Goal: Task Accomplishment & Management: Complete application form

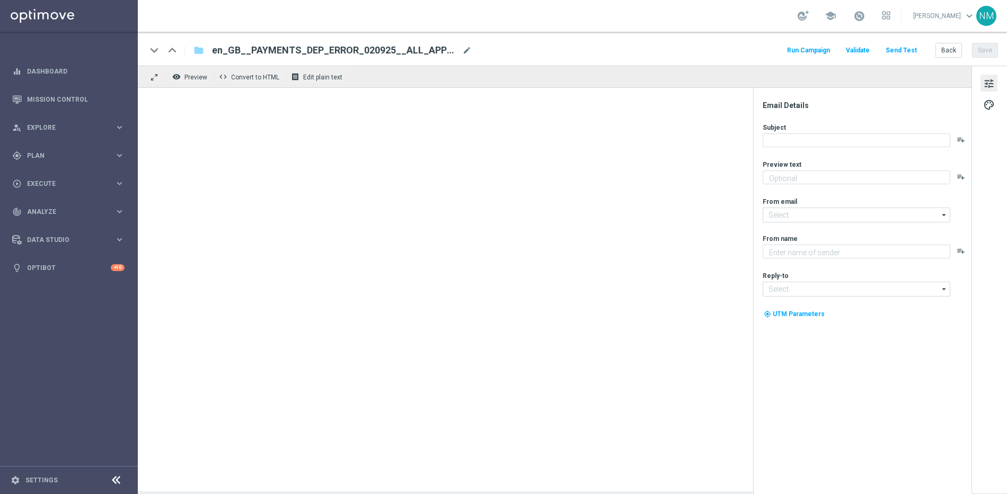
type textarea "Refund underway - we've already added a goodwill gesture to your account"
type input "mail@crm.lottoland.com"
type textarea "Lottoland"
type input "support@lottoland.co.uk"
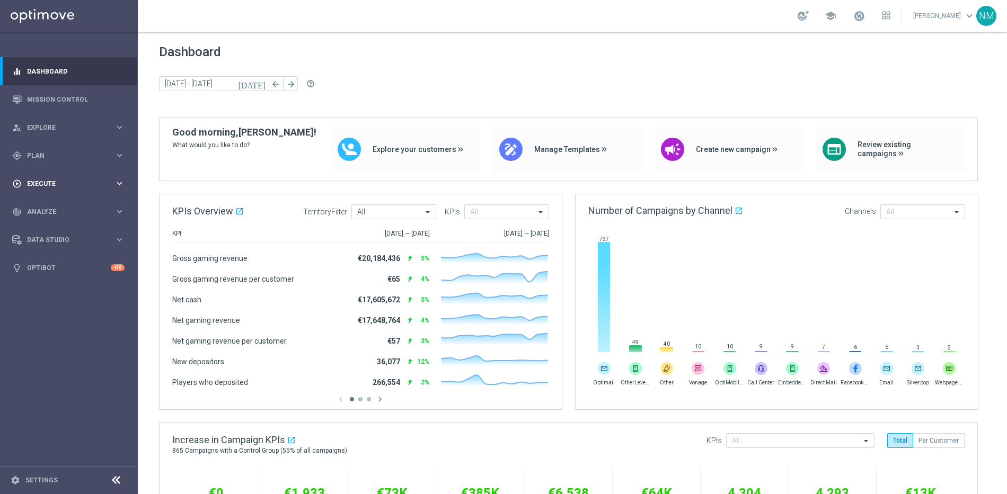
click at [95, 185] on span "Execute" at bounding box center [70, 184] width 87 height 6
click at [55, 158] on span "Plan" at bounding box center [70, 156] width 87 height 6
click at [52, 207] on span "Templates" at bounding box center [66, 209] width 76 height 6
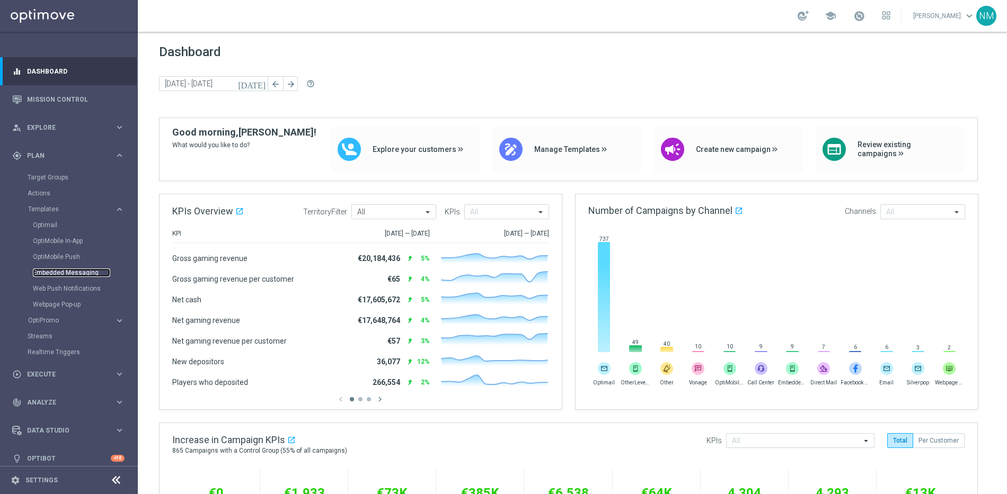
click at [50, 273] on link "Embedded Messaging" at bounding box center [71, 273] width 77 height 8
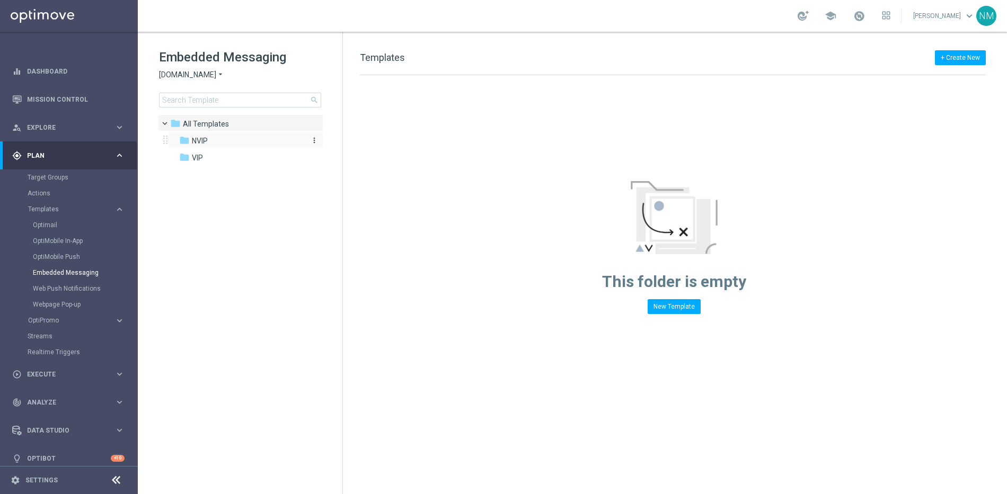
click at [205, 138] on span "NVIP" at bounding box center [200, 141] width 16 height 10
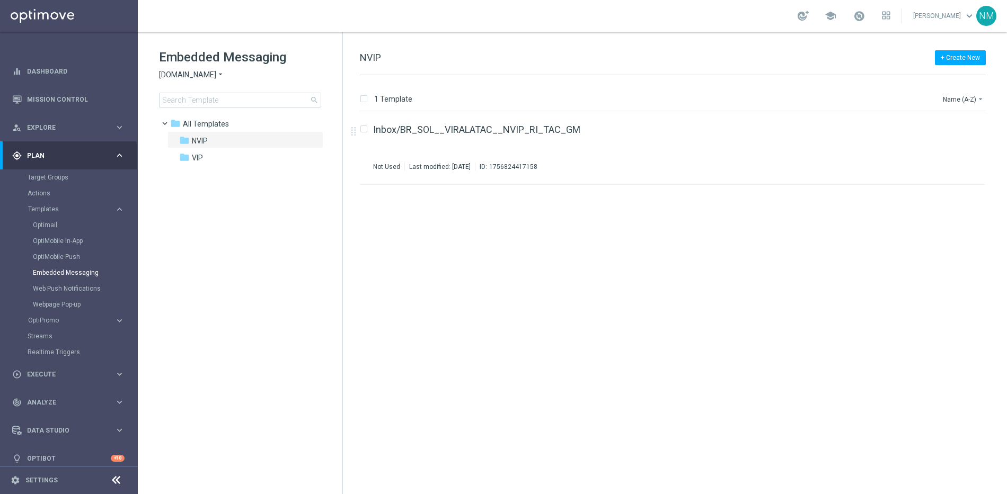
click at [409, 288] on div "insert_drive_file Inbox/BR_SOL__VIRALATAC__NVIP_RI_TAC_GM Not Used Last modifie…" at bounding box center [676, 303] width 655 height 382
click at [216, 77] on span "[DOMAIN_NAME]" at bounding box center [187, 75] width 57 height 10
click at [199, 110] on div "Lottoland" at bounding box center [198, 112] width 79 height 13
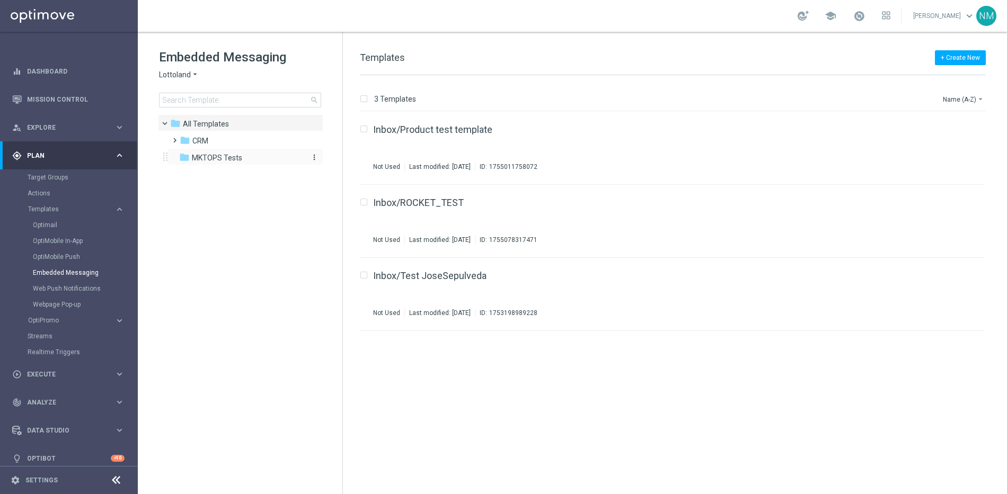
click at [195, 156] on span "MKTOPS Tests" at bounding box center [217, 158] width 50 height 10
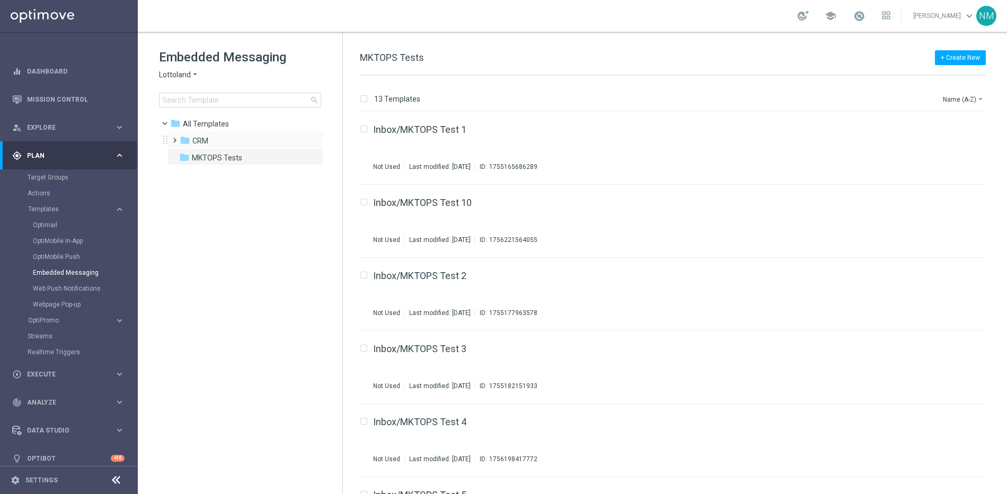
click at [173, 138] on span at bounding box center [172, 136] width 5 height 4
click at [235, 173] on span "2. Non-VIP" at bounding box center [220, 175] width 34 height 10
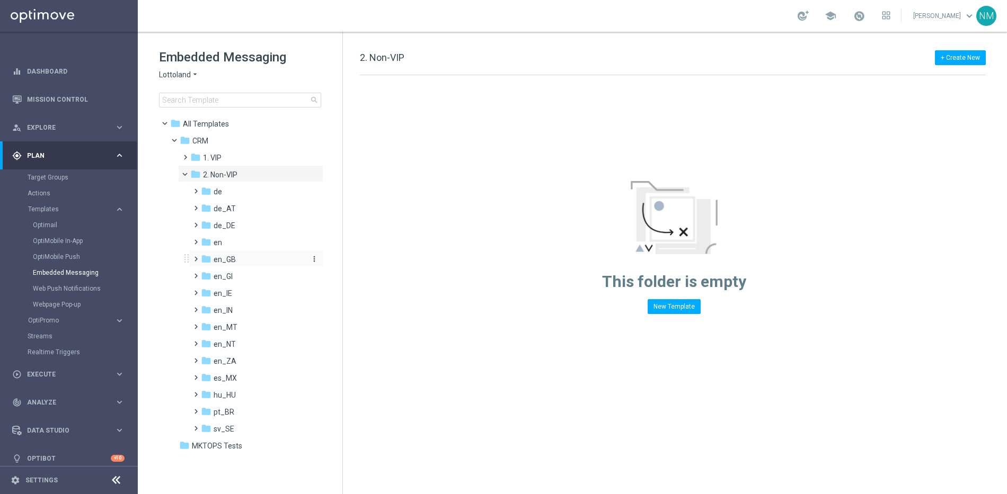
click at [232, 259] on span "en_GB" at bounding box center [224, 260] width 22 height 10
click at [253, 290] on span "TAC en_GB" at bounding box center [243, 294] width 38 height 10
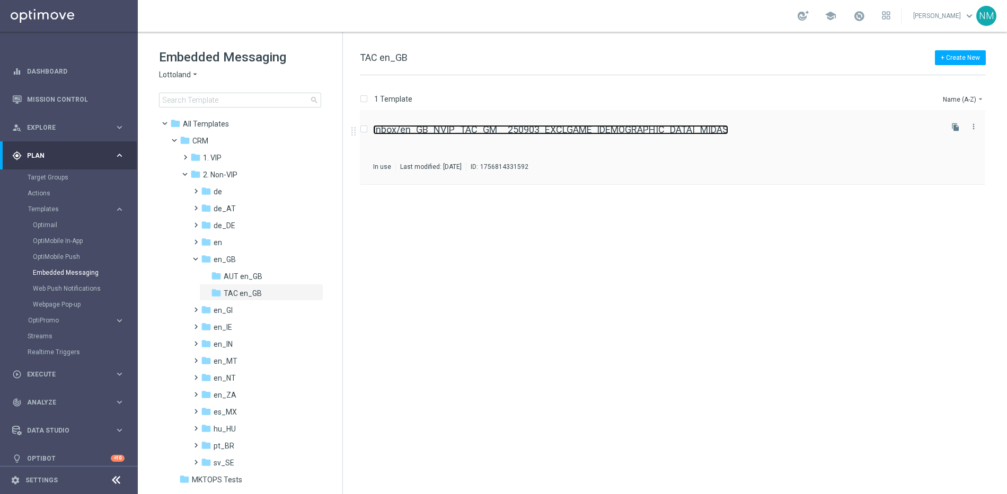
click at [501, 130] on link "Inbox/en_GB_NVIP_TAC_GM__250903_EXCLGAME_[DEMOGRAPHIC_DATA]_MIDAS" at bounding box center [550, 130] width 355 height 10
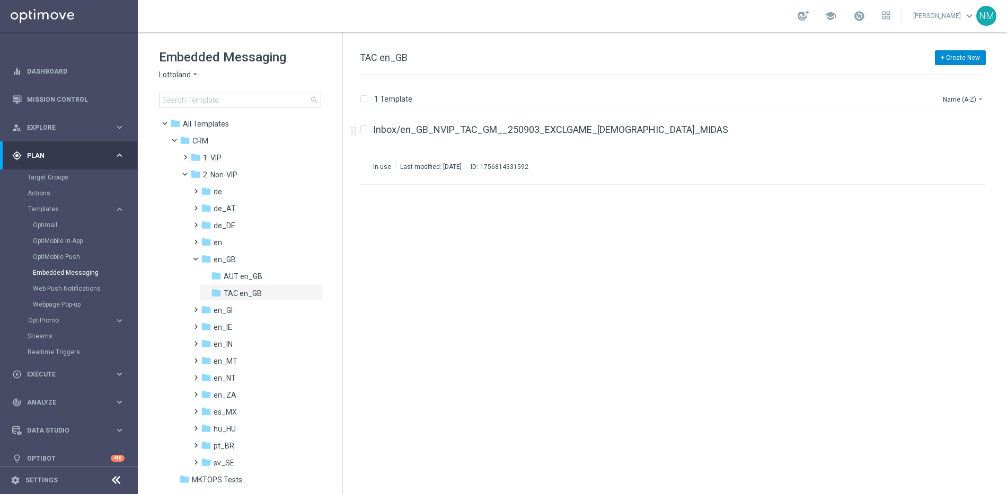
click at [980, 57] on button "+ Create New" at bounding box center [960, 57] width 51 height 15
click at [923, 77] on span "New Template" at bounding box center [930, 76] width 42 height 7
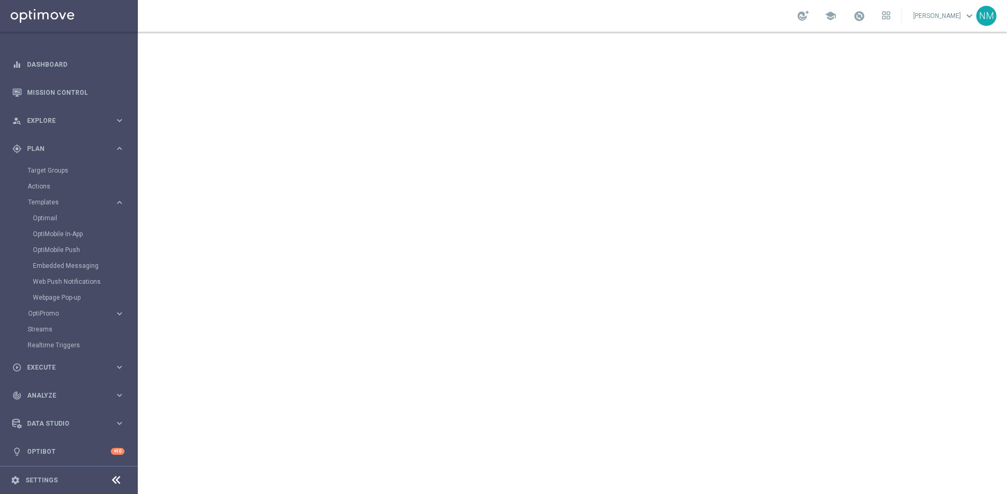
scroll to position [9, 0]
click at [59, 370] on div "play_circle_outline Execute keyboard_arrow_right" at bounding box center [68, 365] width 137 height 28
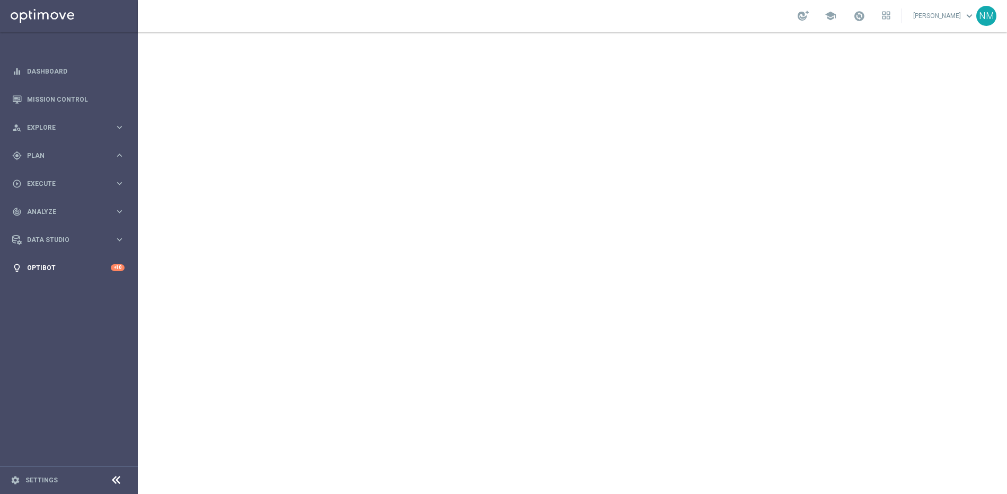
scroll to position [0, 0]
click at [69, 204] on link "Campaign Builder" at bounding box center [69, 205] width 83 height 8
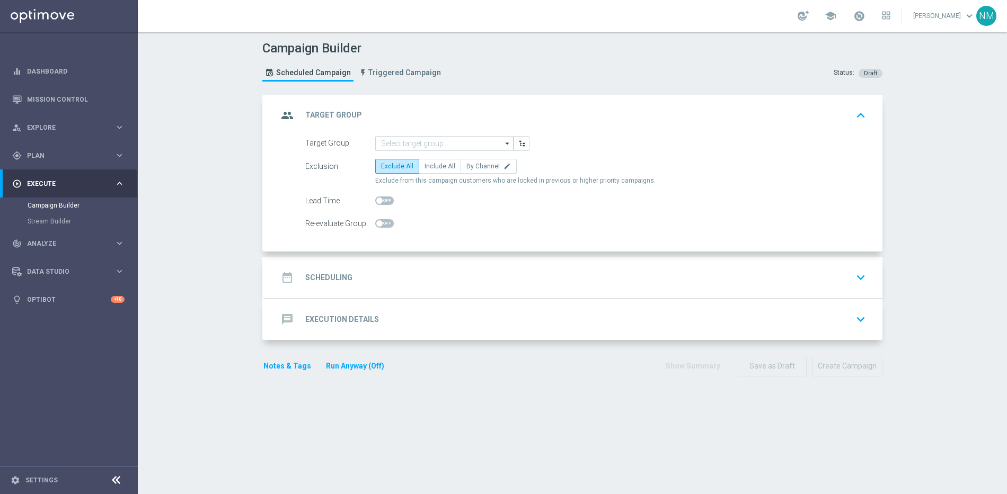
drag, startPoint x: 384, startPoint y: 152, endPoint x: 397, endPoint y: 152, distance: 13.2
click at [384, 152] on form "Target Group arrow_drop_down Drag here to set row groups Drag here to set colum…" at bounding box center [585, 183] width 561 height 95
click at [407, 144] on input at bounding box center [444, 143] width 138 height 15
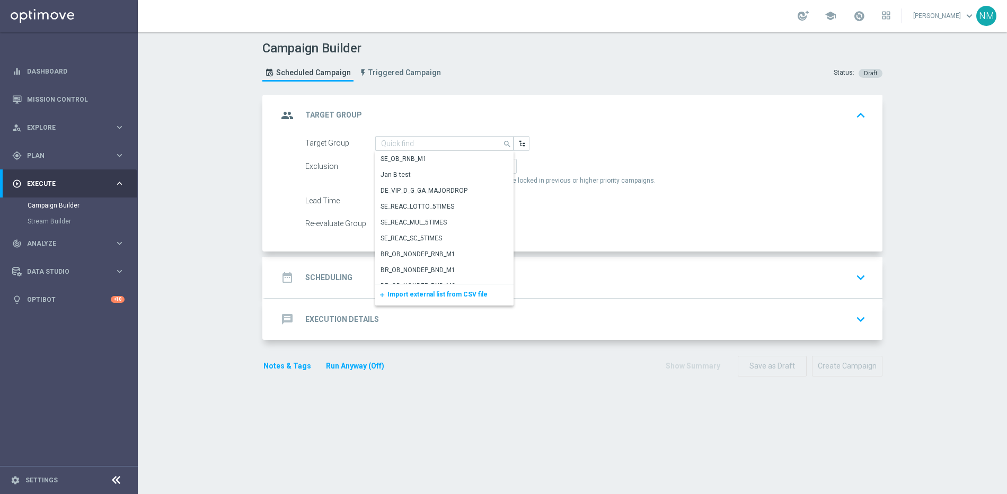
click at [421, 293] on span "Import external list from CSV file" at bounding box center [437, 294] width 100 height 7
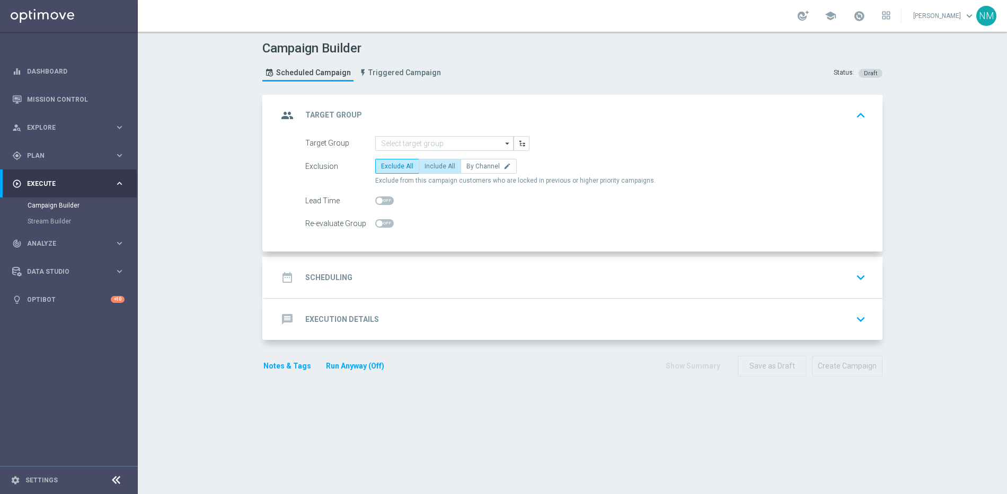
click at [435, 163] on span "Include All" at bounding box center [439, 166] width 31 height 7
click at [431, 165] on input "Include All" at bounding box center [427, 168] width 7 height 7
radio input "true"
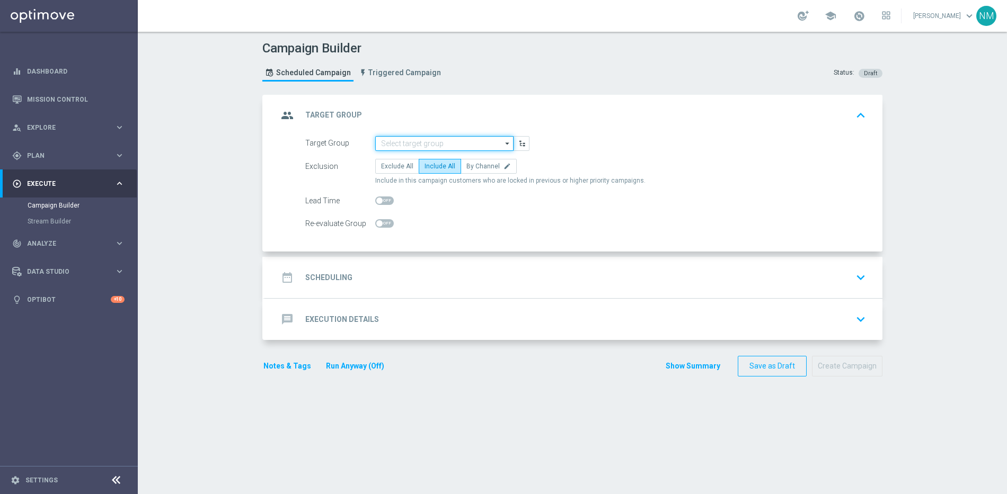
click at [481, 144] on input at bounding box center [444, 143] width 138 height 15
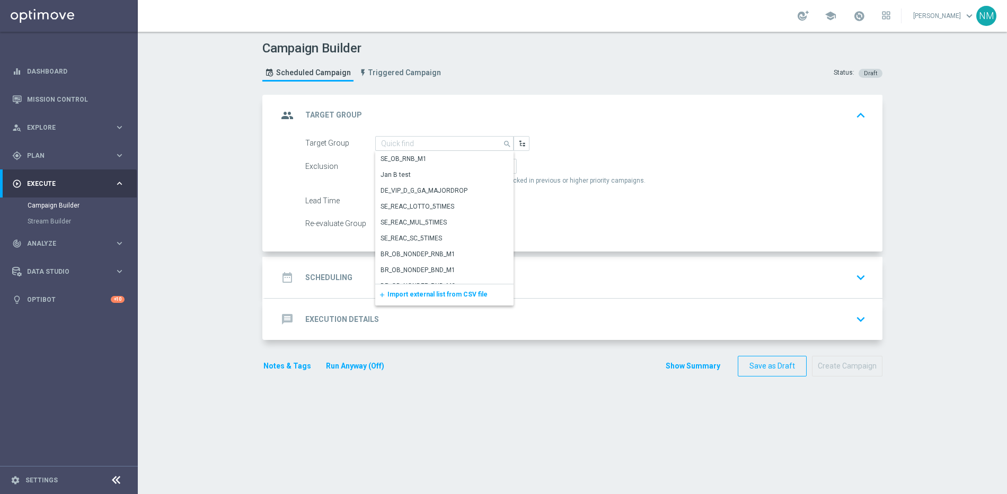
click at [414, 294] on span "Import external list from CSV file" at bounding box center [437, 294] width 100 height 7
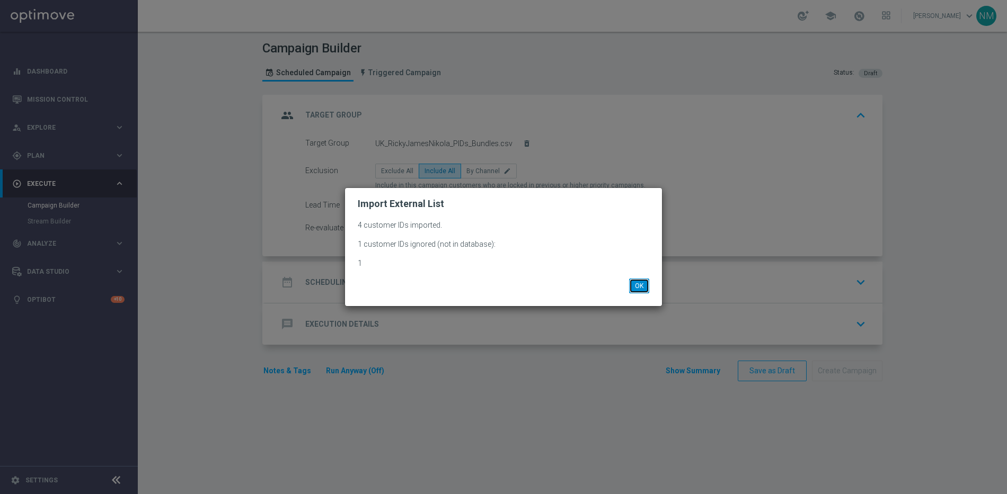
click at [647, 287] on button "OK" at bounding box center [639, 286] width 20 height 15
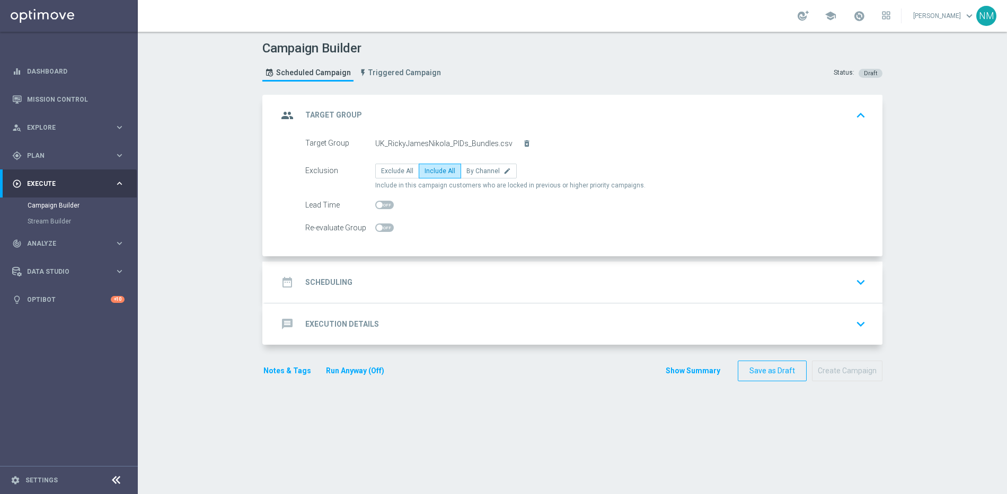
click at [384, 300] on div "date_range Scheduling keyboard_arrow_down" at bounding box center [573, 282] width 617 height 41
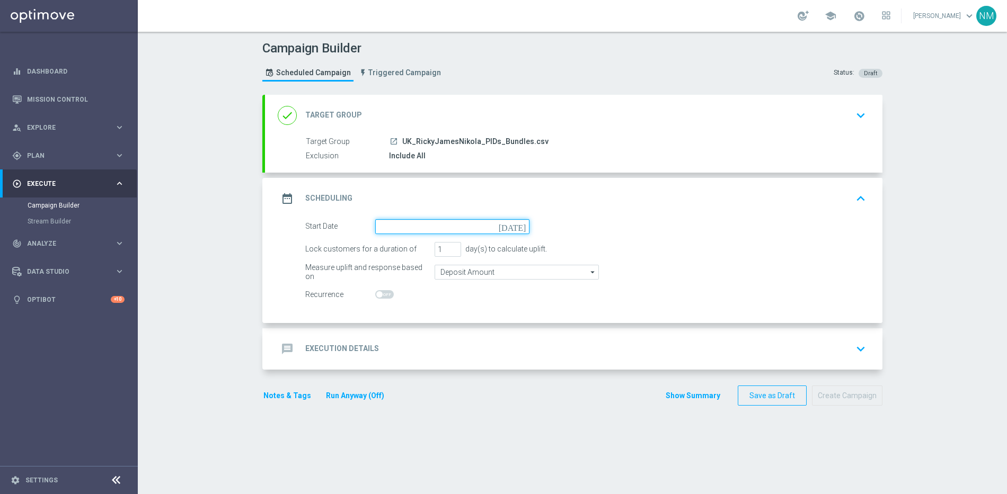
click at [429, 220] on input at bounding box center [452, 226] width 154 height 15
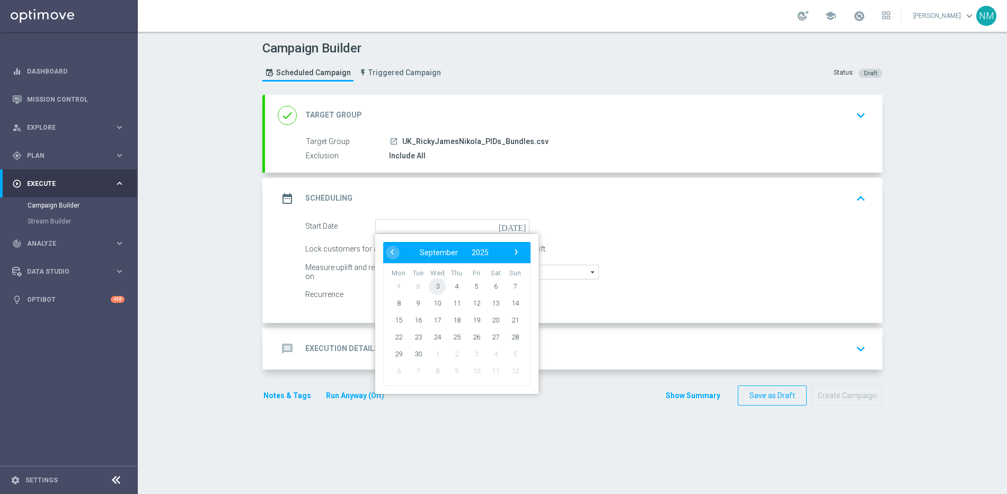
click at [432, 288] on span "3" at bounding box center [437, 286] width 17 height 17
type input "[DATE]"
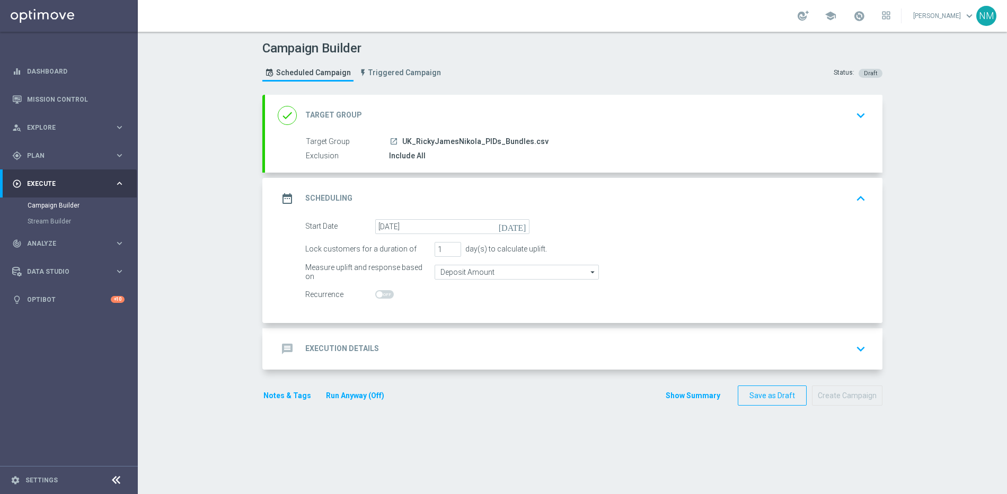
click at [422, 341] on div "message Execution Details keyboard_arrow_down" at bounding box center [574, 349] width 592 height 20
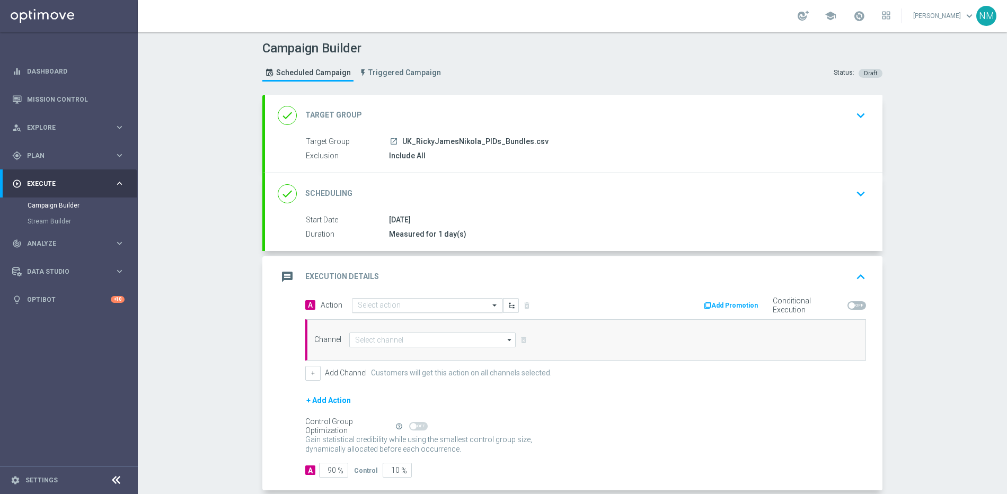
click at [384, 312] on div "Select action" at bounding box center [427, 305] width 151 height 15
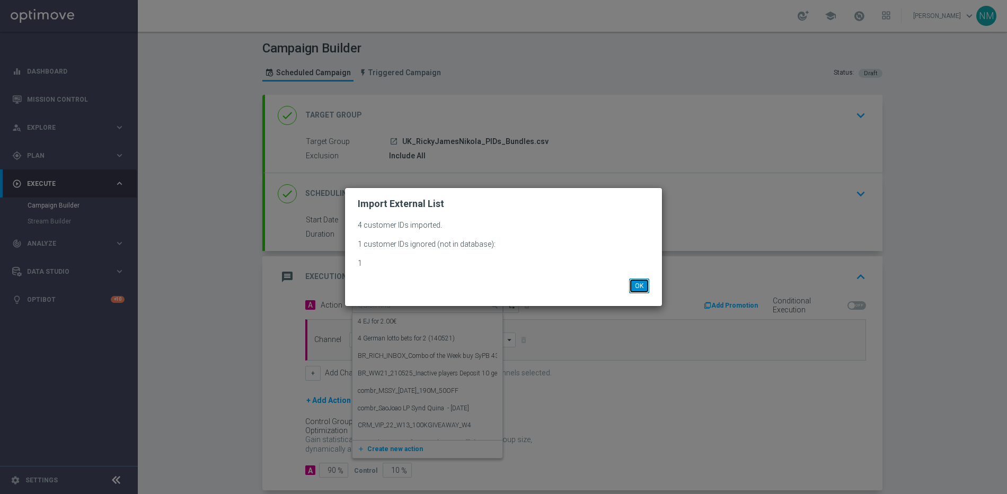
click at [637, 287] on button "OK" at bounding box center [639, 286] width 20 height 15
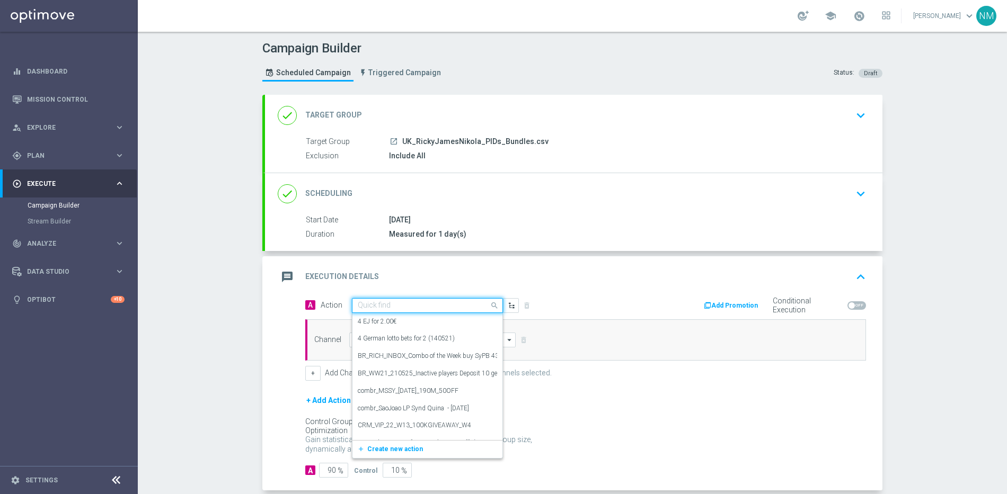
click at [411, 304] on input "text" at bounding box center [417, 305] width 118 height 9
paste input "en_GB__20FS_APP_OFFER_OPTIMOVE_VERSION__NVIP_RI_TAC_GM"
type input "en_GB__20FS_APP_OFFER_OPTIMOVE_VERSION__NVIP_RI_TAC_GM"
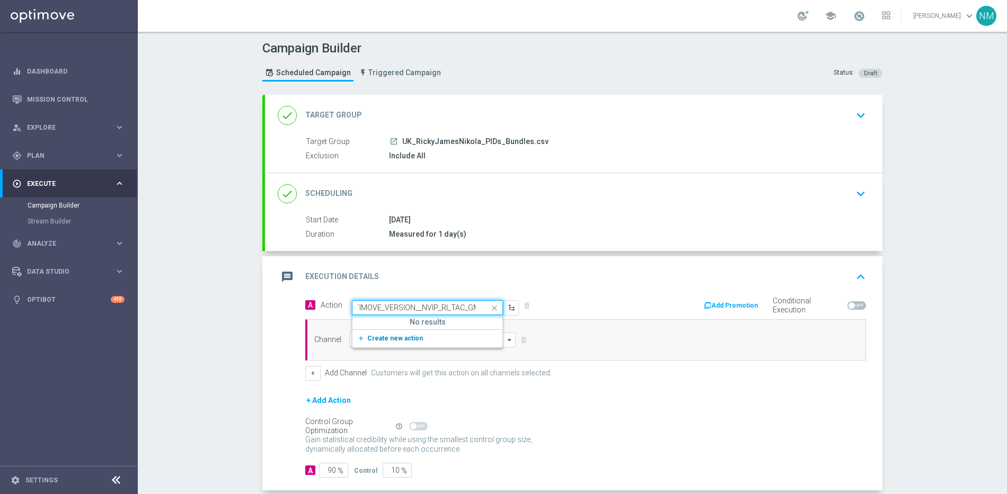
click at [396, 333] on button "add_new Create new action" at bounding box center [425, 339] width 146 height 12
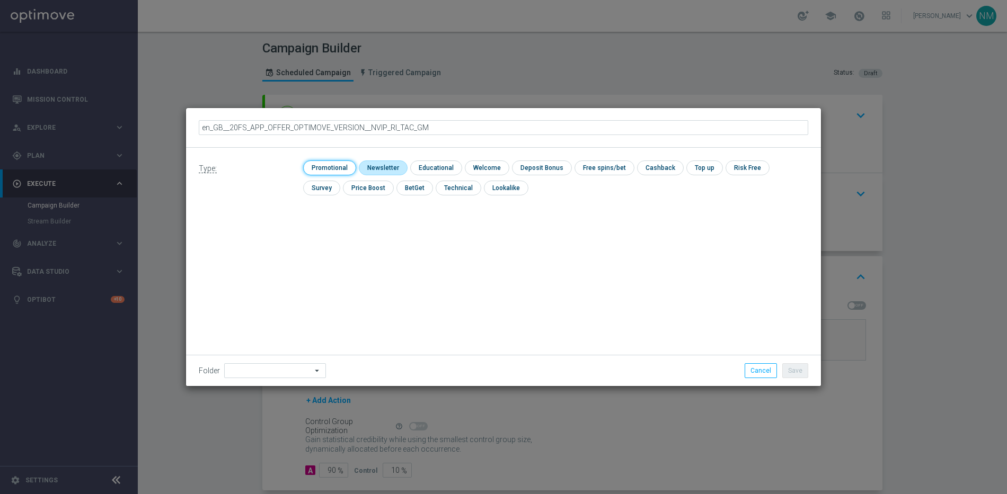
drag, startPoint x: 327, startPoint y: 165, endPoint x: 375, endPoint y: 168, distance: 47.8
click at [326, 166] on input "checkbox" at bounding box center [328, 168] width 50 height 14
checkbox input "true"
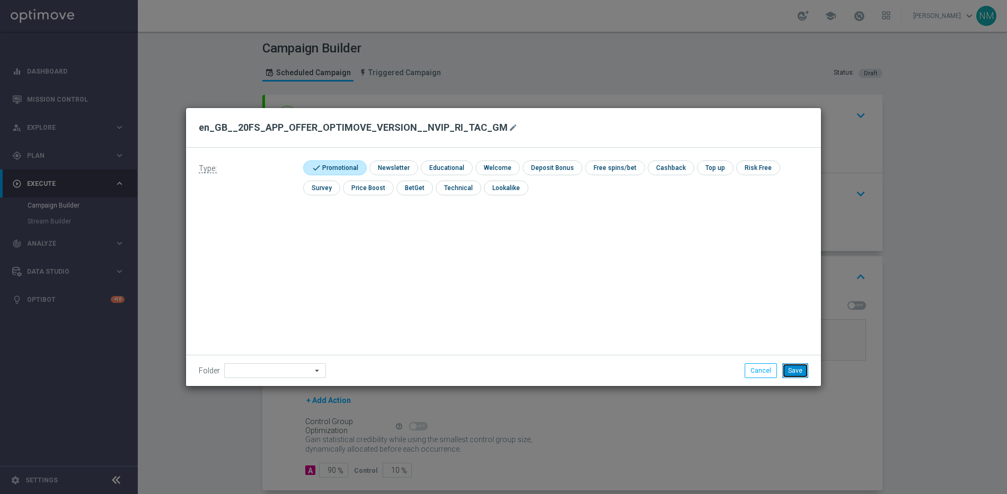
click at [796, 370] on button "Save" at bounding box center [795, 370] width 26 height 15
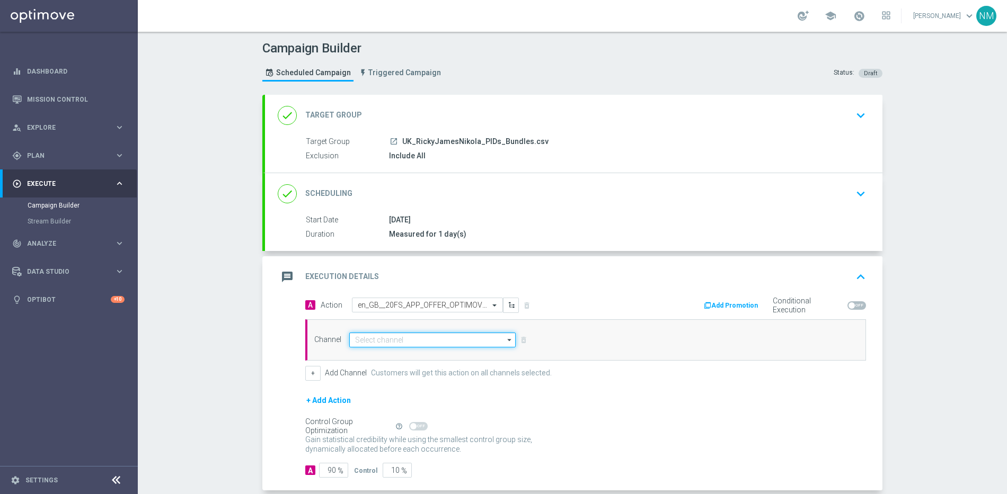
click at [427, 342] on input at bounding box center [432, 340] width 166 height 15
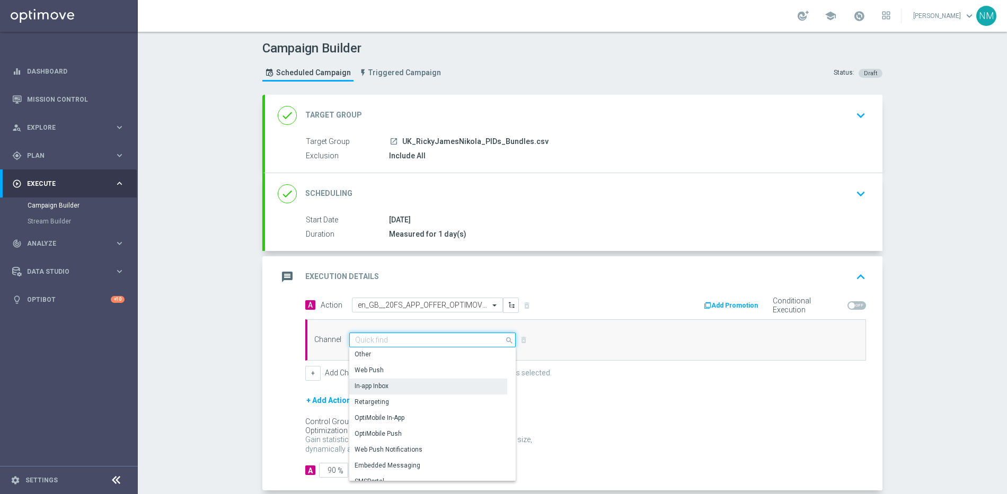
scroll to position [280, 0]
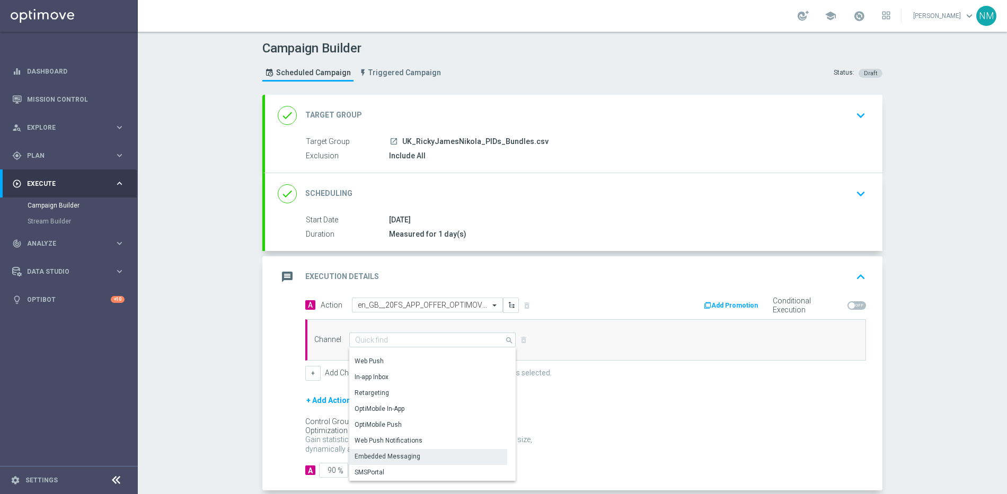
click at [403, 451] on div "Embedded Messaging" at bounding box center [428, 456] width 158 height 15
type input "Embedded Messaging"
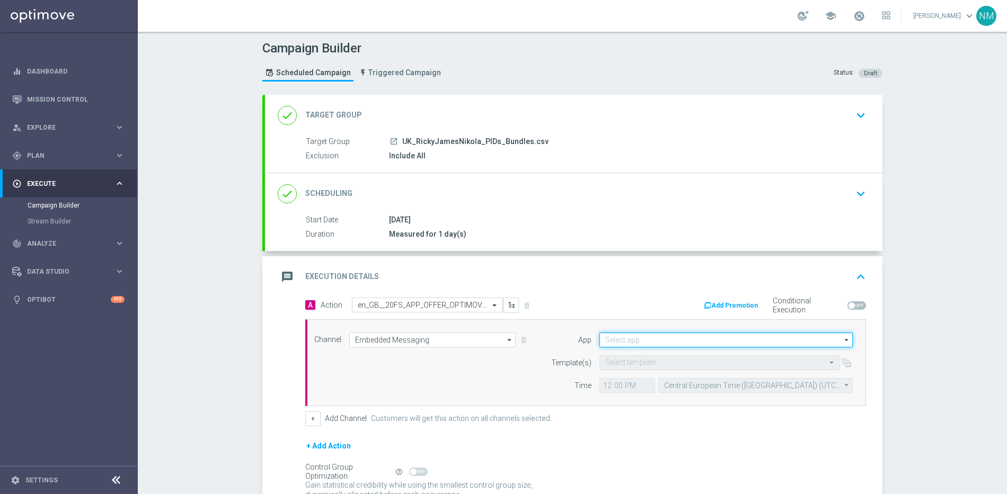
click at [676, 344] on input at bounding box center [725, 340] width 253 height 15
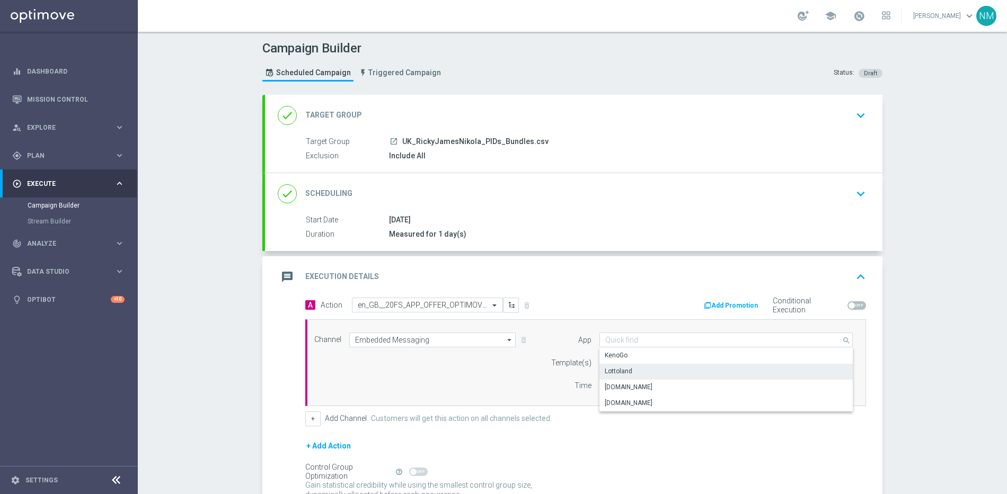
drag, startPoint x: 619, startPoint y: 369, endPoint x: 613, endPoint y: 366, distance: 6.2
click at [618, 369] on div "Lottoland" at bounding box center [618, 372] width 28 height 10
type input "Lottoland"
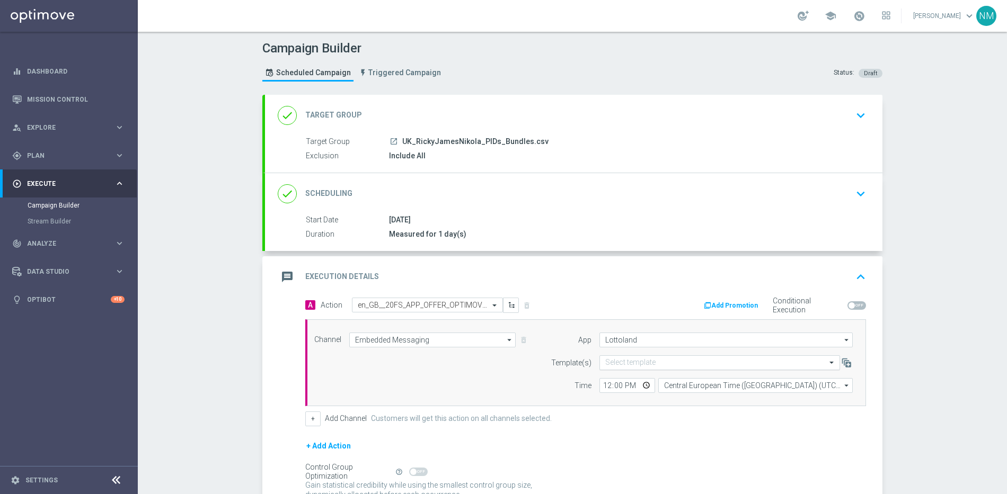
click at [612, 360] on input "text" at bounding box center [709, 363] width 208 height 9
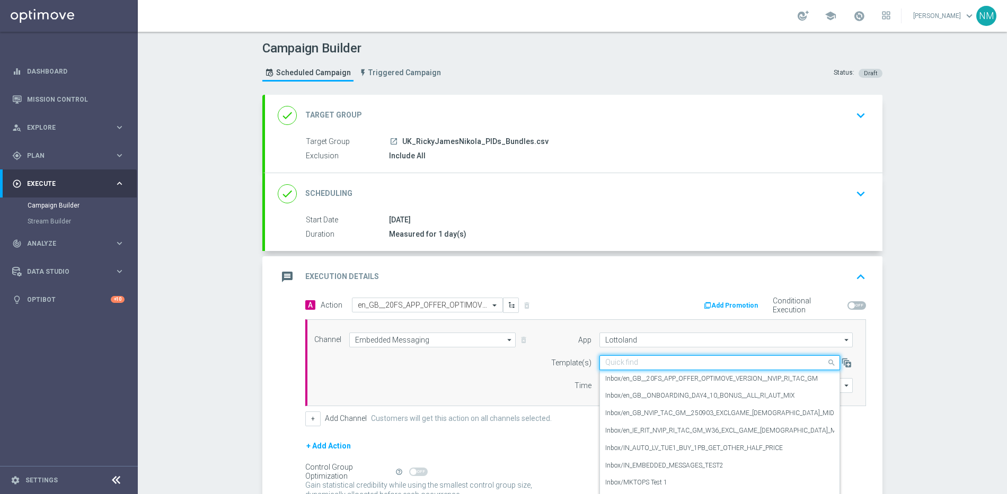
paste input "en_GB__20FS_APP_OFFER_OPTIMOVE_VERSION__NVIP_RI_TAC_GM"
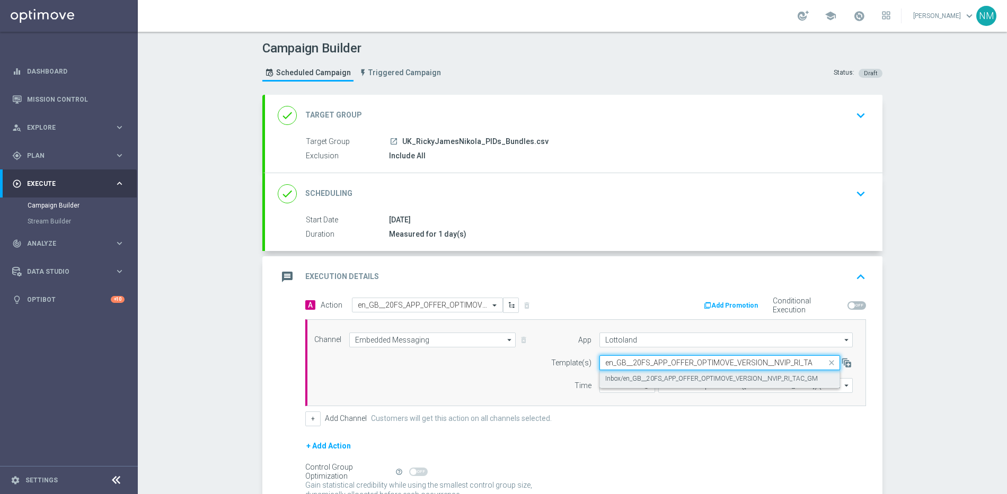
scroll to position [0, 15]
click at [625, 377] on label "Inbox/en_GB__20FS_APP_OFFER_OPTIMOVE_VERSION__NVIP_RI_TAC_GM" at bounding box center [711, 379] width 212 height 9
type input "en_GB__20FS_APP_OFFER_OPTIMOVE_VERSION__NVIP_RI_TAC_GM"
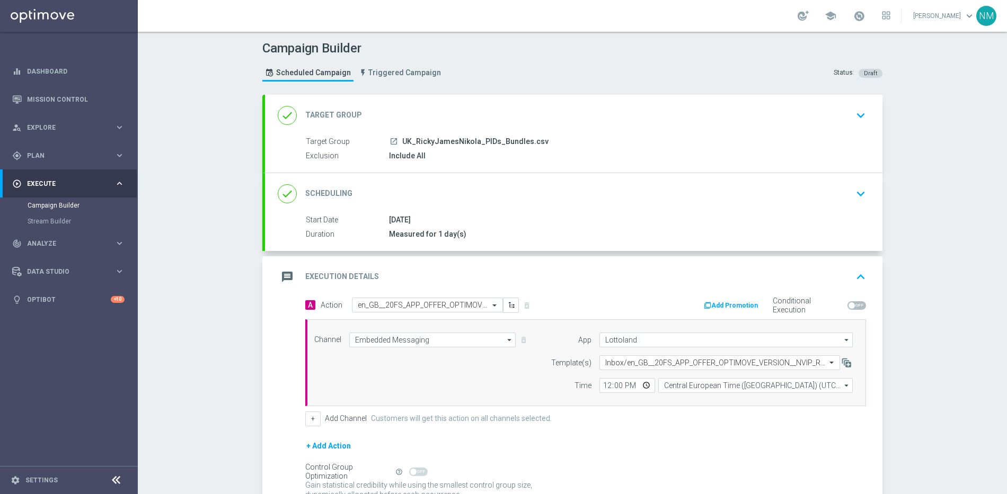
scroll to position [0, 0]
click at [640, 385] on input "12:00" at bounding box center [627, 385] width 56 height 15
type input "22:33"
click at [924, 335] on div "Campaign Builder Scheduled Campaign Triggered Campaign Status: Draft done Targe…" at bounding box center [572, 263] width 869 height 462
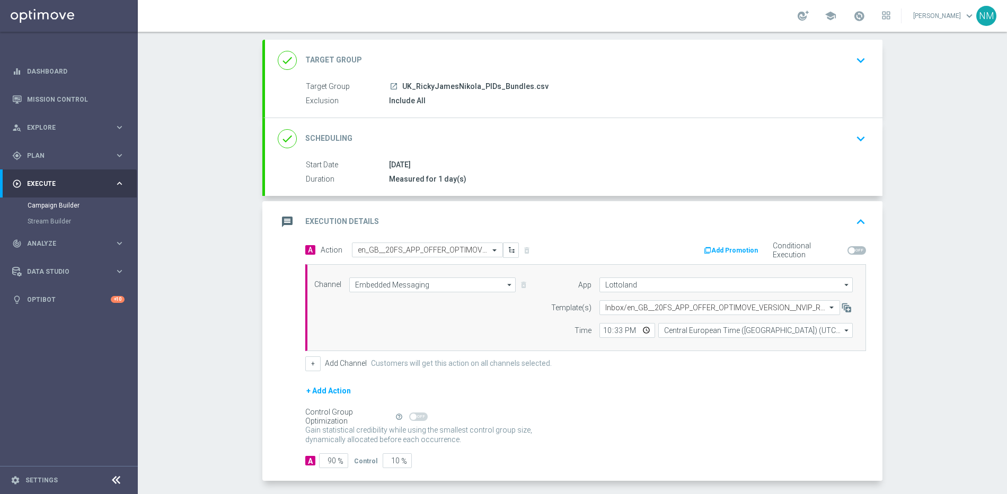
scroll to position [100, 0]
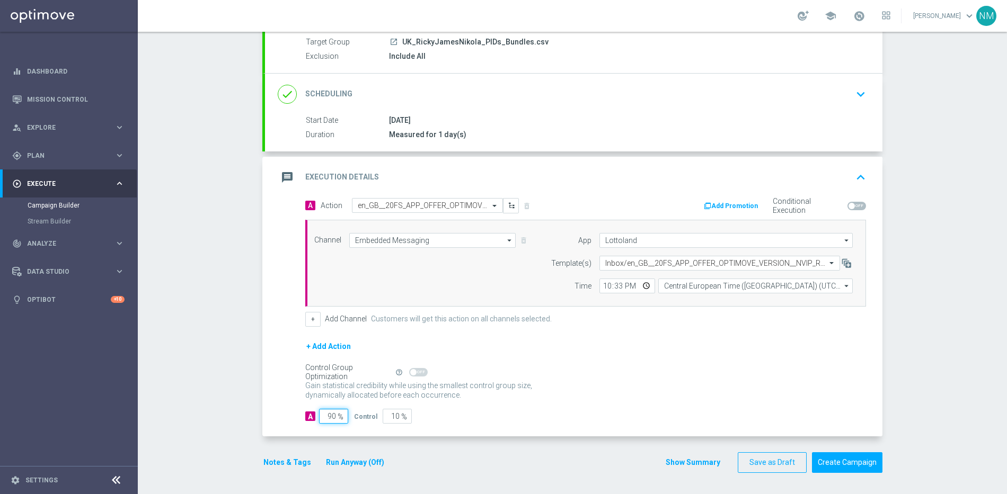
click at [330, 417] on input "90" at bounding box center [333, 416] width 29 height 15
type input "9"
type input "91"
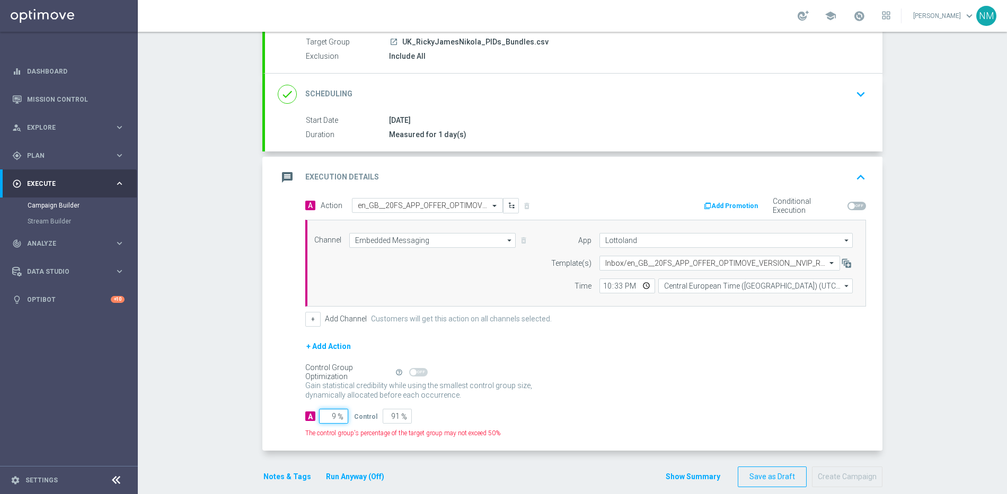
type input "91"
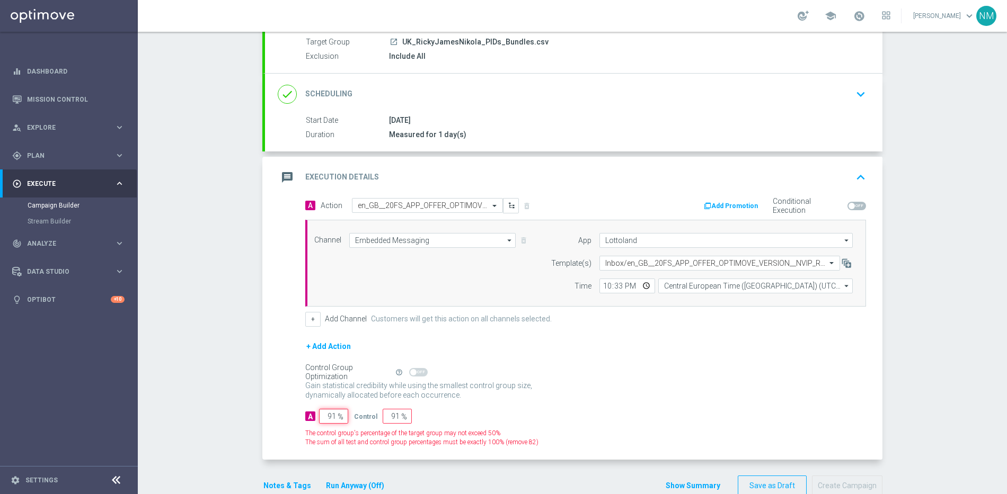
type input "9"
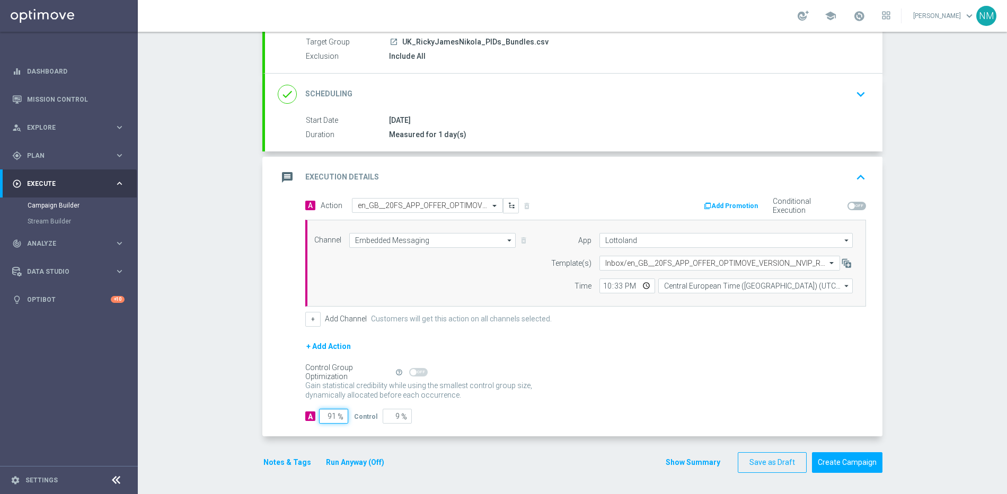
type input "9"
type input "91"
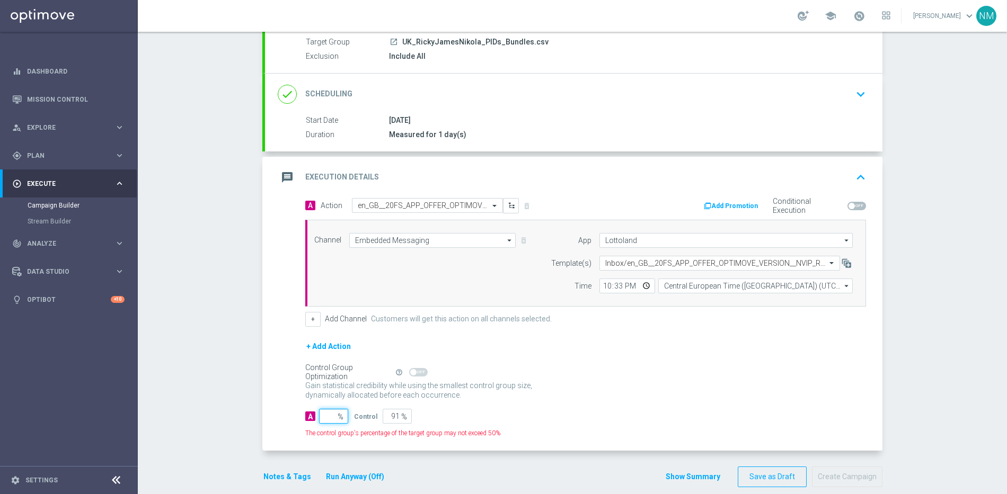
type input "100"
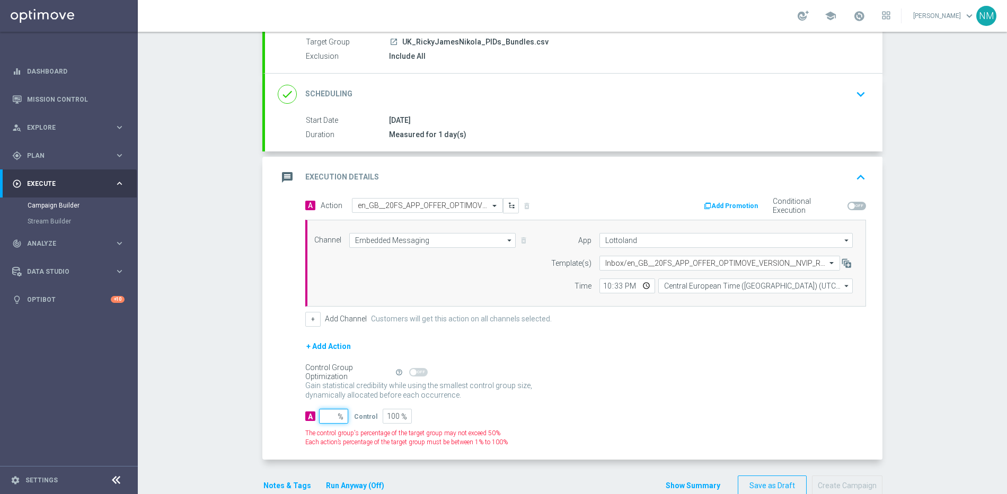
type input "1"
type input "99"
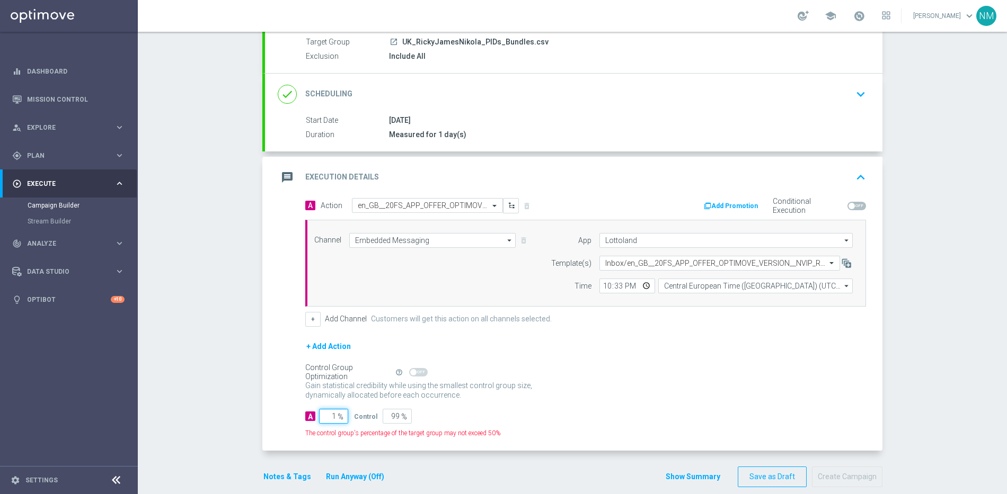
type input "10"
type input "90"
type input "100"
type input "0"
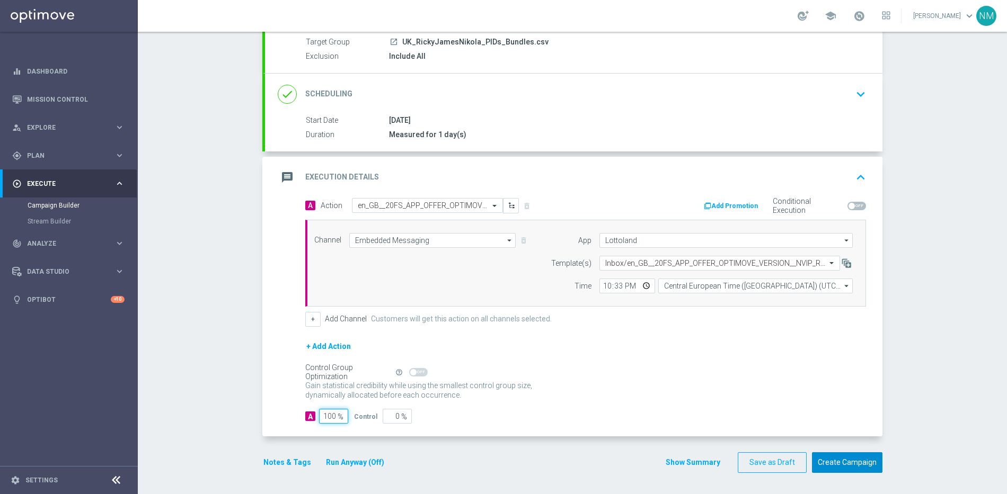
type input "100"
click at [833, 463] on button "Create Campaign" at bounding box center [847, 462] width 70 height 21
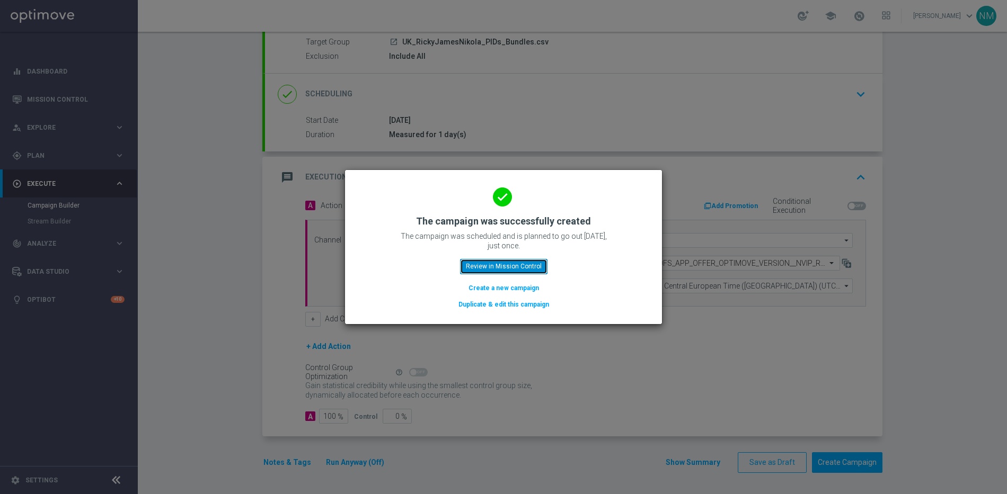
click at [491, 272] on button "Review in Mission Control" at bounding box center [503, 266] width 87 height 15
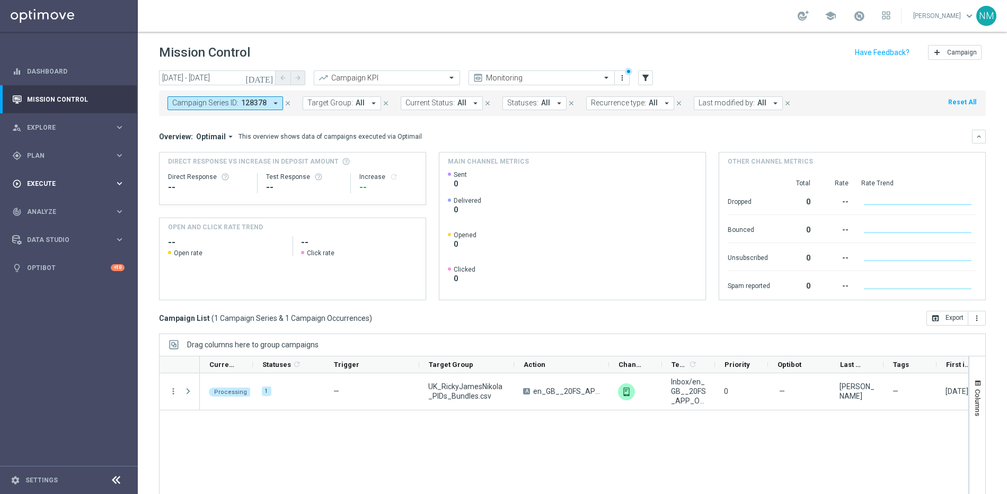
click at [63, 186] on div "play_circle_outline Execute" at bounding box center [63, 184] width 102 height 10
click at [60, 203] on link "Campaign Builder" at bounding box center [69, 205] width 83 height 8
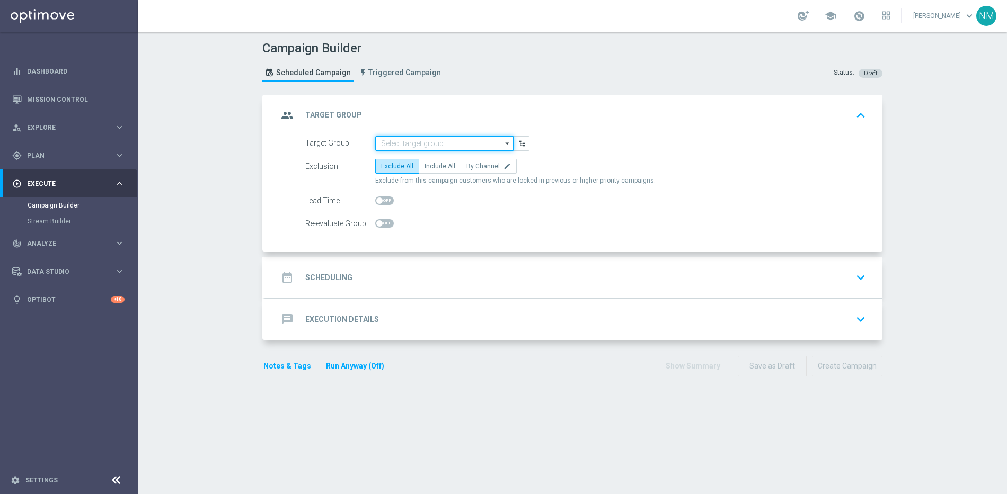
click at [405, 140] on input at bounding box center [444, 143] width 138 height 15
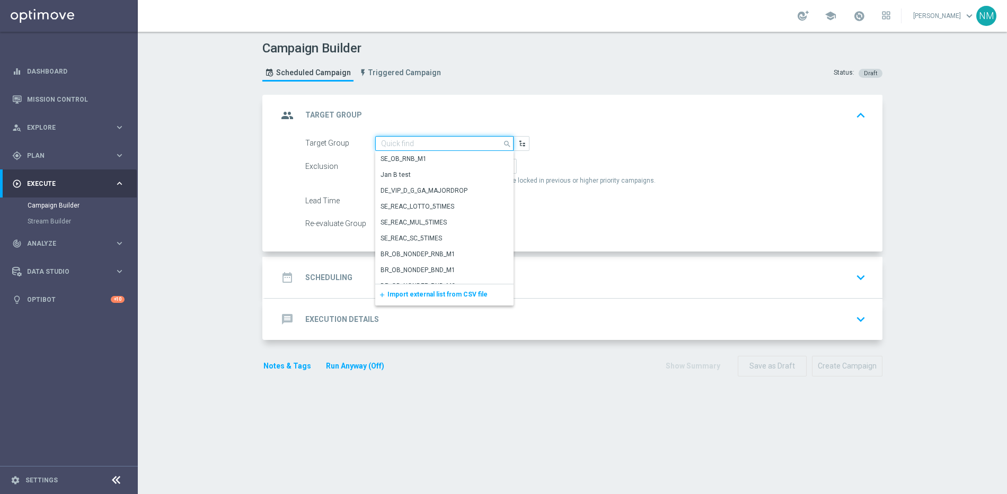
paste input "UK_ALL_VERTICALS_RICHINBOX | Actives, Reactivated & New"
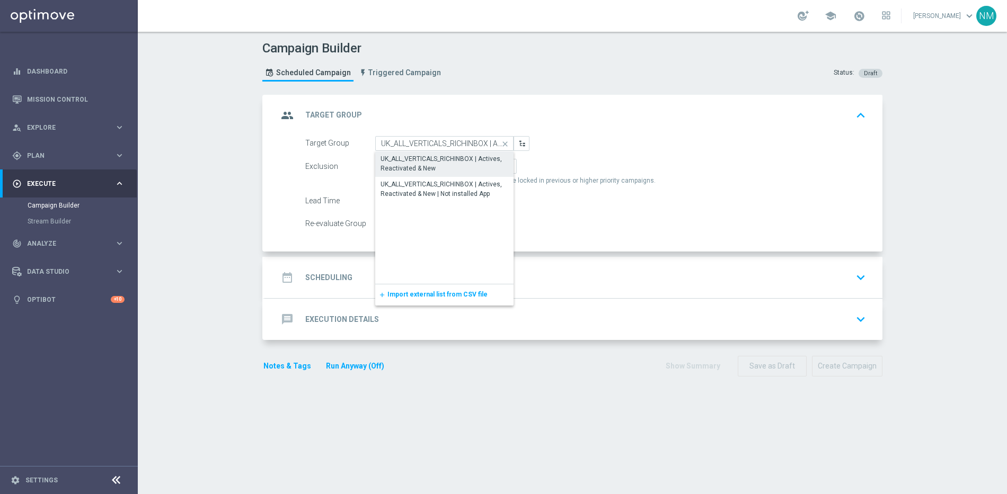
click at [433, 166] on div "UK_ALL_VERTICALS_RICHINBOX | Actives, Reactivated & New" at bounding box center [444, 163] width 128 height 19
type input "UK_ALL_VERTICALS_RICHINBOX | Actives, Reactivated & New"
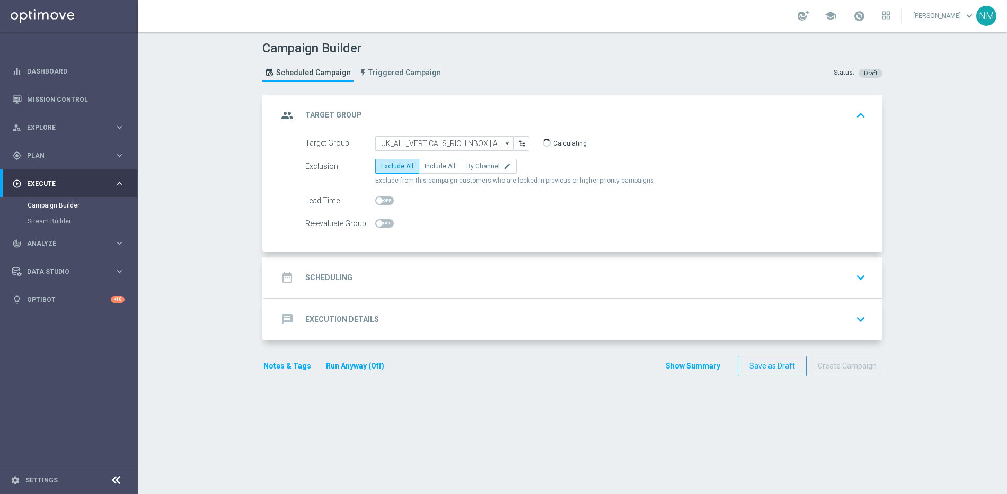
click at [433, 166] on span "Include All" at bounding box center [439, 166] width 31 height 7
click at [431, 166] on input "Include All" at bounding box center [427, 168] width 7 height 7
radio input "true"
click at [413, 283] on div "date_range Scheduling keyboard_arrow_down" at bounding box center [574, 278] width 592 height 20
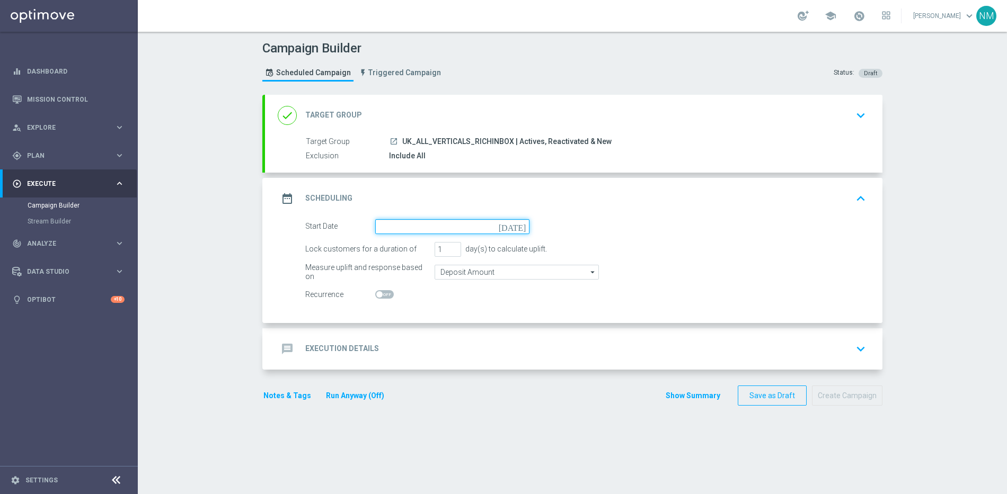
click at [431, 223] on input at bounding box center [452, 226] width 154 height 15
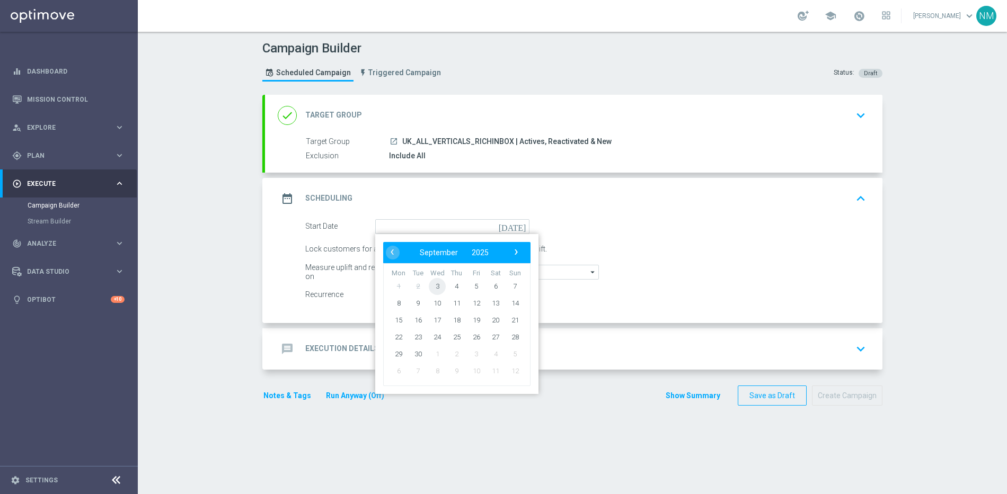
click at [429, 288] on span "3" at bounding box center [437, 286] width 17 height 17
type input "[DATE]"
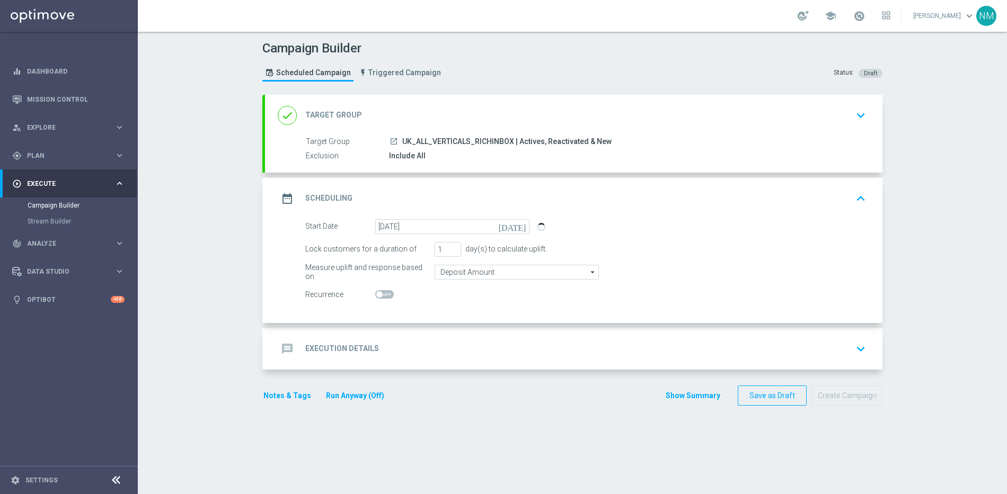
click at [367, 341] on div "message Execution Details" at bounding box center [328, 349] width 101 height 19
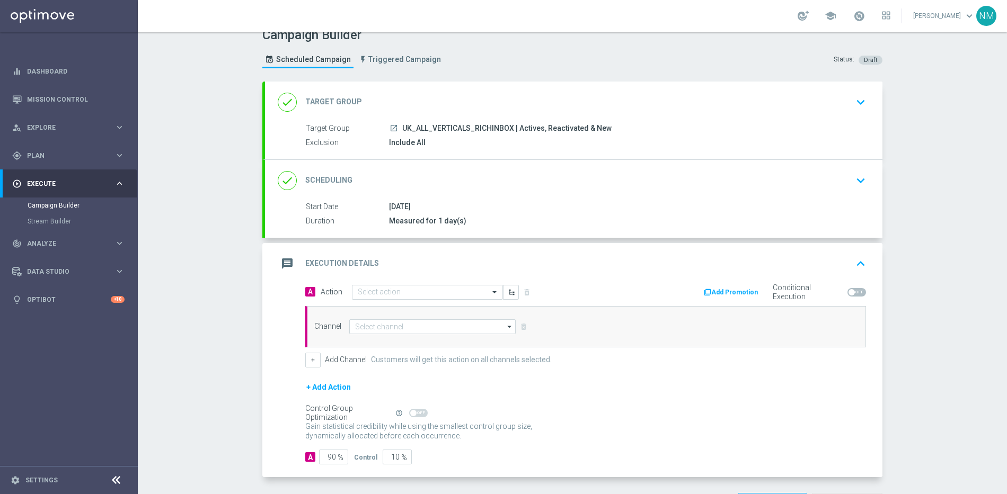
scroll to position [20, 0]
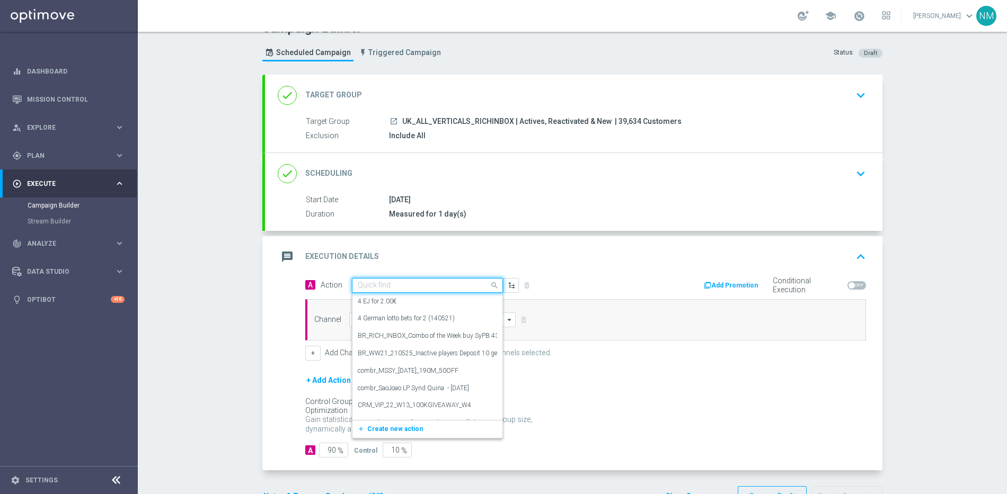
click at [379, 286] on input "text" at bounding box center [417, 285] width 118 height 9
paste input "en_GB_NVIP_TAC_GM__250903_EXCLGAME_[DEMOGRAPHIC_DATA]_MIDAS"
type input "en_GB_NVIP_TAC_GM__250903_EXCLGAME_[DEMOGRAPHIC_DATA]_MIDAS"
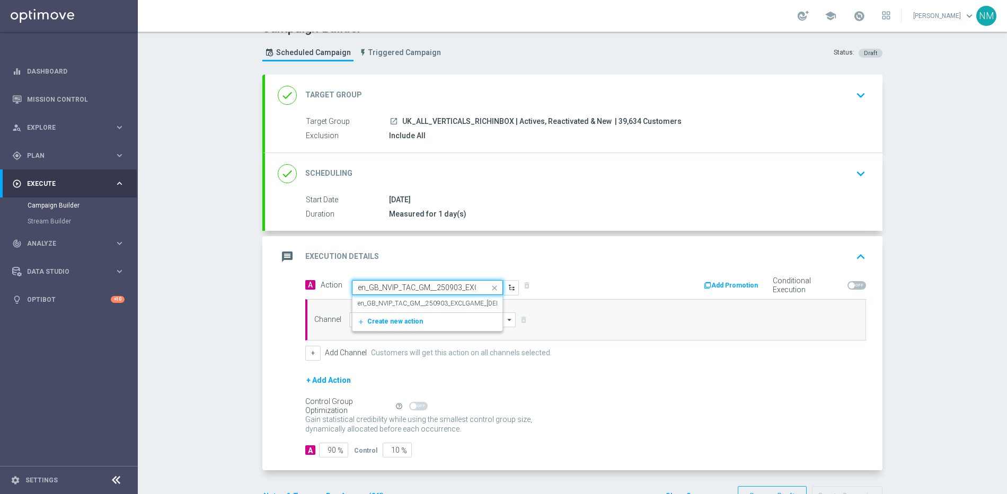
scroll to position [0, 72]
click at [382, 300] on label "en_GB_NVIP_TAC_GM__250903_EXCLGAME_[DEMOGRAPHIC_DATA]_MIDAS" at bounding box center [467, 303] width 219 height 9
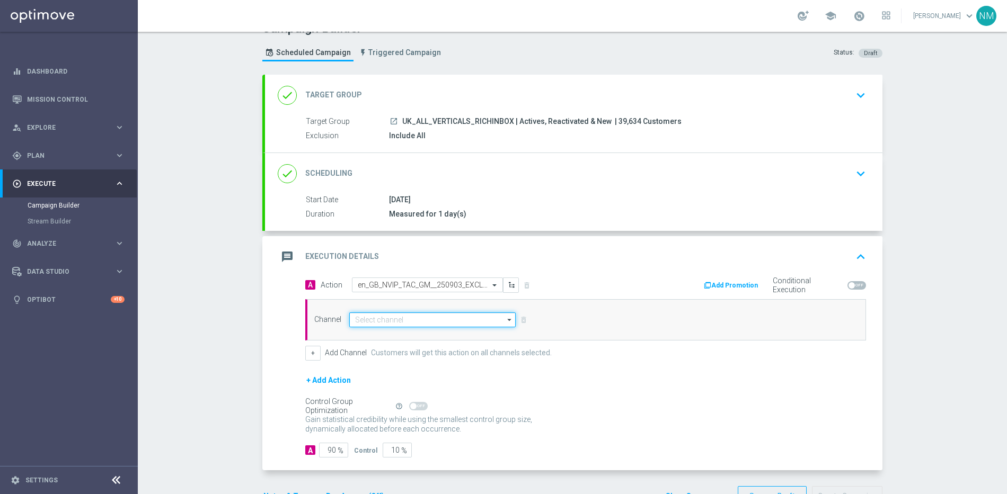
click at [378, 322] on input at bounding box center [432, 320] width 166 height 15
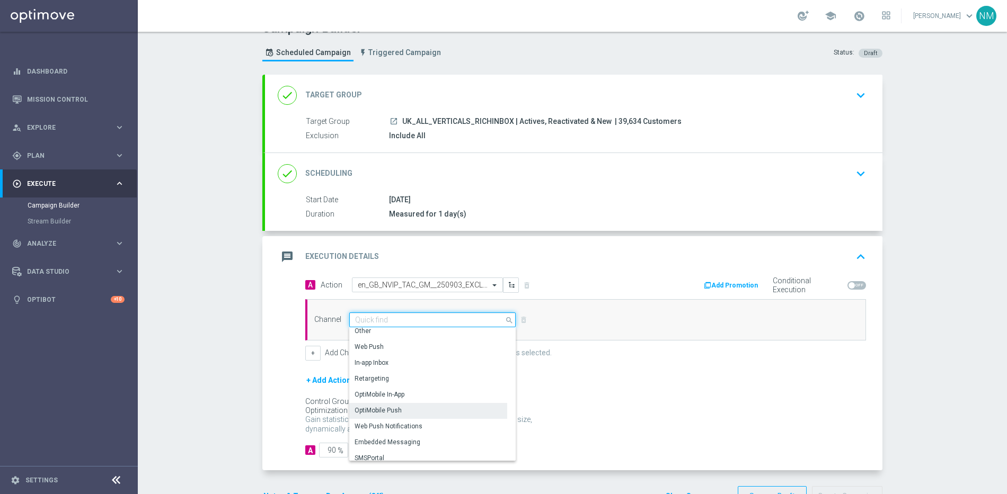
scroll to position [280, 0]
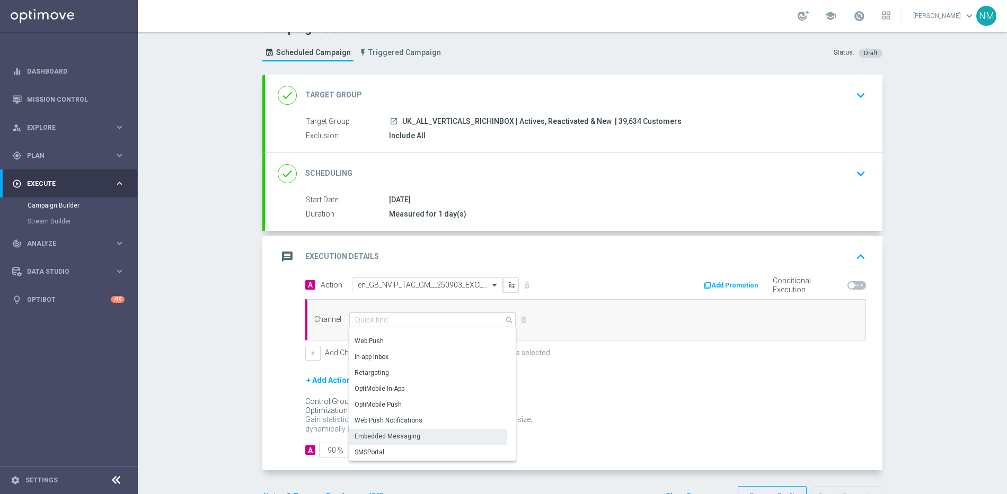
click at [403, 432] on div "Embedded Messaging" at bounding box center [387, 437] width 66 height 10
type input "Embedded Messaging"
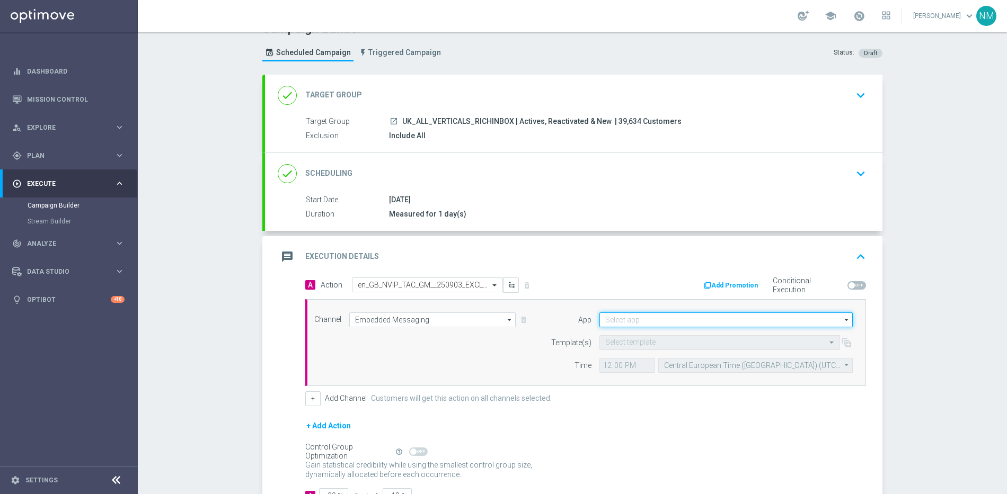
click at [669, 317] on input at bounding box center [725, 320] width 253 height 15
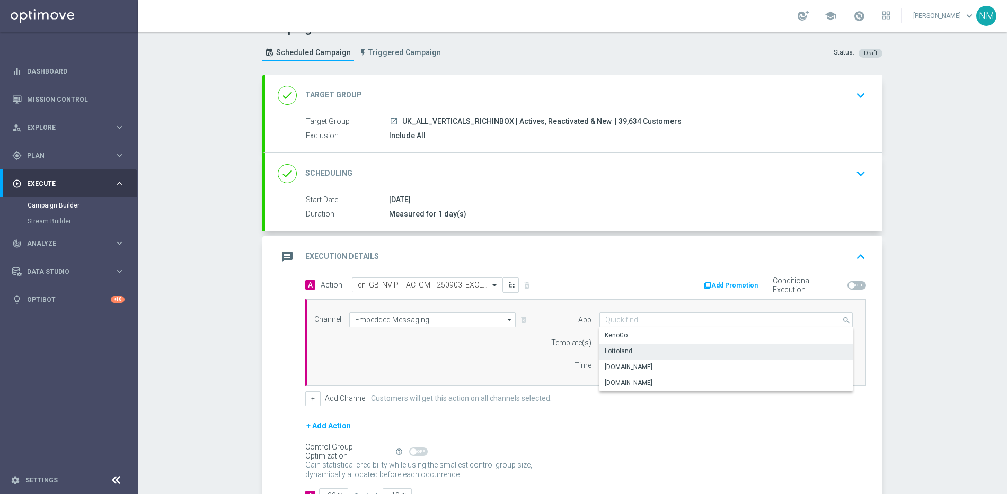
click at [629, 351] on div "Lottoland" at bounding box center [725, 351] width 253 height 15
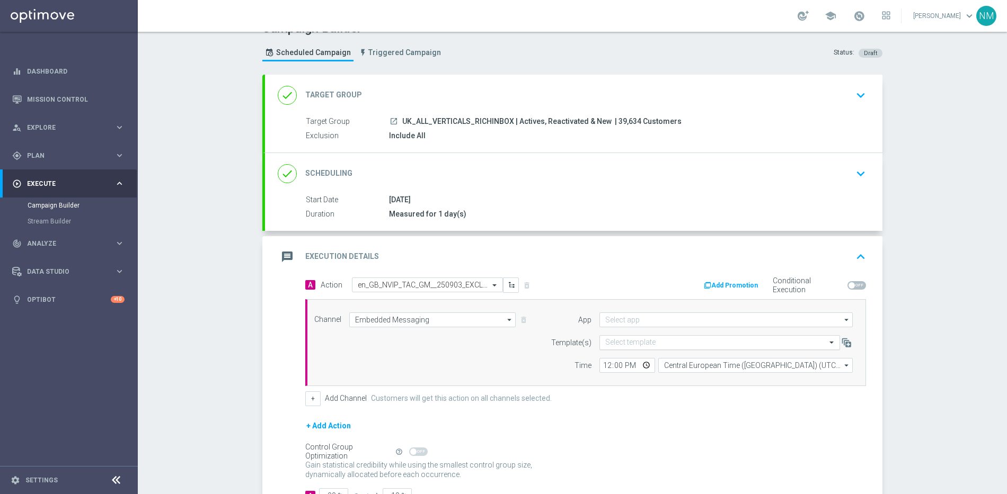
type input "Lottoland"
click at [620, 340] on input "text" at bounding box center [709, 343] width 208 height 9
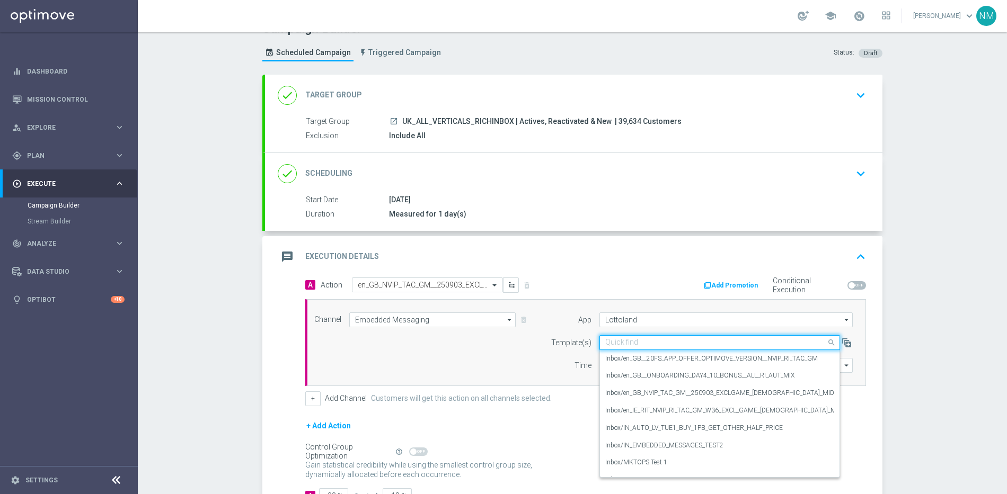
paste input "en_GB_NVIP_TAC_GM__250903_EXCLGAME_[DEMOGRAPHIC_DATA]_MIDAS"
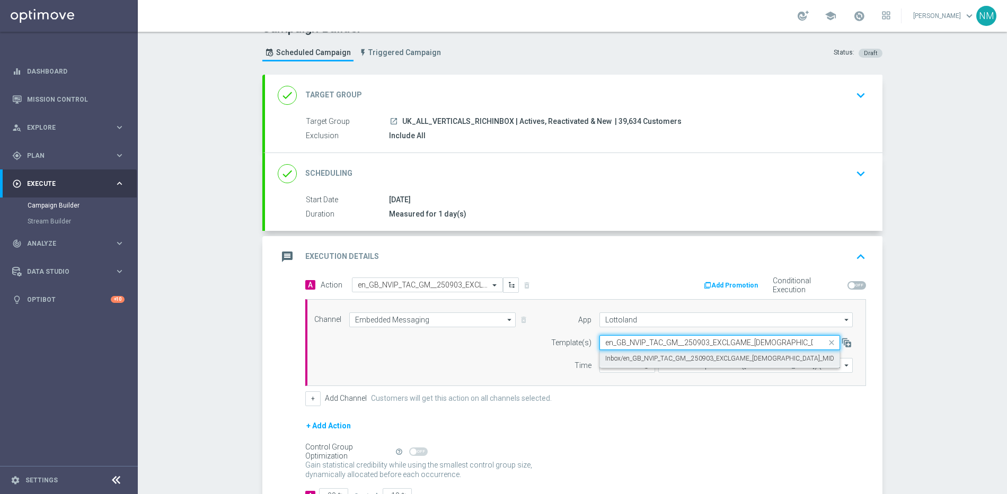
click at [639, 356] on label "Inbox/en_GB_NVIP_TAC_GM__250903_EXCLGAME_[DEMOGRAPHIC_DATA]_MIDAS" at bounding box center [723, 358] width 237 height 9
type input "en_GB_NVIP_TAC_GM__250903_EXCLGAME_[DEMOGRAPHIC_DATA]_MIDAS"
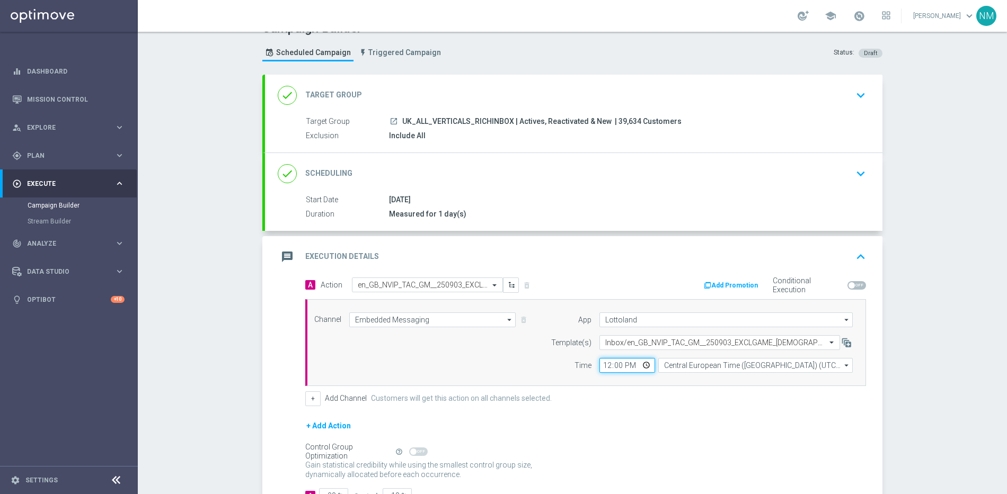
click at [643, 365] on input "12:00" at bounding box center [627, 365] width 56 height 15
type input "13:00"
click at [675, 386] on div "A Action Select action en_GB_NVIP_TAC_GM__250903_EXCLGAME_[DEMOGRAPHIC_DATA]_MI…" at bounding box center [585, 342] width 576 height 129
click at [677, 354] on form "Template(s) Select template Inbox/en_GB_NVIP_TAC_GM__250903_EXCLGAME_[DEMOGRAPH…" at bounding box center [698, 354] width 307 height 38
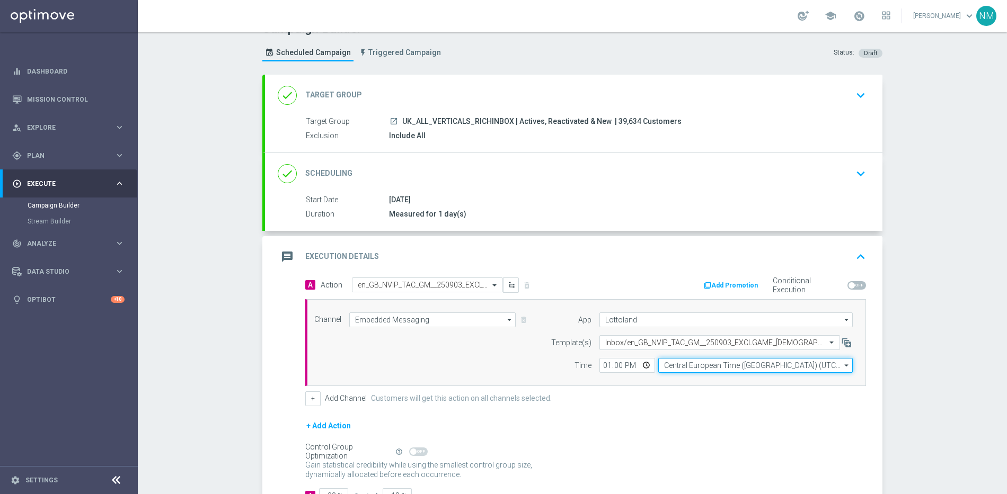
click at [679, 362] on input "Central European Time ([GEOGRAPHIC_DATA]) (UTC +02:00)" at bounding box center [755, 365] width 194 height 15
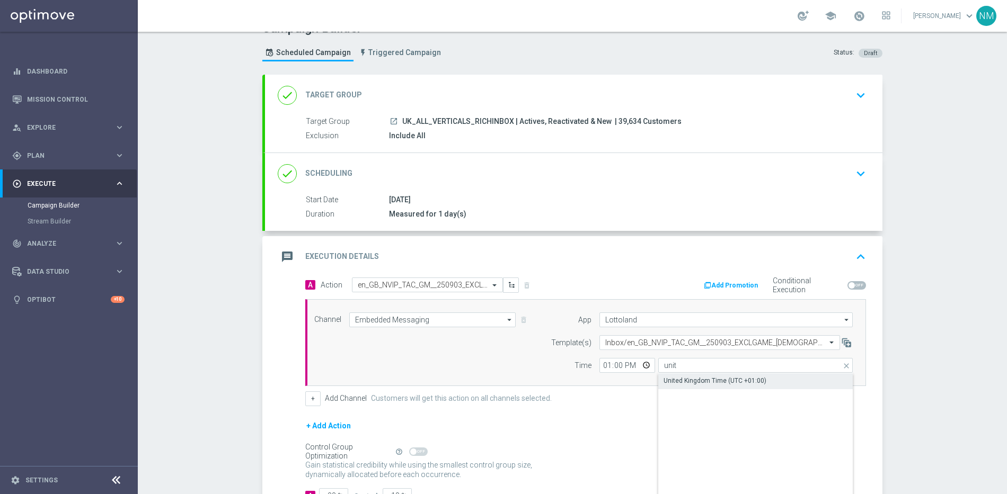
click at [668, 378] on div "United Kingdom Time (UTC +01:00)" at bounding box center [714, 381] width 103 height 10
type input "United Kingdom Time (UTC +01:00)"
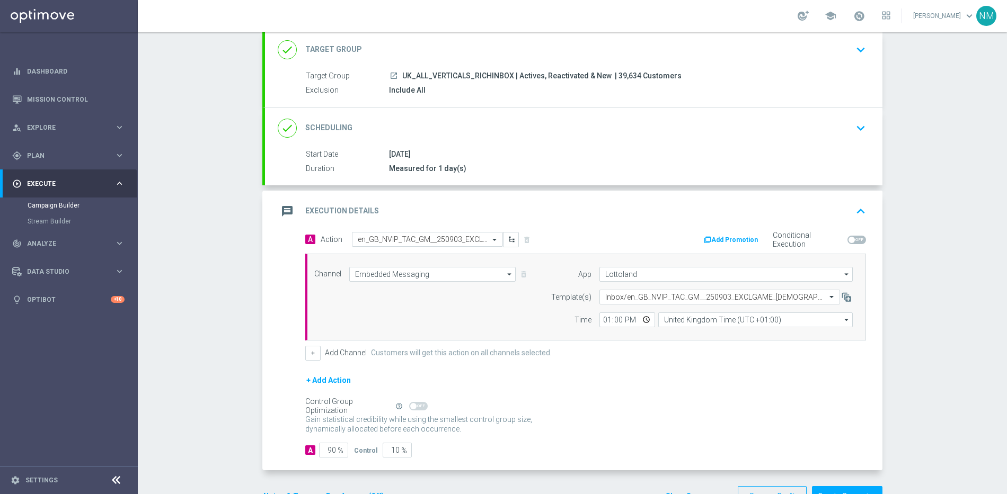
scroll to position [100, 0]
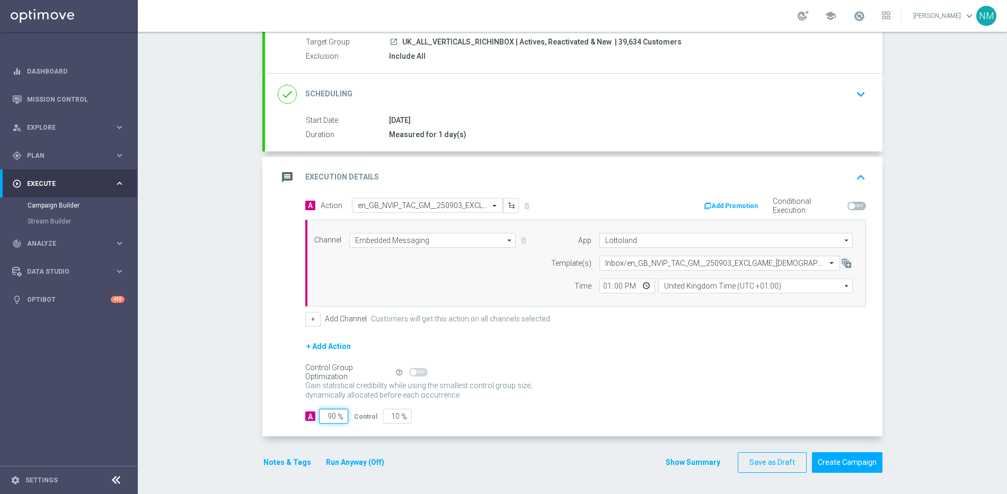
click at [329, 417] on input "90" at bounding box center [333, 416] width 29 height 15
type input "0"
type input "100"
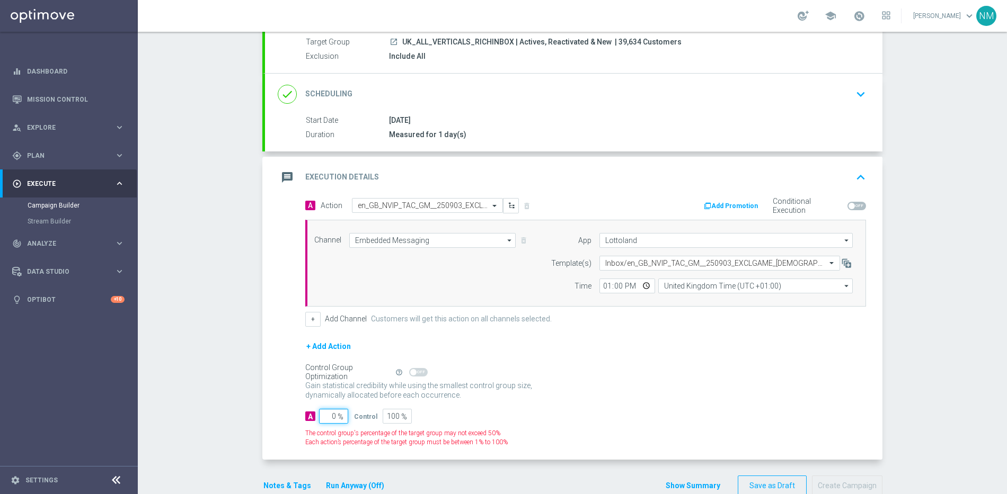
type input "10"
type input "90"
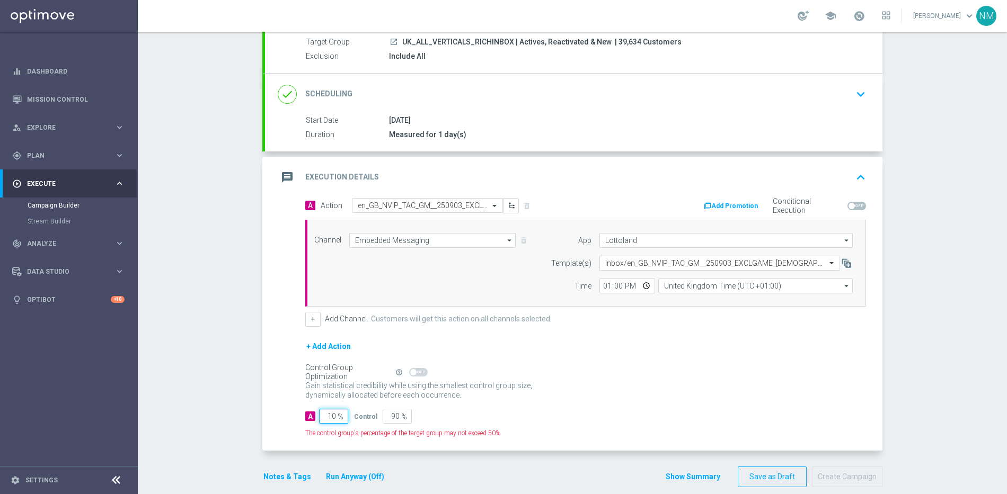
type input "100"
type input "0"
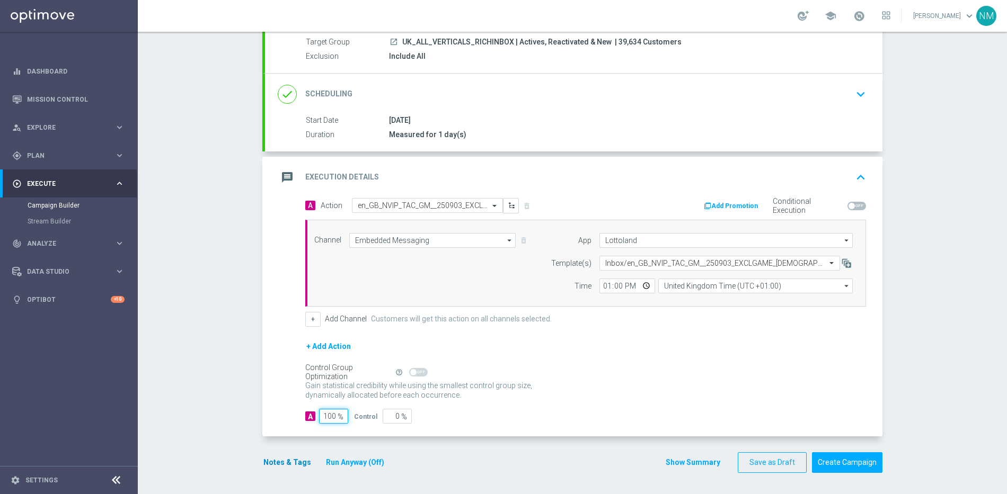
type input "100"
click at [299, 457] on button "Notes & Tags" at bounding box center [287, 462] width 50 height 13
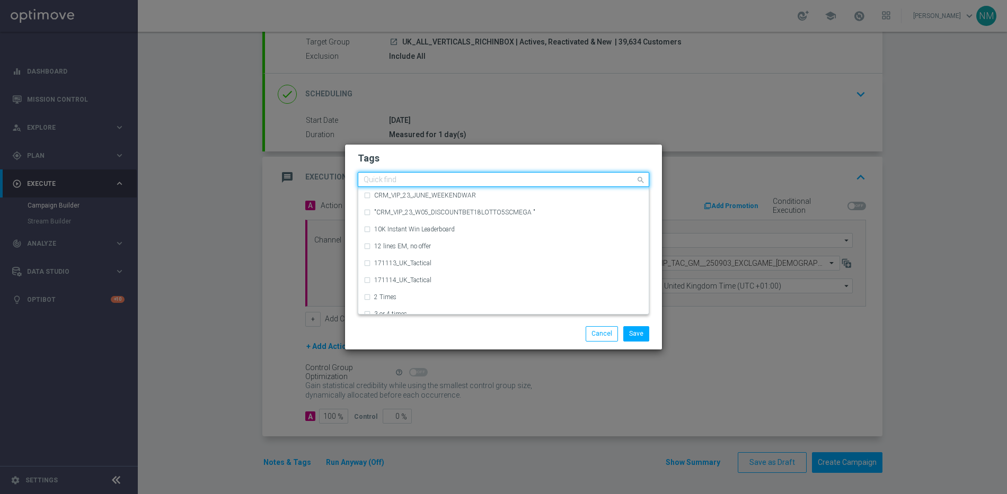
click at [421, 183] on input "text" at bounding box center [499, 180] width 272 height 9
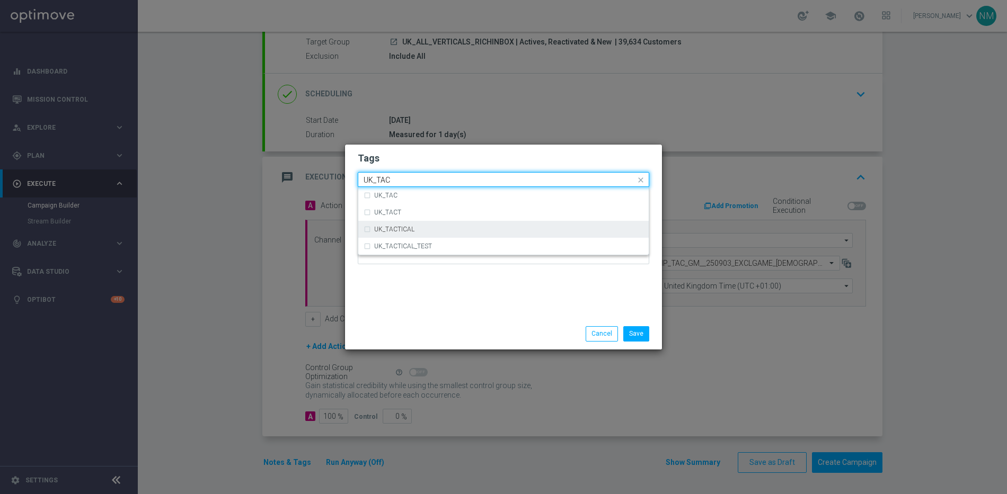
click at [426, 226] on div "UK_TACTICAL" at bounding box center [508, 229] width 269 height 6
type input "UK_TAC"
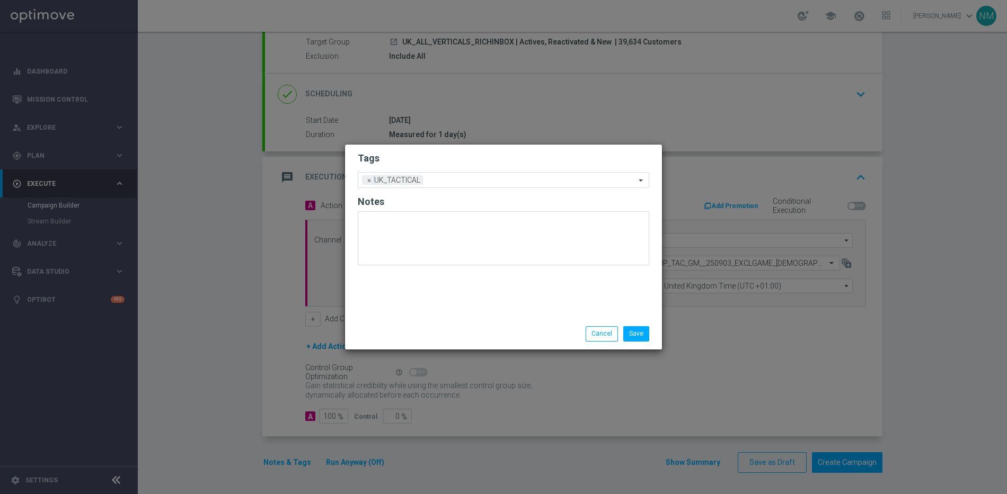
drag, startPoint x: 511, startPoint y: 296, endPoint x: 622, endPoint y: 326, distance: 114.9
click at [511, 296] on div "Tags Add a new tag × UK_TACTICAL Notes" at bounding box center [503, 232] width 317 height 174
click at [628, 332] on button "Save" at bounding box center [636, 333] width 26 height 15
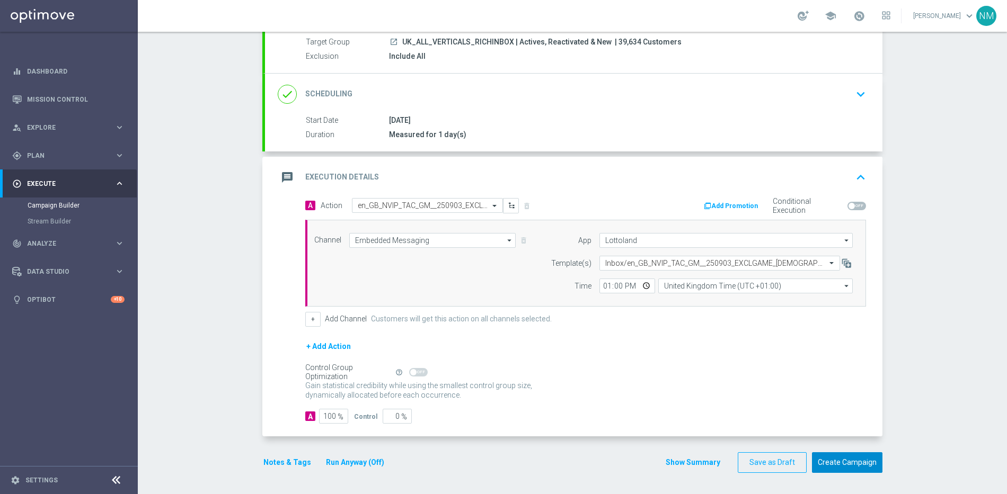
click at [842, 459] on button "Create Campaign" at bounding box center [847, 462] width 70 height 21
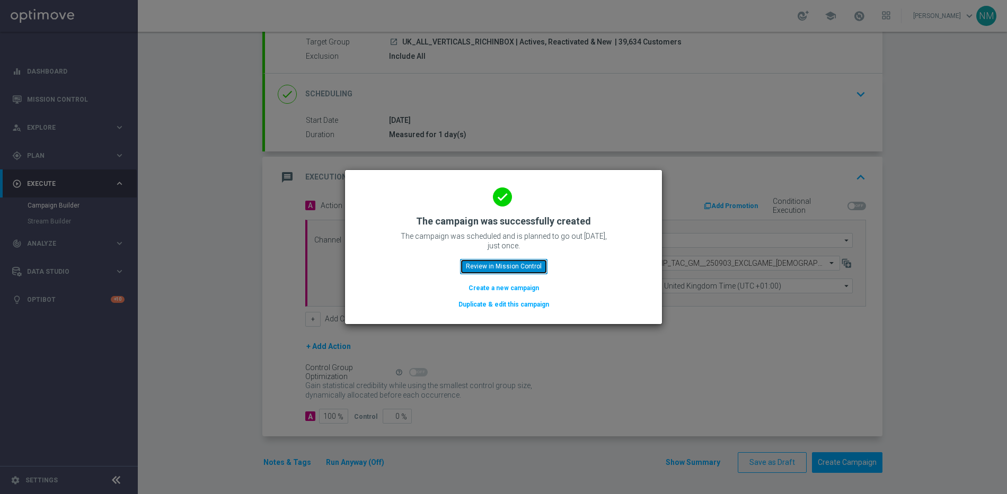
click at [520, 268] on button "Review in Mission Control" at bounding box center [503, 266] width 87 height 15
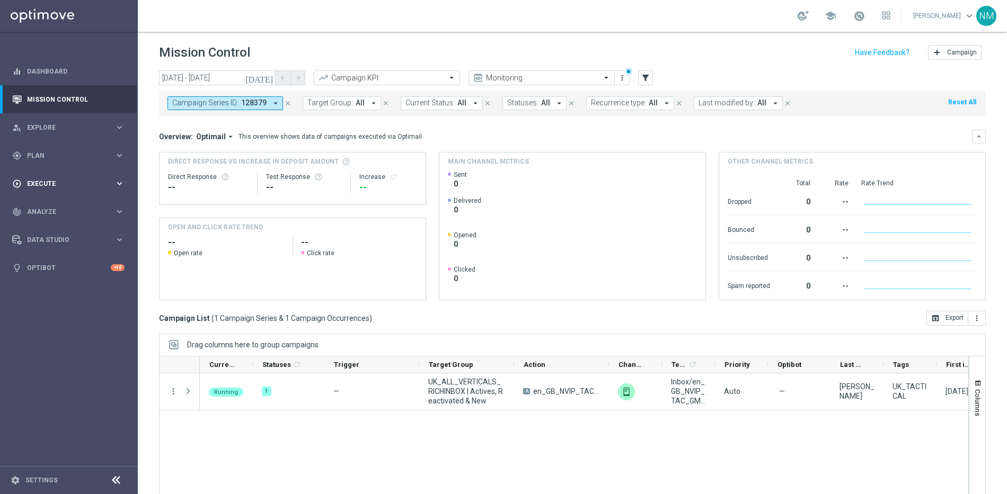
click at [62, 189] on div "play_circle_outline Execute keyboard_arrow_right" at bounding box center [68, 184] width 137 height 28
click at [81, 204] on link "Campaign Builder" at bounding box center [69, 205] width 83 height 8
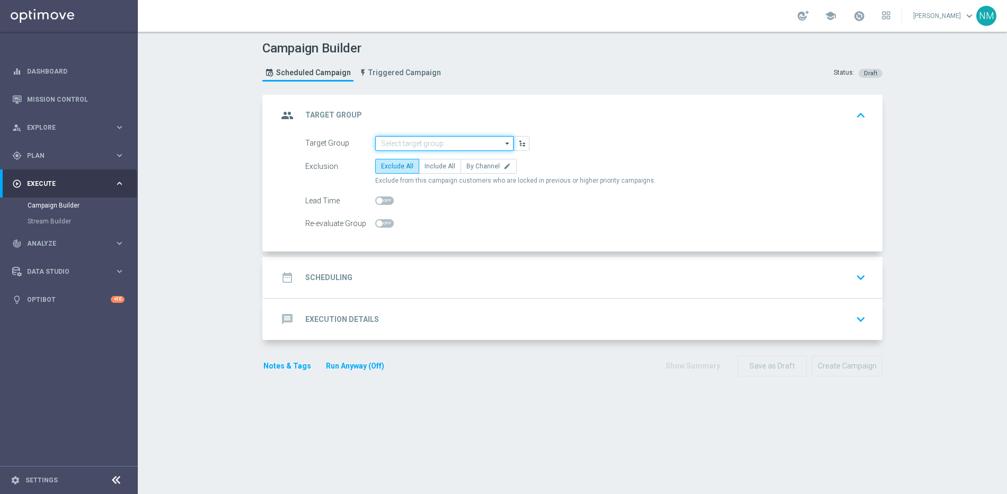
click at [417, 142] on input at bounding box center [444, 143] width 138 height 15
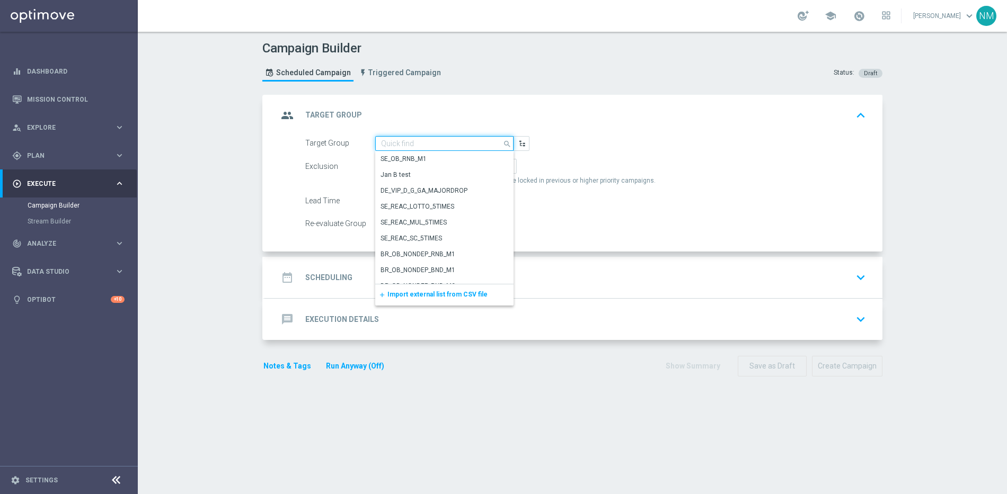
paste input "RICH INBOX - IE_OPT Active, Multi, Reactivated & New | ALL"
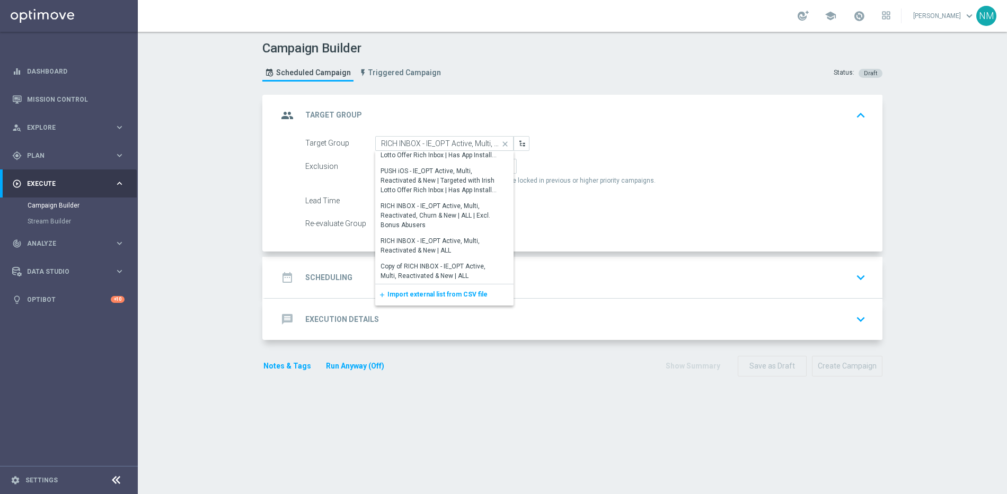
scroll to position [58, 0]
drag, startPoint x: 440, startPoint y: 243, endPoint x: 435, endPoint y: 223, distance: 20.3
click at [440, 243] on div "RICH INBOX - IE_OPT Active, Multi, Reactivated & New | ALL" at bounding box center [439, 245] width 119 height 19
type input "RICH INBOX - IE_OPT Active, Multi, Reactivated & New | ALL"
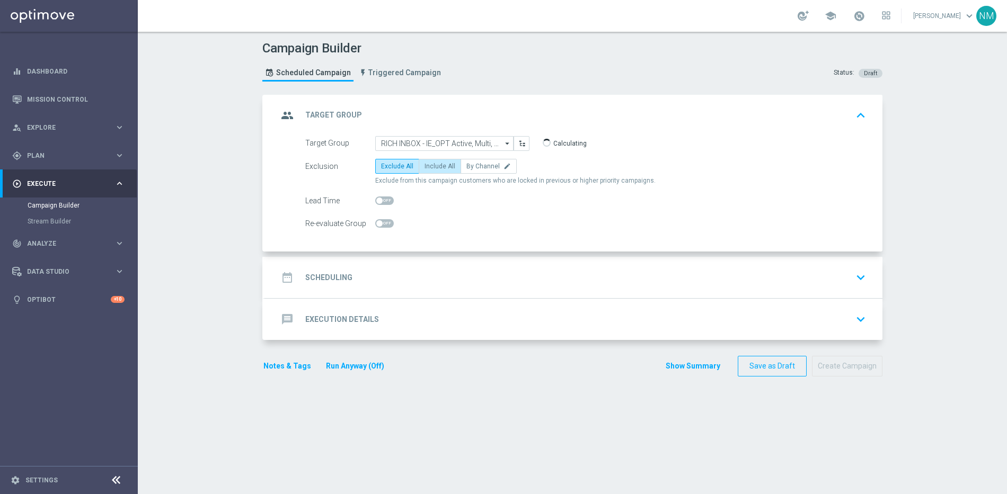
click at [432, 169] on span "Include All" at bounding box center [439, 166] width 31 height 7
click at [431, 169] on input "Include All" at bounding box center [427, 168] width 7 height 7
radio input "true"
click at [406, 286] on div "date_range Scheduling keyboard_arrow_down" at bounding box center [574, 278] width 592 height 20
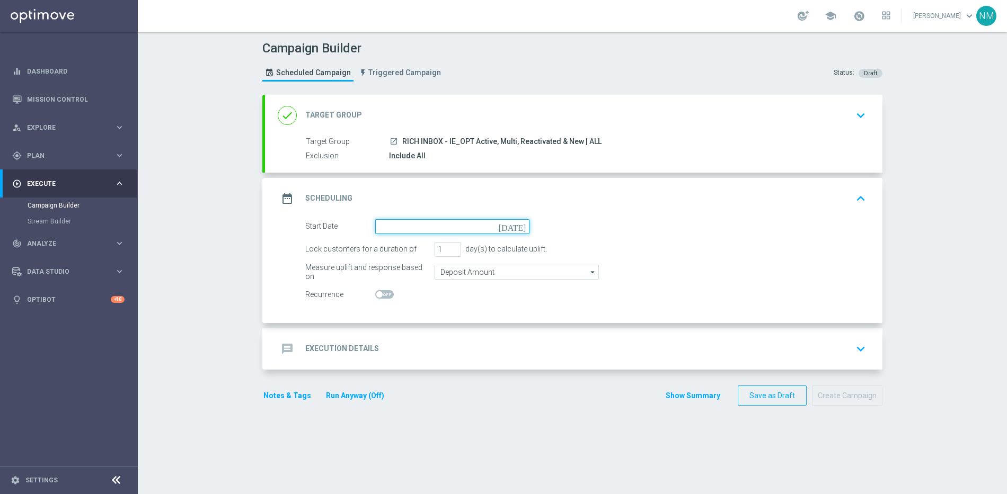
click at [411, 223] on input at bounding box center [452, 226] width 154 height 15
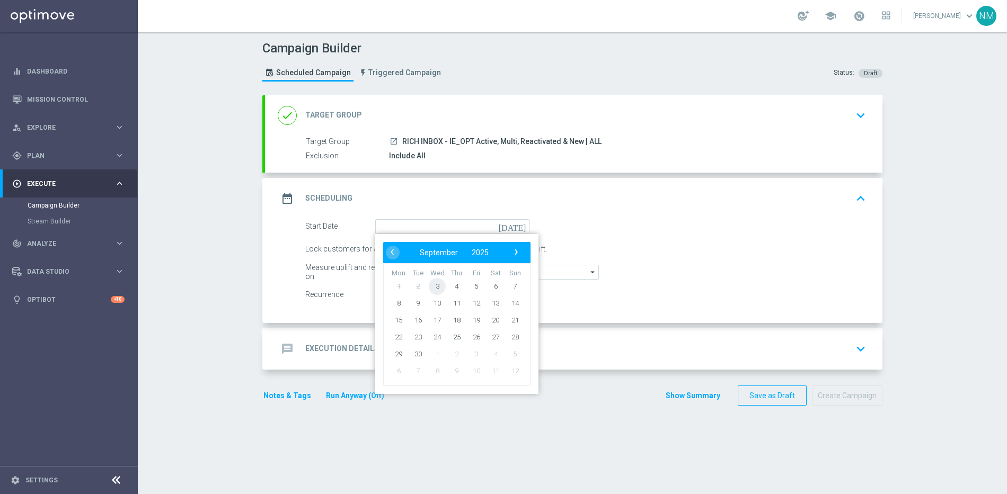
click at [433, 280] on span "3" at bounding box center [437, 286] width 17 height 17
type input "[DATE]"
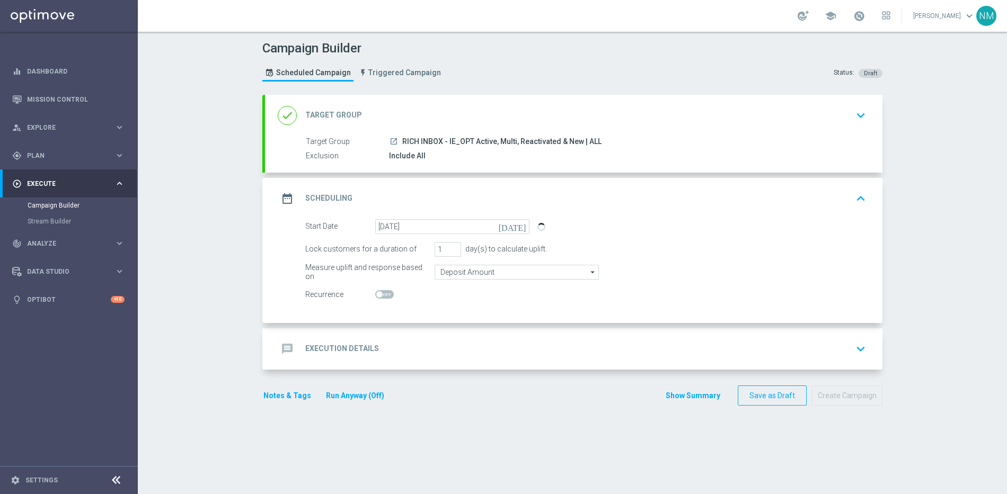
click at [413, 350] on div "message Execution Details keyboard_arrow_down" at bounding box center [574, 349] width 592 height 20
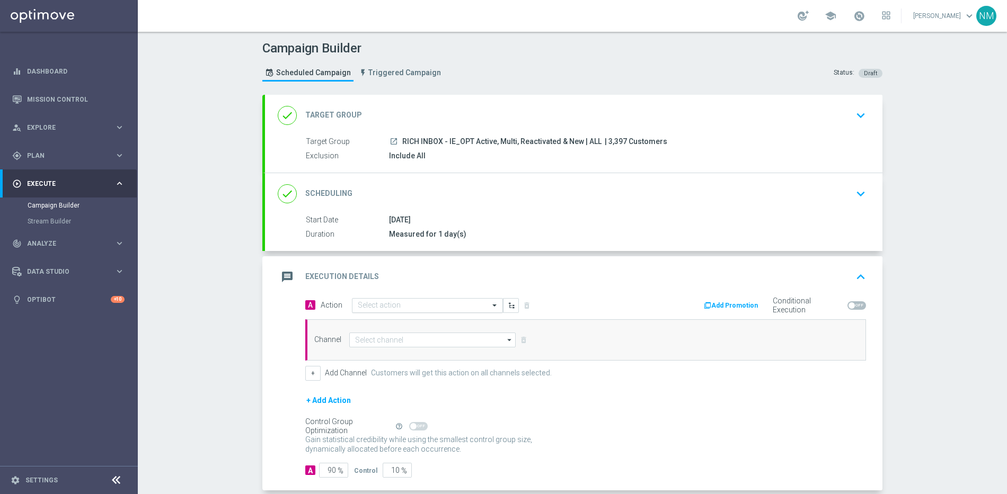
click at [390, 308] on input "text" at bounding box center [417, 305] width 118 height 9
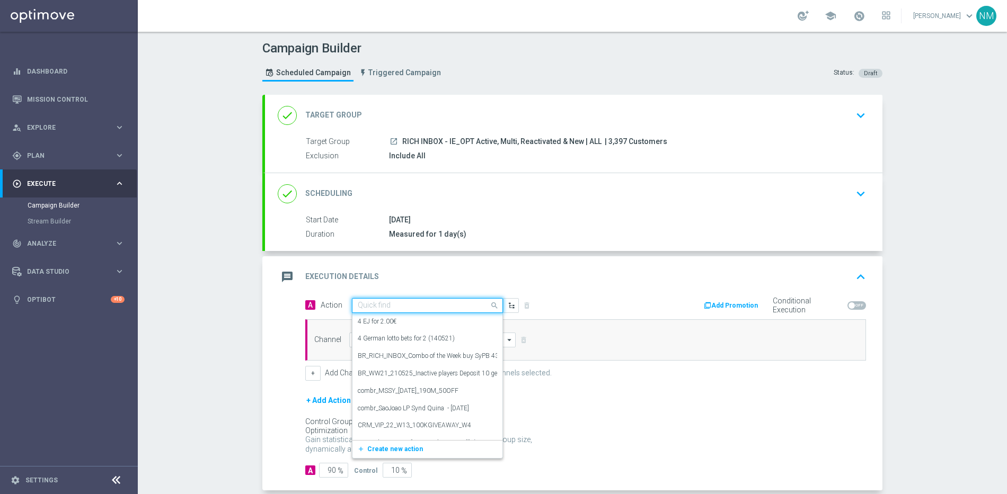
paste input "en_IE_RIT_NVIP_RI_TAC_GM_W36_EXCL_GAME_[DEMOGRAPHIC_DATA]_MIDAS"
type input "en_IE_RIT_NVIP_RI_TAC_GM_W36_EXCL_GAME_[DEMOGRAPHIC_DATA]_MIDAS"
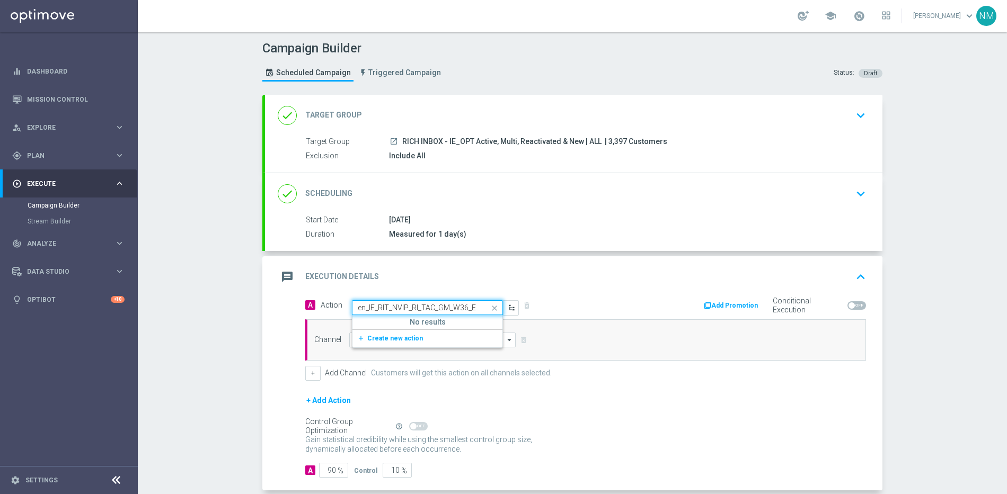
scroll to position [0, 83]
click at [390, 340] on span "Create new action" at bounding box center [395, 338] width 56 height 7
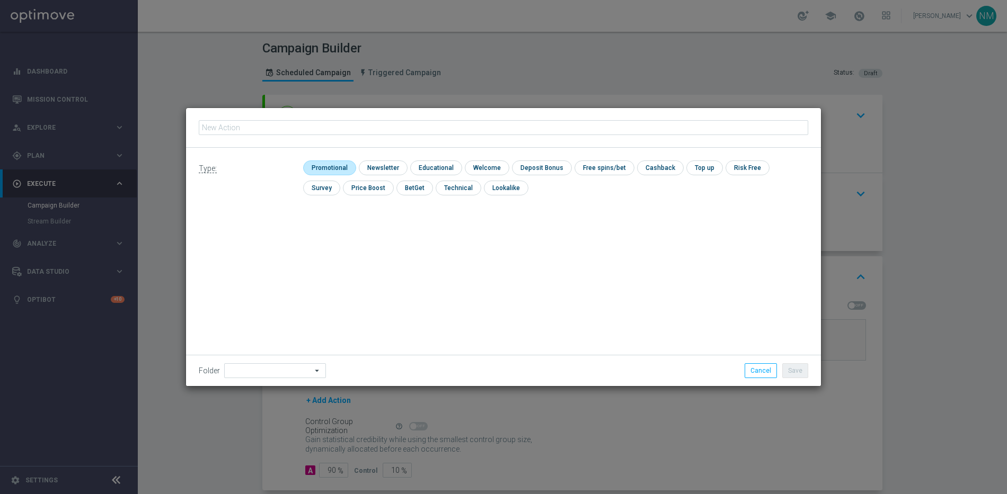
type input "en_IE_RIT_NVIP_RI_TAC_GM_W36_EXCL_GAME_[DEMOGRAPHIC_DATA]_MIDAS"
click at [332, 168] on input "checkbox" at bounding box center [328, 168] width 50 height 14
checkbox input "true"
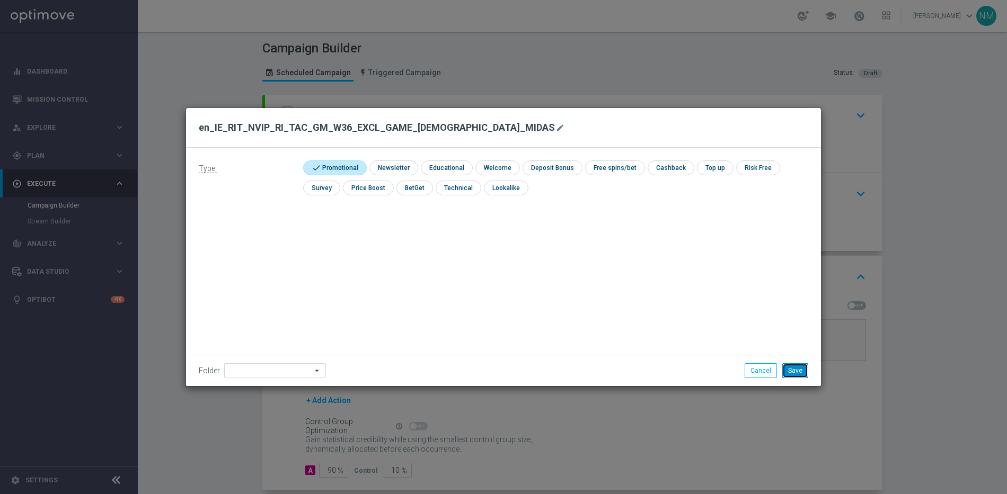
click at [787, 372] on button "Save" at bounding box center [795, 370] width 26 height 15
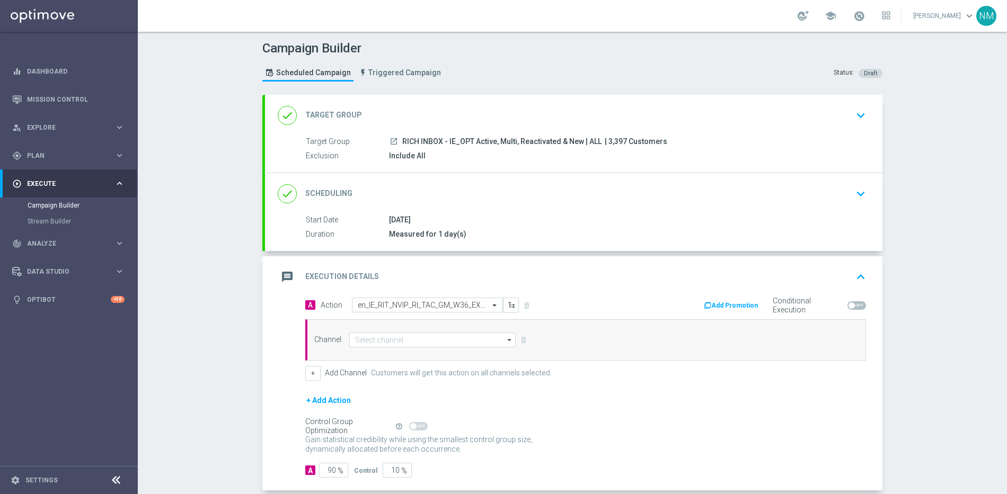
scroll to position [19, 0]
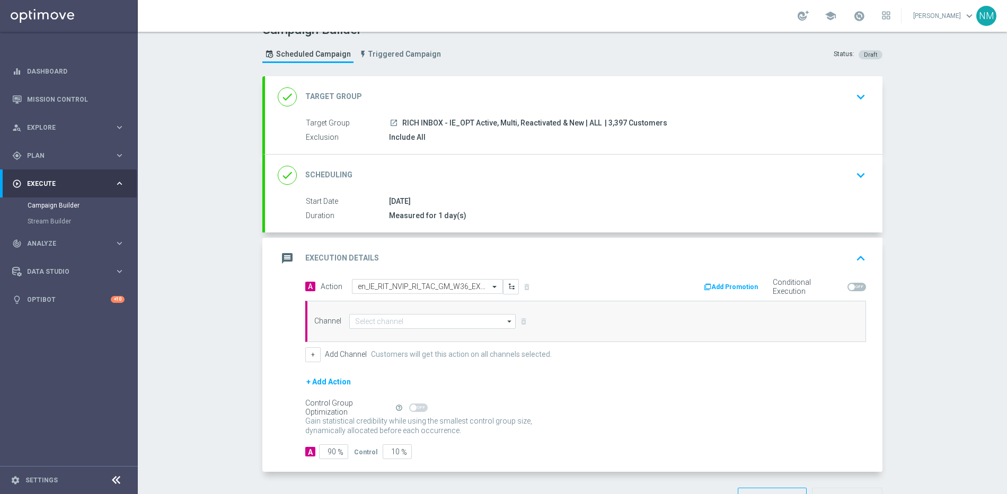
click at [379, 333] on div "Channel arrow_drop_down Drag here to set row groups Drag here to set column lab…" at bounding box center [585, 321] width 561 height 41
click at [377, 323] on input at bounding box center [432, 321] width 166 height 15
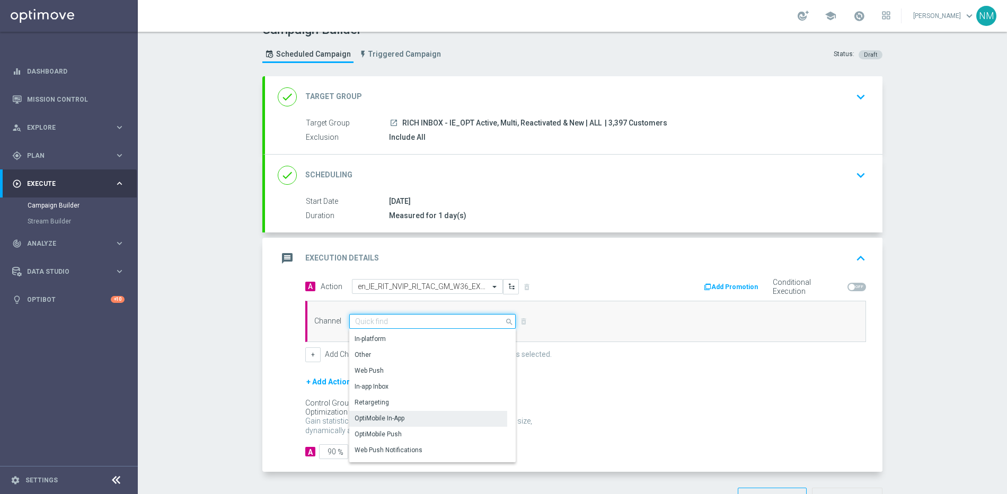
scroll to position [260, 0]
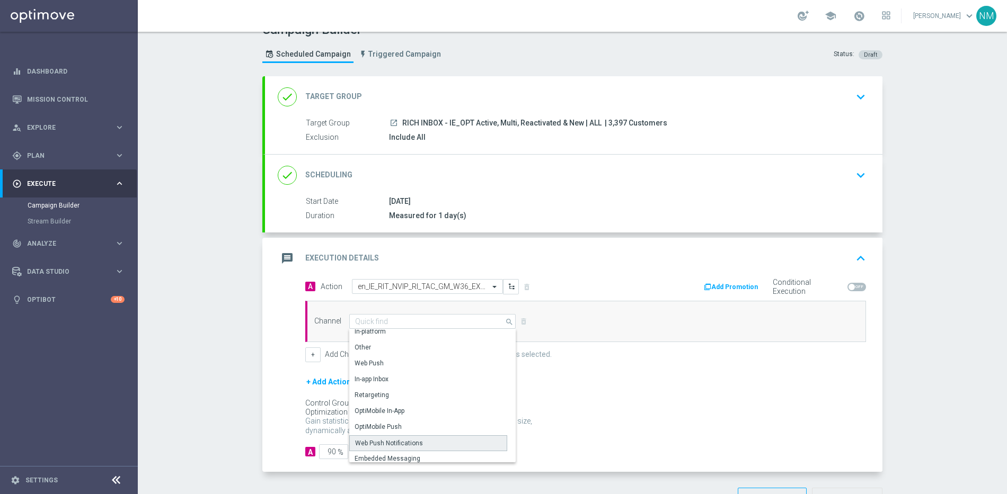
click at [394, 439] on div "Web Push Notifications" at bounding box center [389, 444] width 68 height 10
type input "Web Push Notifications"
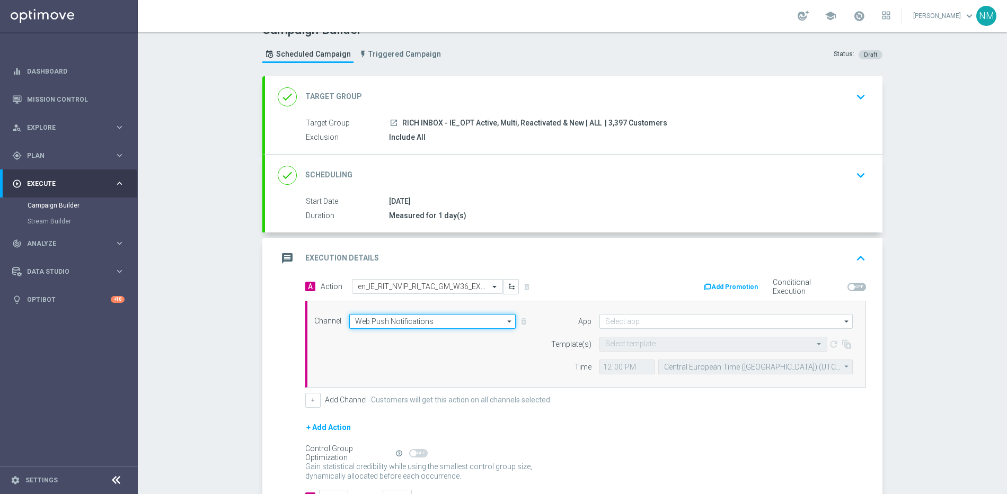
click at [442, 326] on input "Web Push Notifications" at bounding box center [432, 321] width 166 height 15
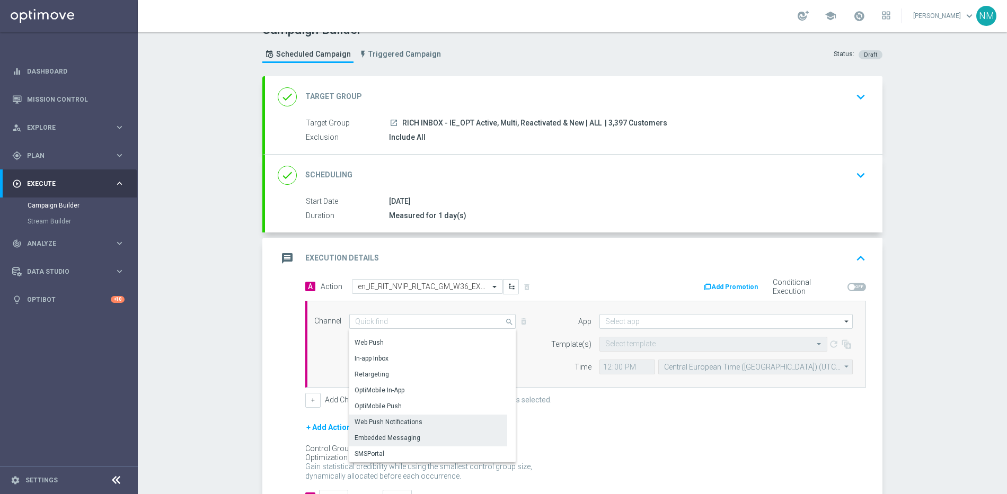
click at [407, 435] on div "Embedded Messaging" at bounding box center [387, 438] width 66 height 10
type input "Embedded Messaging"
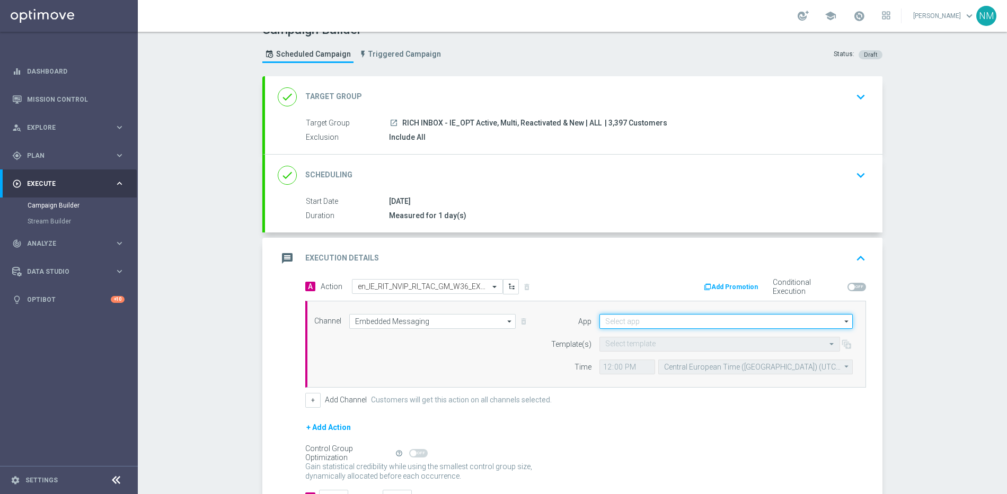
click at [669, 323] on input at bounding box center [725, 321] width 253 height 15
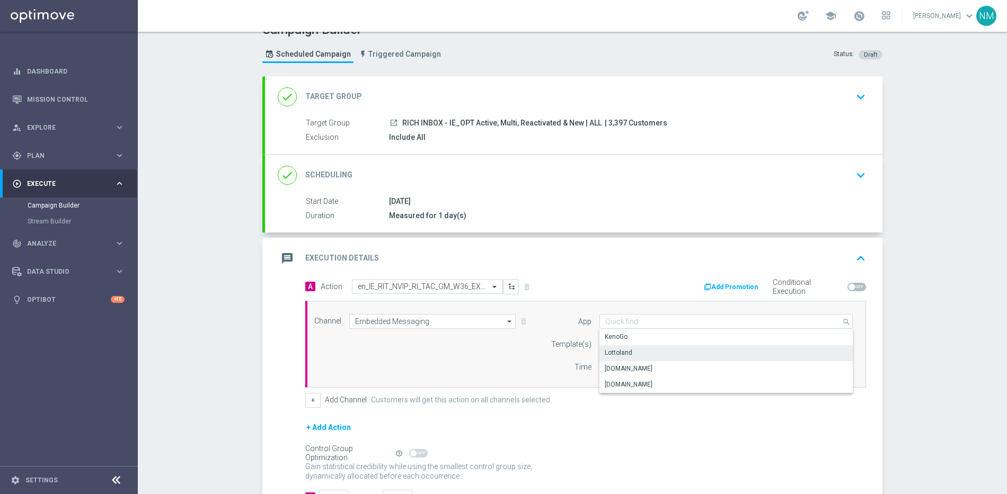
click at [630, 354] on div "Lottoland" at bounding box center [725, 352] width 253 height 15
type input "Lottoland"
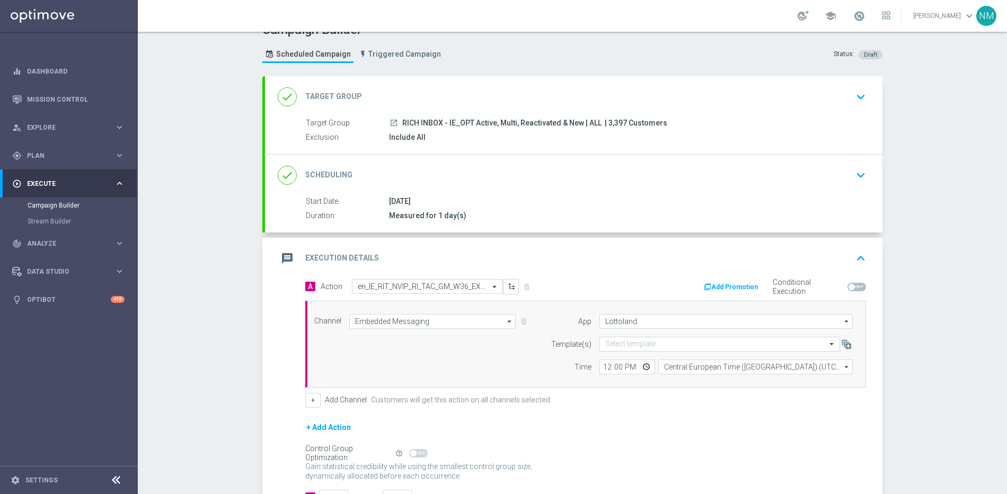
click at [570, 340] on label "Template(s)" at bounding box center [571, 344] width 40 height 9
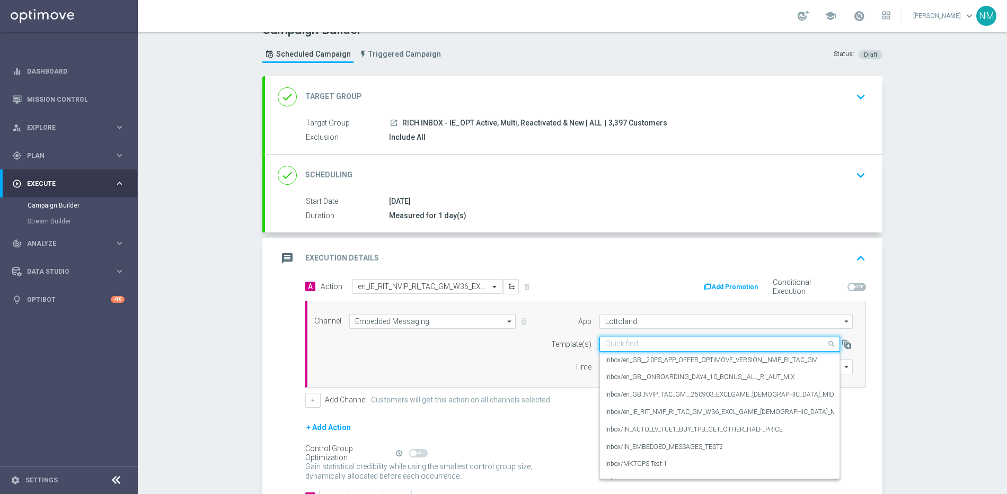
click at [605, 341] on input "text" at bounding box center [709, 344] width 208 height 9
paste input "en_IE_RIT_NVIP_RI_TAC_GM_W36_EXCL_GAME_[DEMOGRAPHIC_DATA]_MIDAS"
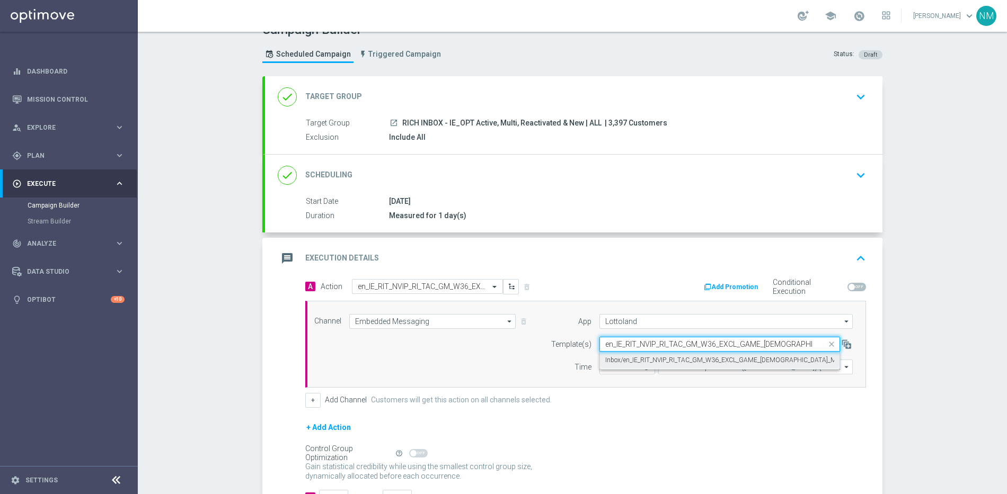
click at [626, 359] on label "Inbox/en_IE_RIT_NVIP_RI_TAC_GM_W36_EXCL_GAME_[DEMOGRAPHIC_DATA]_MIDAS" at bounding box center [727, 360] width 245 height 9
type input "en_IE_RIT_NVIP_RI_TAC_GM_W36_EXCL_GAME_[DEMOGRAPHIC_DATA]_MIDAS"
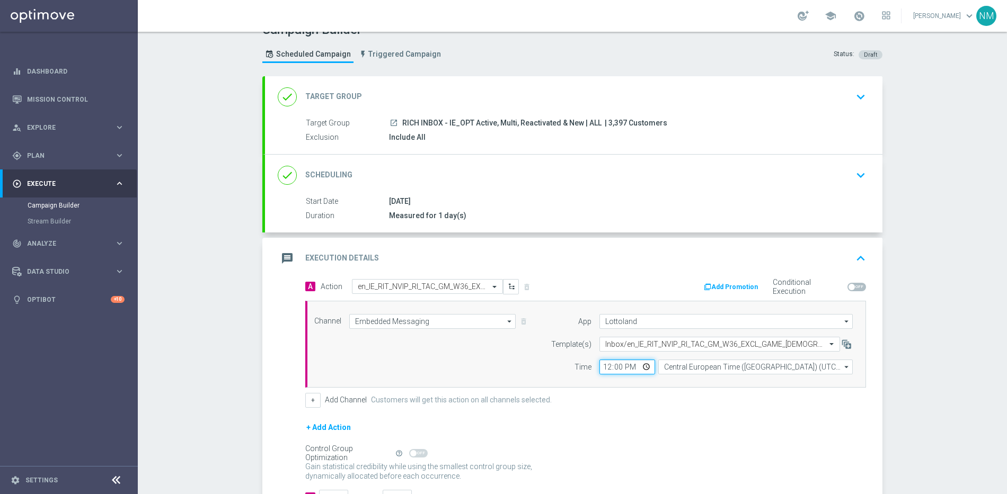
click at [639, 366] on input "12:00" at bounding box center [627, 367] width 56 height 15
type input "13:00"
click at [704, 397] on div "+ Add Channel Customers will get this action on all channels selected." at bounding box center [585, 400] width 561 height 15
click at [697, 370] on input "Central European Time ([GEOGRAPHIC_DATA]) (UTC +02:00)" at bounding box center [755, 367] width 194 height 15
click at [679, 384] on div "United Kingdom Time (UTC +01:00)" at bounding box center [714, 383] width 103 height 10
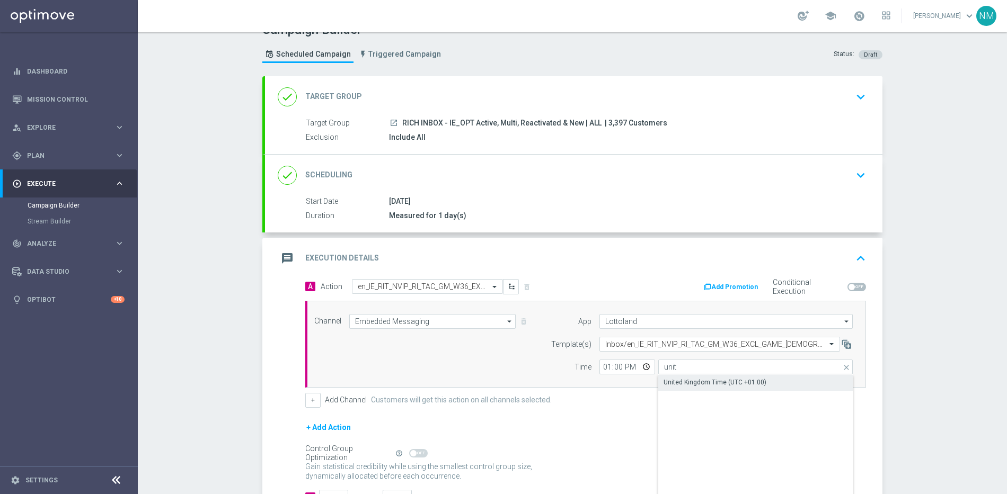
type input "United Kingdom Time (UTC +01:00)"
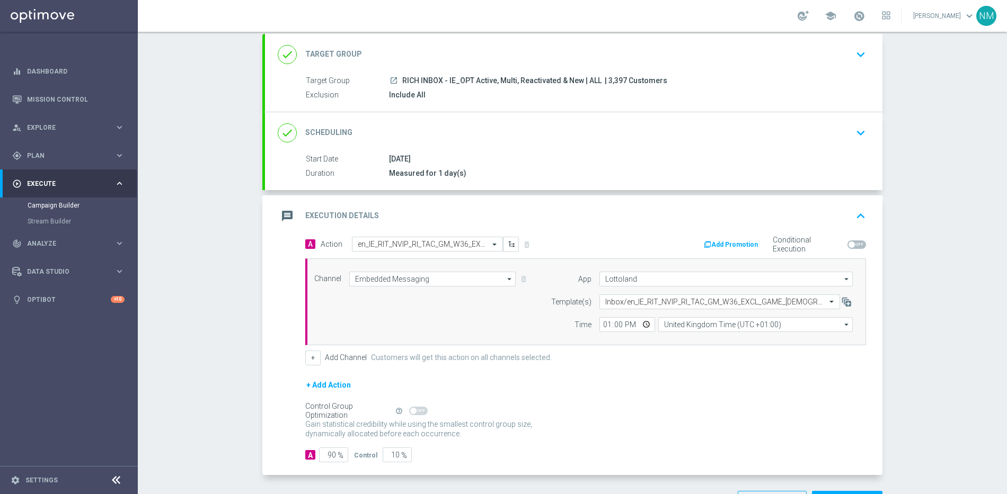
scroll to position [100, 0]
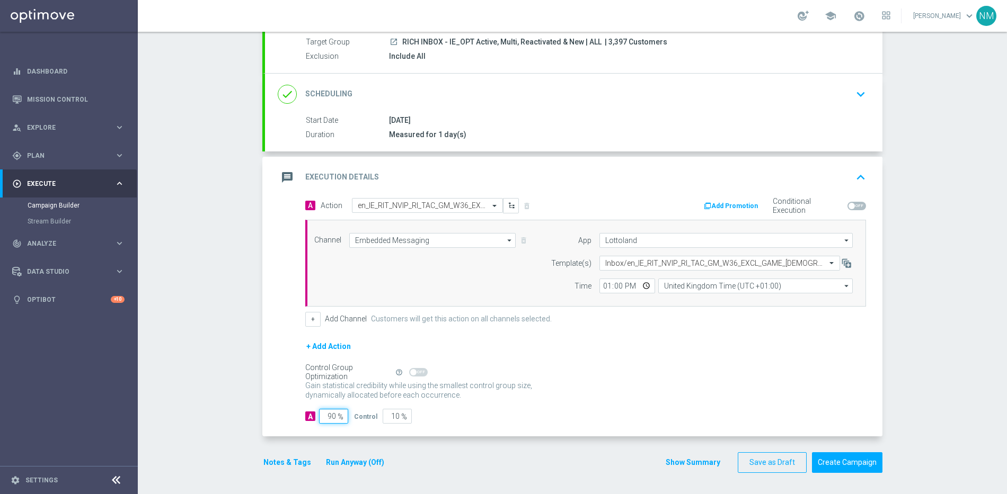
click at [328, 419] on input "90" at bounding box center [333, 416] width 29 height 15
type input "0"
type input "100"
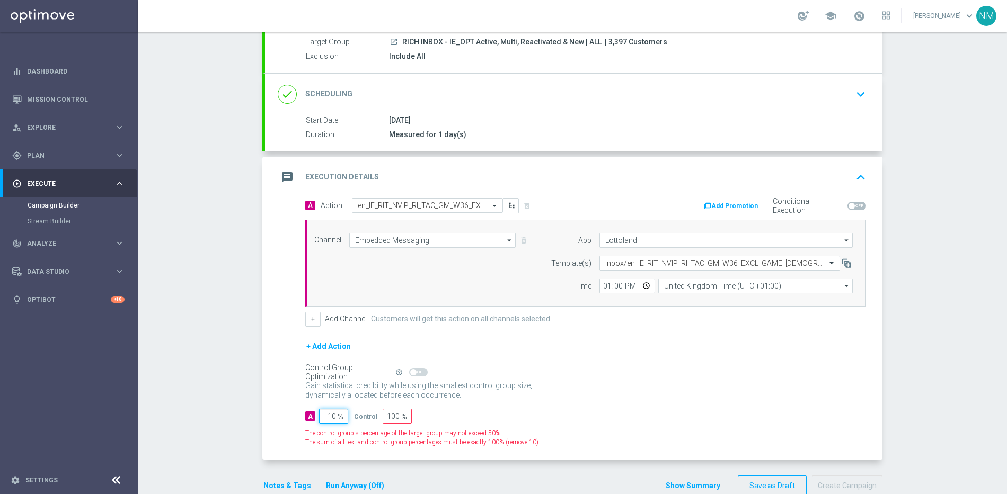
type input "100"
type input "0"
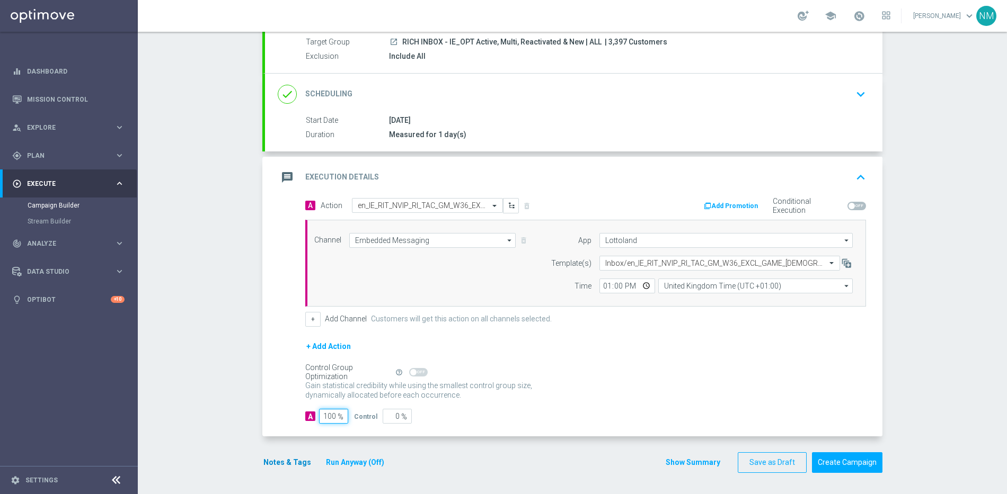
type input "100"
click at [281, 465] on button "Notes & Tags" at bounding box center [287, 462] width 50 height 13
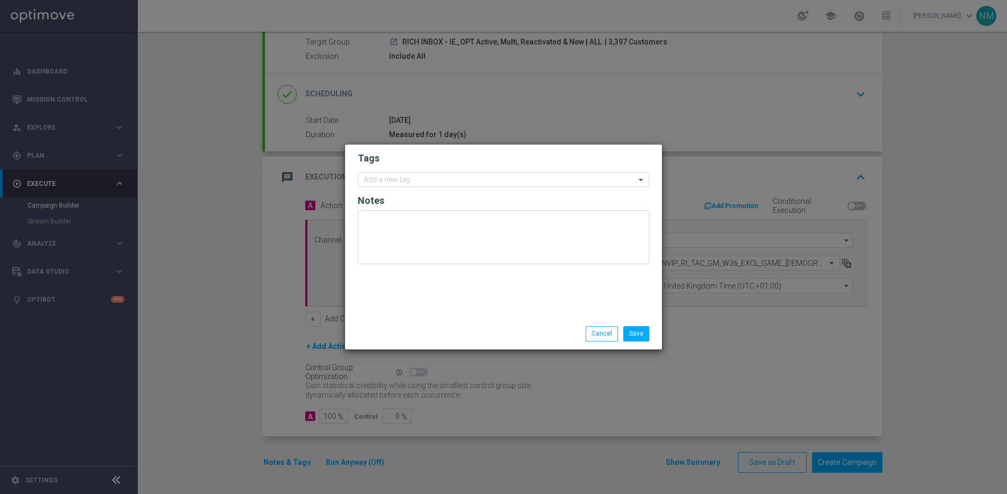
click at [432, 183] on input "text" at bounding box center [499, 180] width 272 height 9
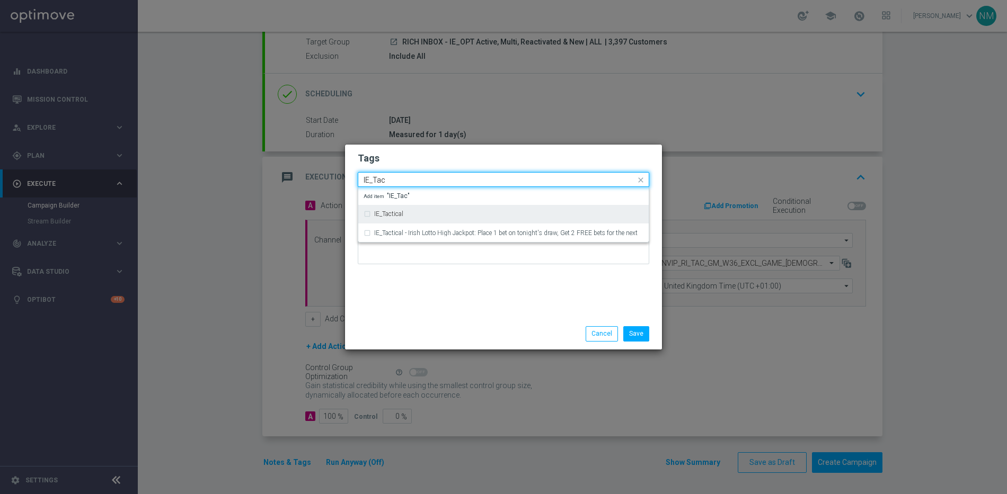
click at [438, 209] on div "IE_Tactical" at bounding box center [503, 214] width 280 height 17
type input "IE_Tac"
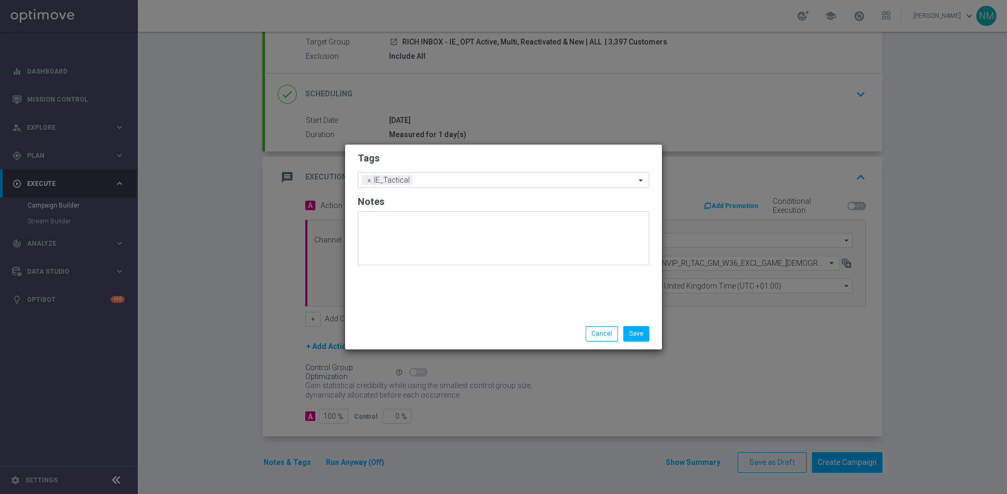
click at [507, 320] on div "Save Cancel" at bounding box center [503, 333] width 317 height 31
click at [637, 331] on button "Save" at bounding box center [636, 333] width 26 height 15
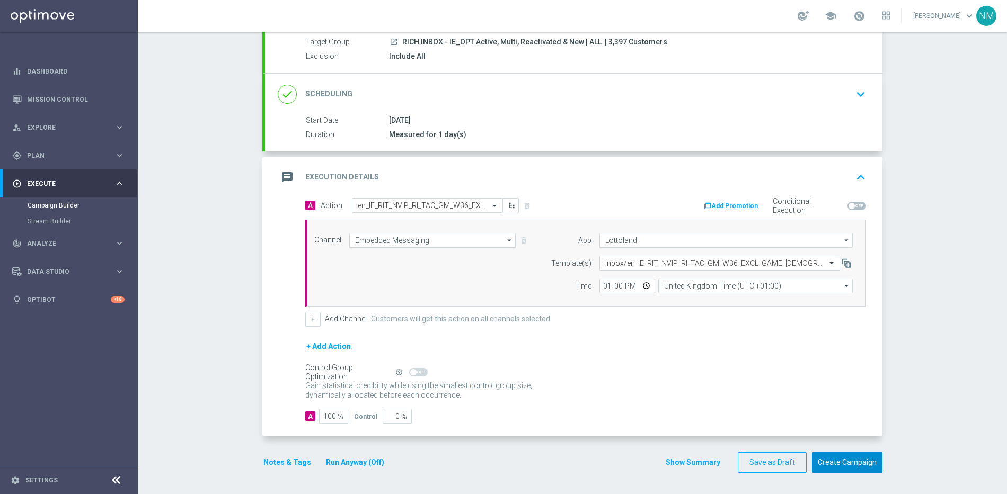
click at [837, 467] on button "Create Campaign" at bounding box center [847, 462] width 70 height 21
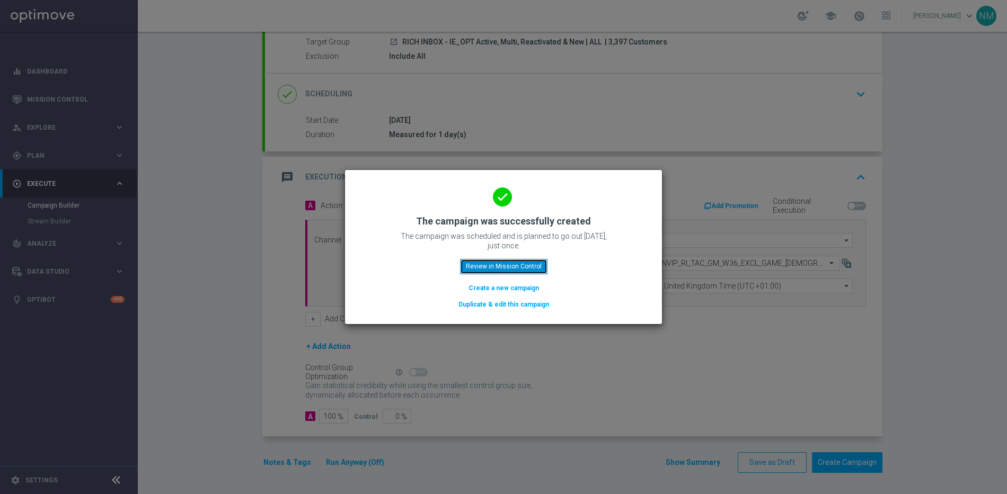
click at [527, 267] on button "Review in Mission Control" at bounding box center [503, 266] width 87 height 15
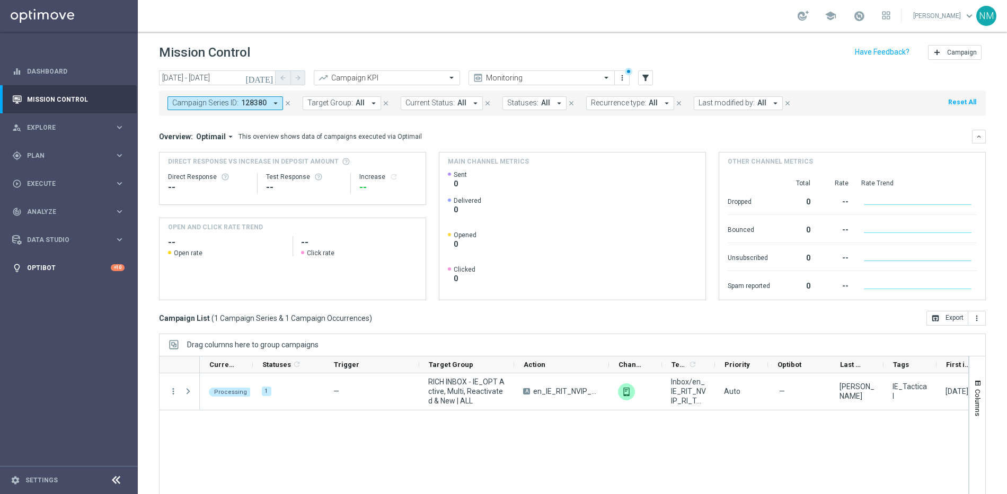
scroll to position [2, 0]
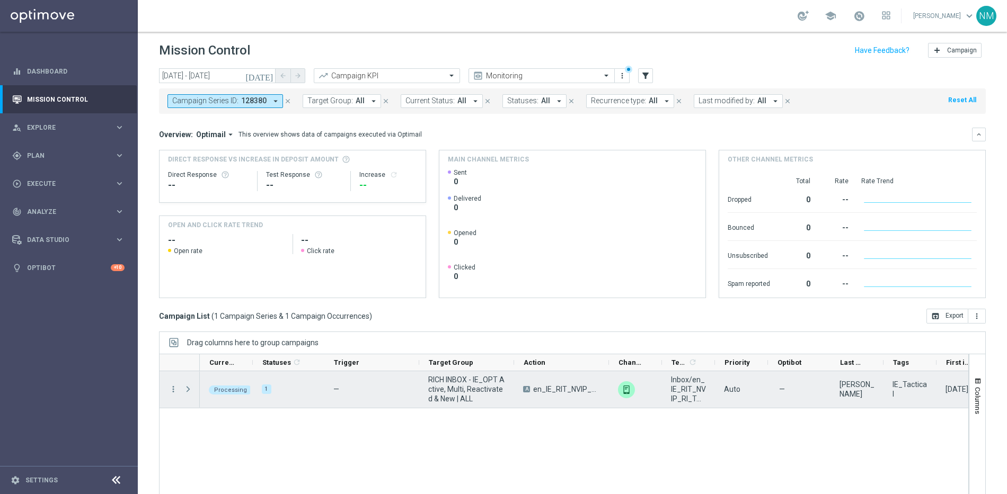
click at [184, 389] on span "Press SPACE to select this row." at bounding box center [188, 389] width 10 height 8
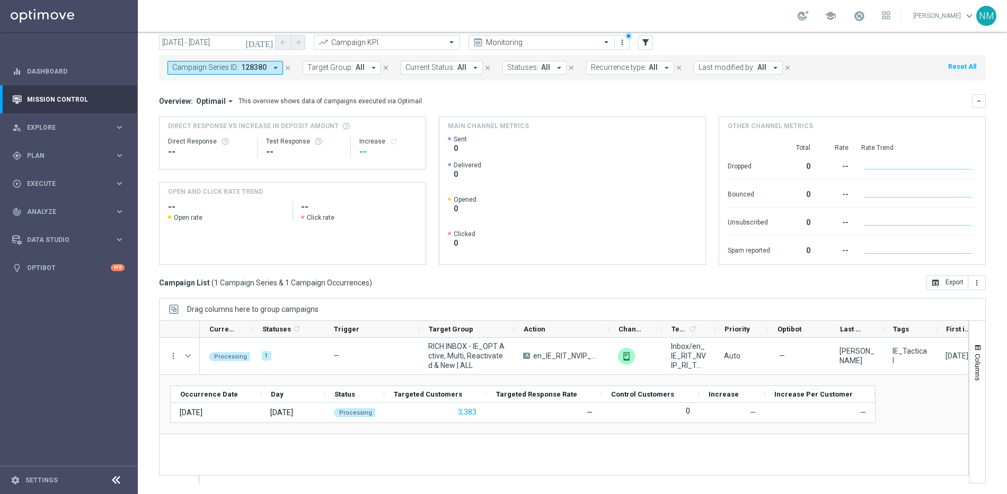
scroll to position [17, 0]
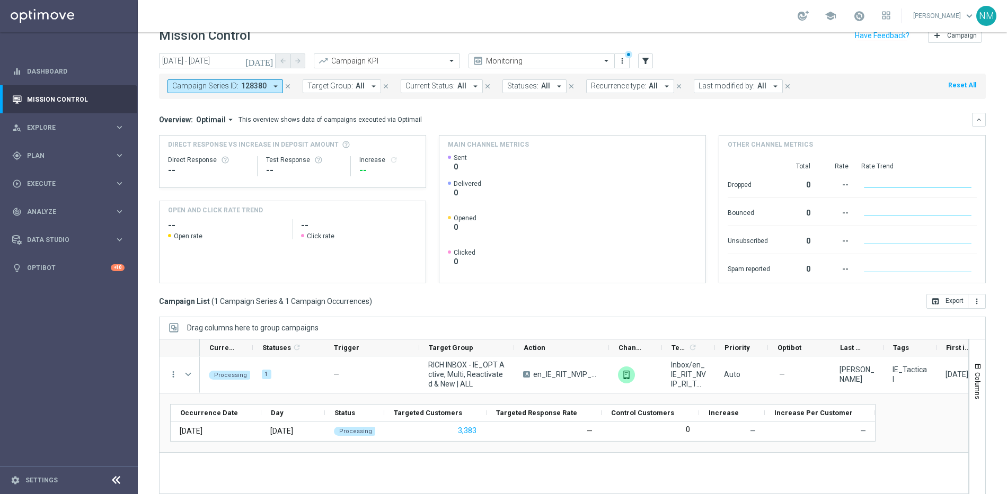
click at [286, 86] on icon "close" at bounding box center [287, 86] width 7 height 7
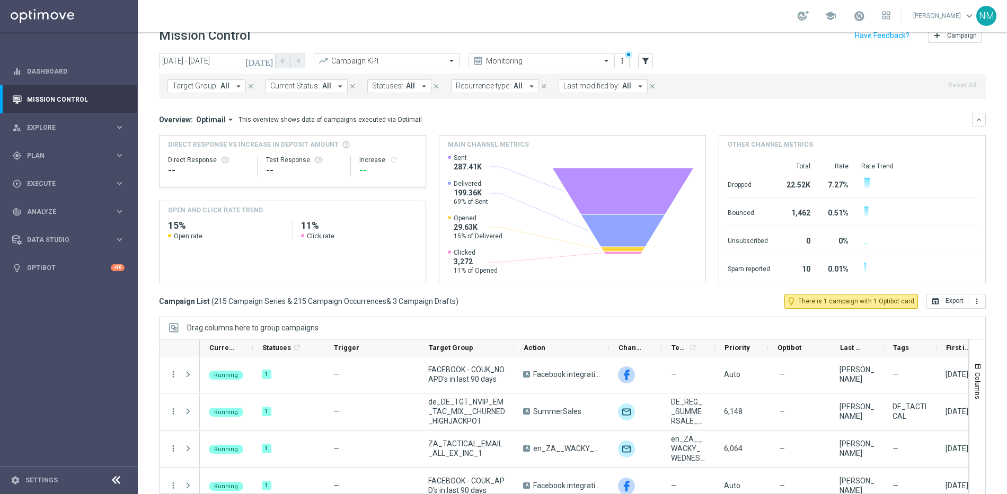
click at [237, 84] on icon "arrow_drop_down" at bounding box center [239, 87] width 10 height 10
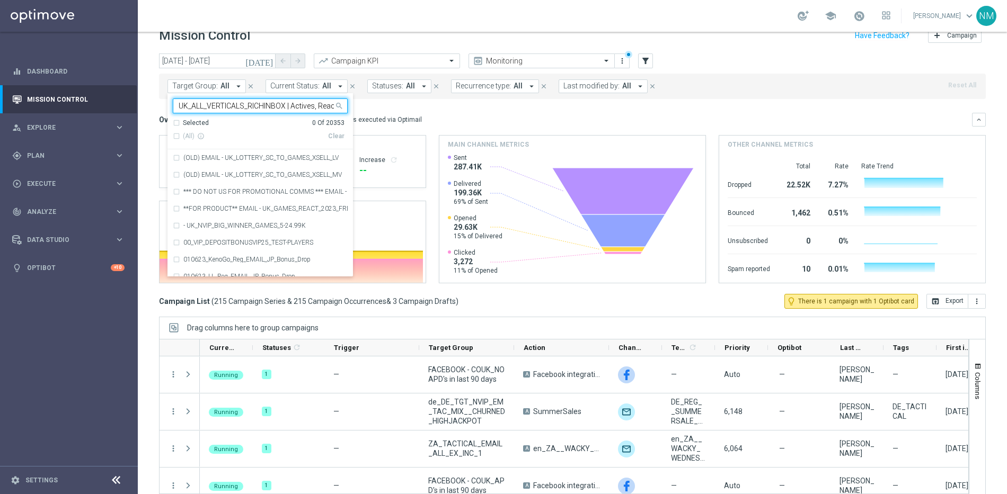
scroll to position [0, 45]
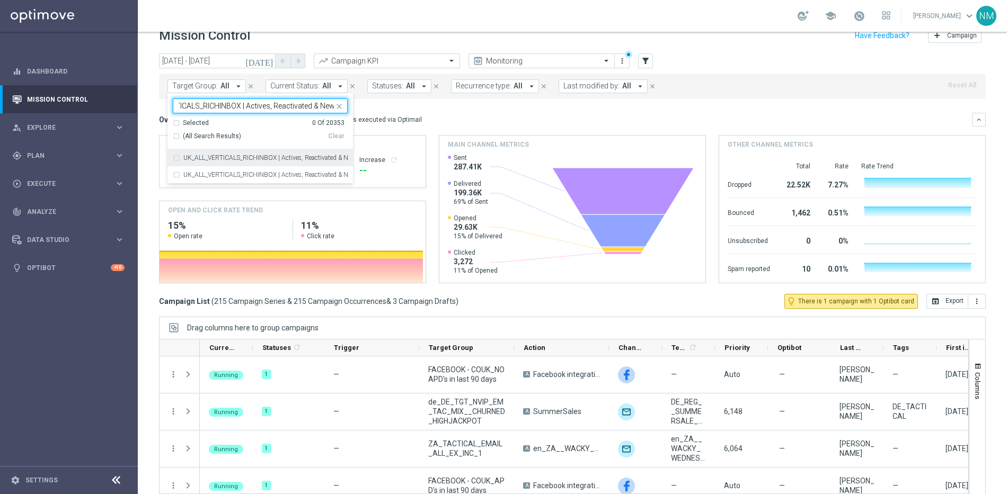
type input "UK_ALL_VERTICALS_RICHINBOX | Actives, Reactivated & New"
click at [275, 162] on div "UK_ALL_VERTICALS_RICHINBOX | Actives, Reactivated & New" at bounding box center [260, 157] width 175 height 17
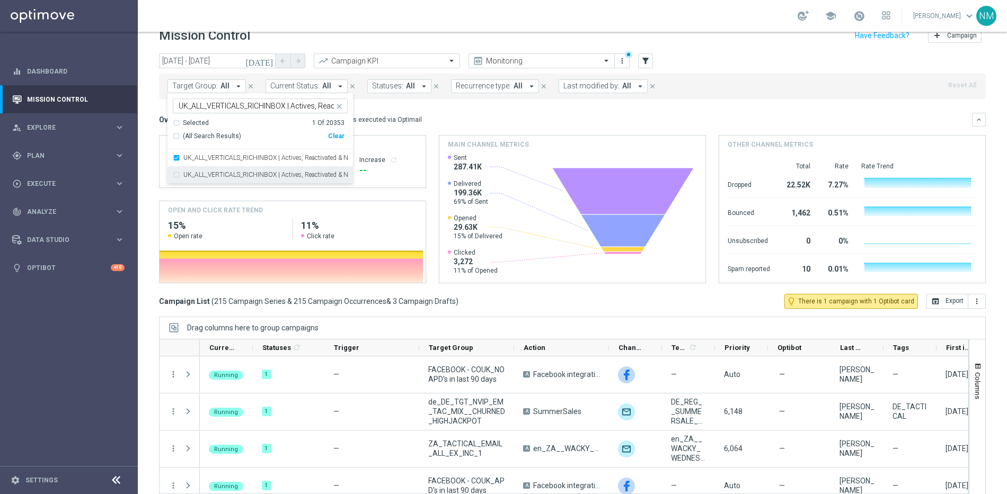
click at [295, 172] on label "UK_ALL_VERTICALS_RICHINBOX | Actives, Reactivated & New | Not installed App" at bounding box center [265, 175] width 164 height 6
click at [487, 99] on div "Target Group: All arrow_drop_down Selected 2 of 20353 UK_ALL_VERTICALS_RICHINBO…" at bounding box center [572, 86] width 826 height 25
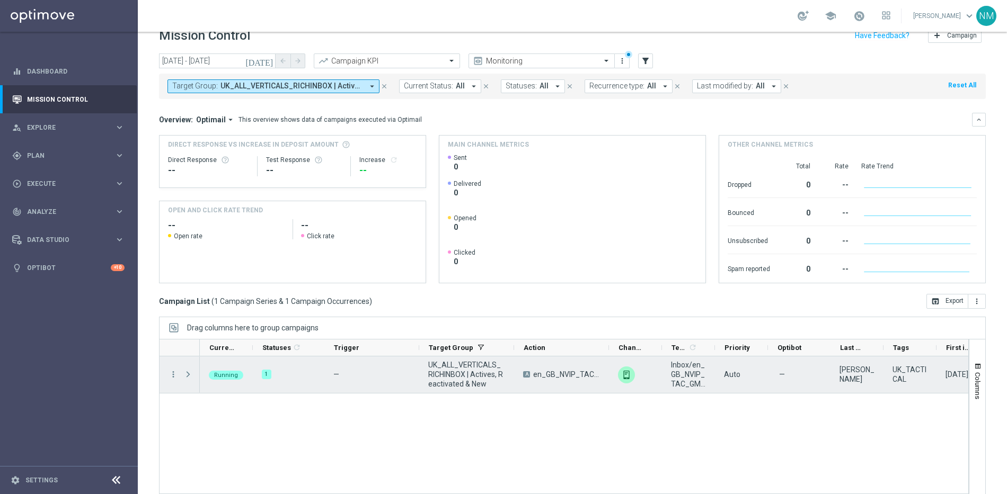
click at [189, 375] on span at bounding box center [188, 374] width 10 height 8
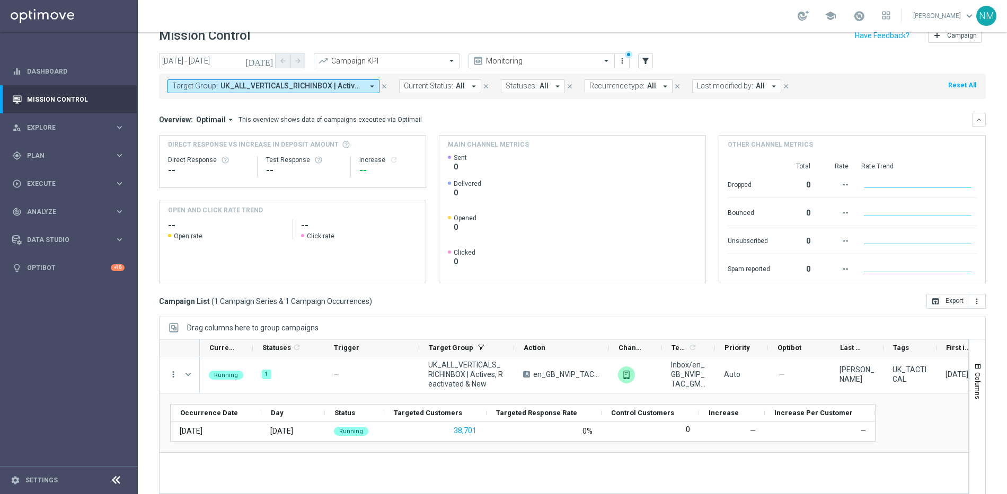
click at [369, 88] on icon "arrow_drop_down" at bounding box center [372, 87] width 10 height 10
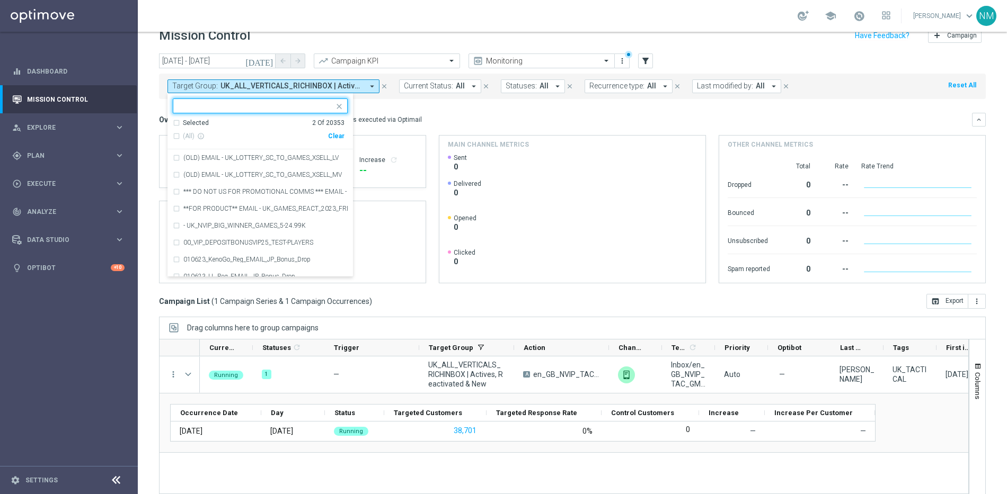
click at [0, 0] on div "Clear" at bounding box center [0, 0] width 0 height 0
click at [275, 104] on input "text" at bounding box center [256, 106] width 155 height 9
click at [649, 59] on icon "filter_alt" at bounding box center [645, 61] width 10 height 10
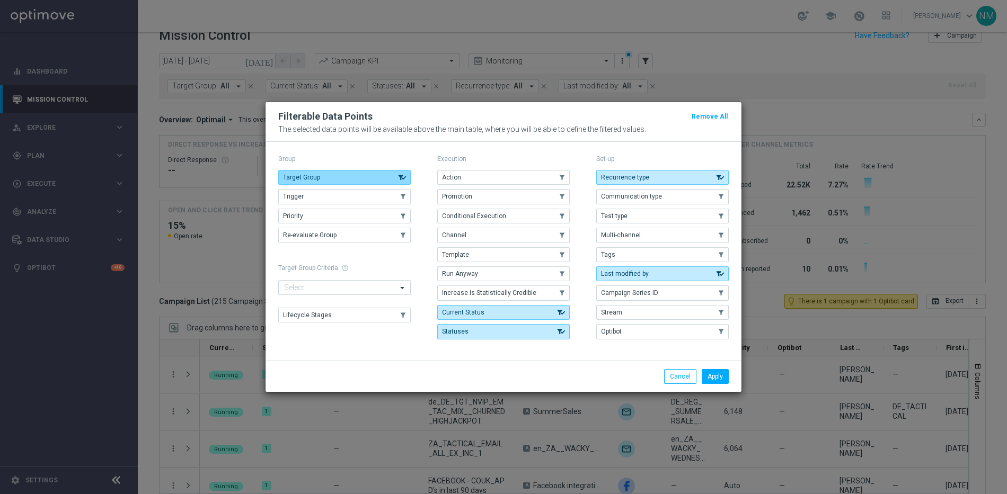
click at [360, 175] on button "Target Group" at bounding box center [344, 177] width 132 height 15
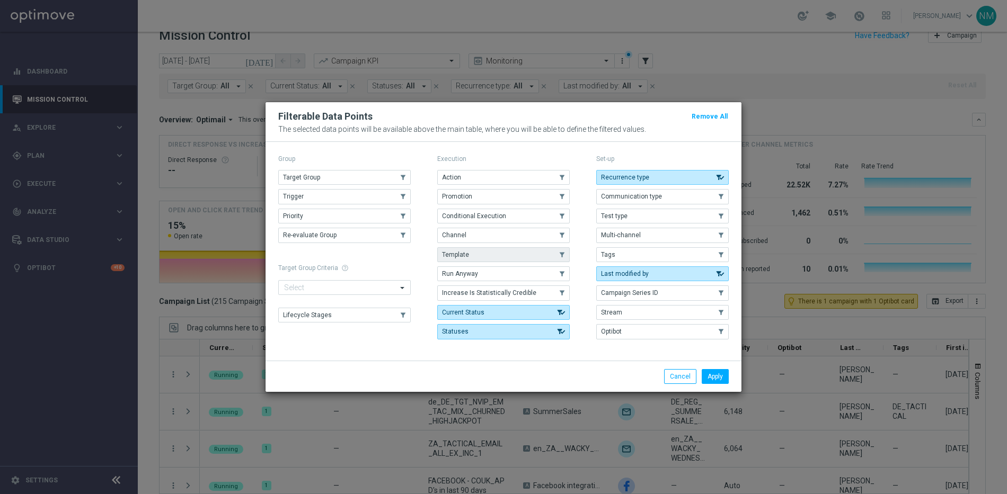
click at [466, 256] on span "Template" at bounding box center [455, 254] width 27 height 7
click at [702, 373] on button "Apply" at bounding box center [714, 376] width 27 height 15
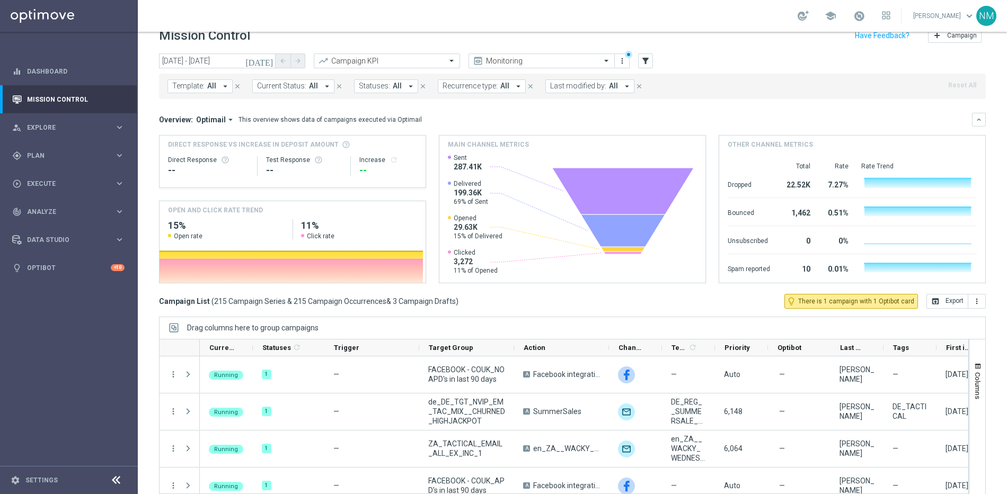
click at [224, 85] on icon "arrow_drop_down" at bounding box center [225, 87] width 10 height 10
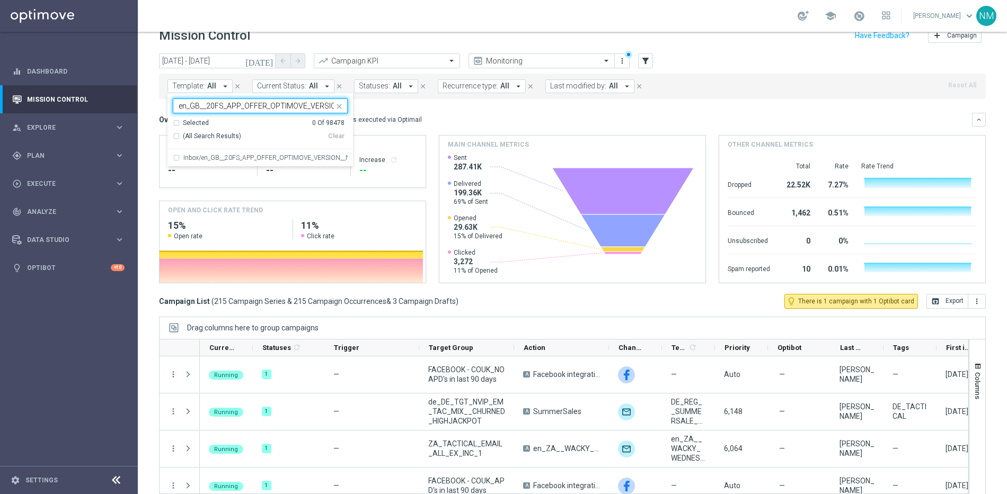
scroll to position [0, 68]
click at [228, 152] on div "Inbox/en_GB__20FS_APP_OFFER_OPTIMOVE_VERSION__NVIP_RI_TAC_GM" at bounding box center [260, 157] width 175 height 17
type input "en_GB__20FS_APP_OFFER_OPTIMOVE_VERSION__NVIP_RI_TAC_GM"
click at [481, 116] on div "Overview: Optimail arrow_drop_down This overview shows data of campaigns execut…" at bounding box center [565, 120] width 813 height 10
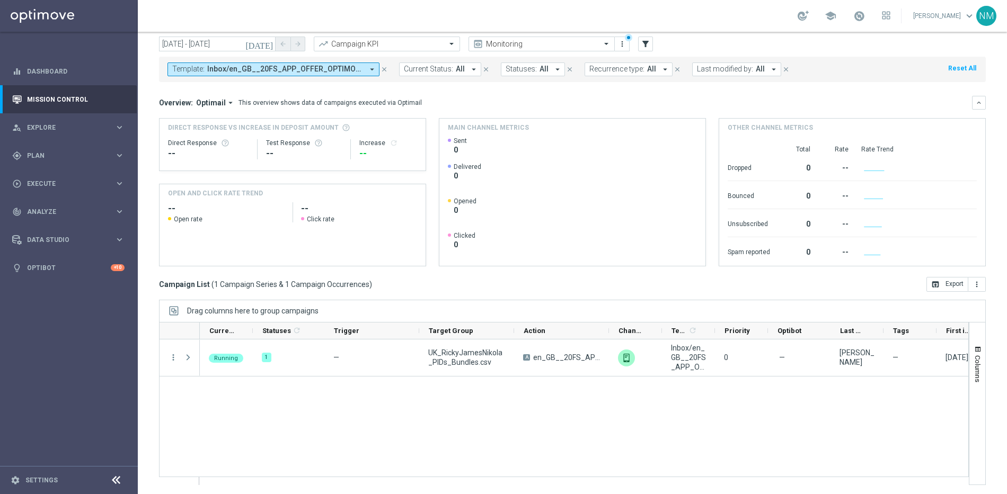
scroll to position [35, 0]
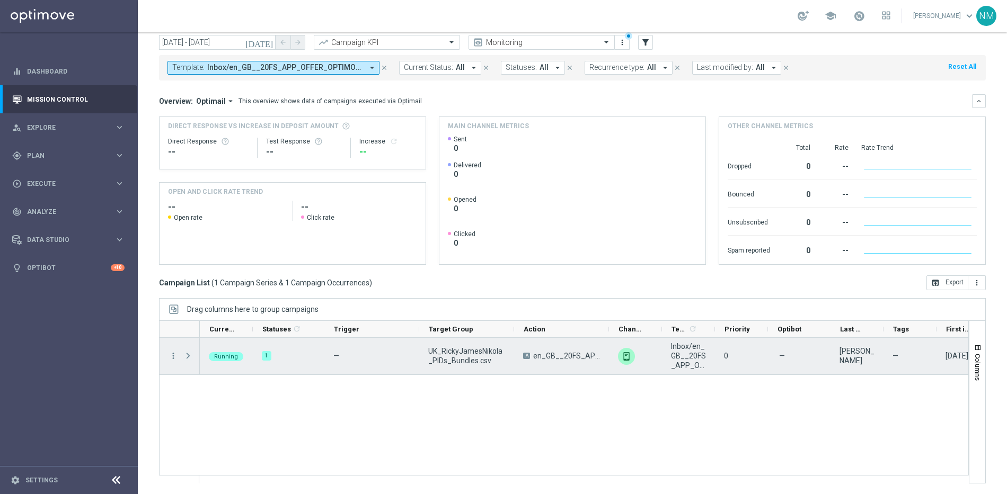
click at [186, 356] on span at bounding box center [188, 356] width 10 height 8
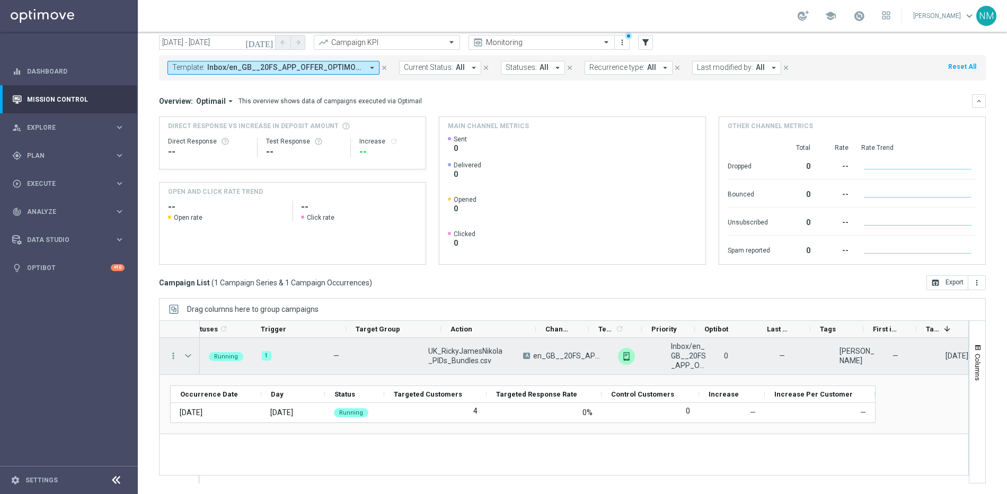
scroll to position [0, 134]
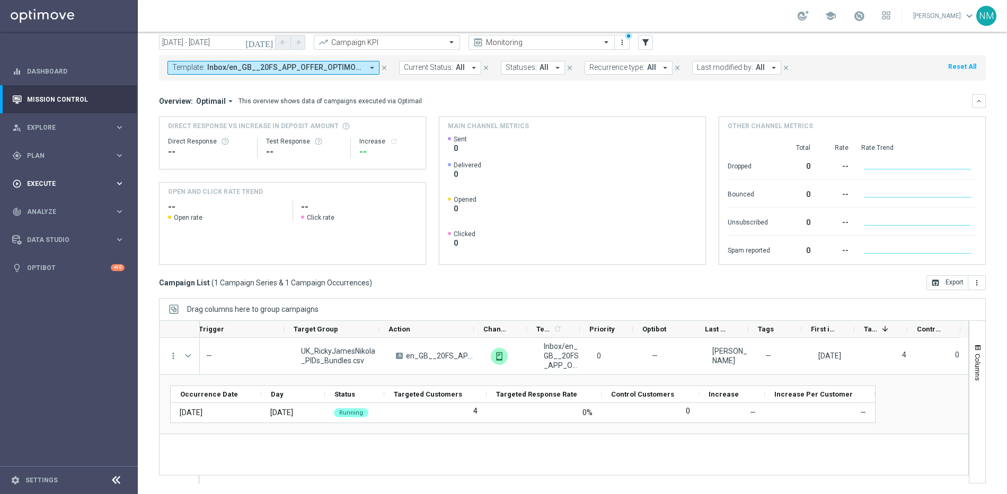
click at [38, 179] on div "play_circle_outline Execute" at bounding box center [63, 184] width 102 height 10
click at [58, 207] on link "Campaign Builder" at bounding box center [69, 205] width 83 height 8
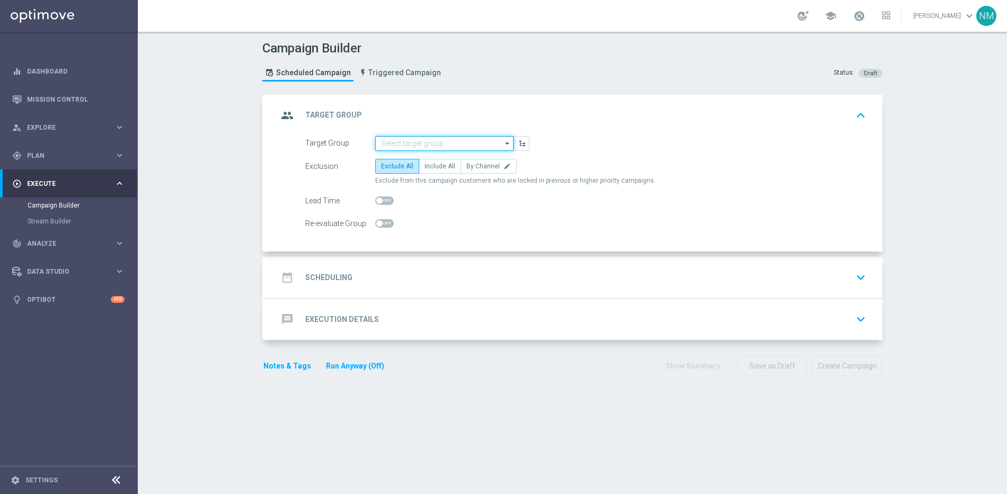
click at [431, 149] on input at bounding box center [444, 143] width 138 height 15
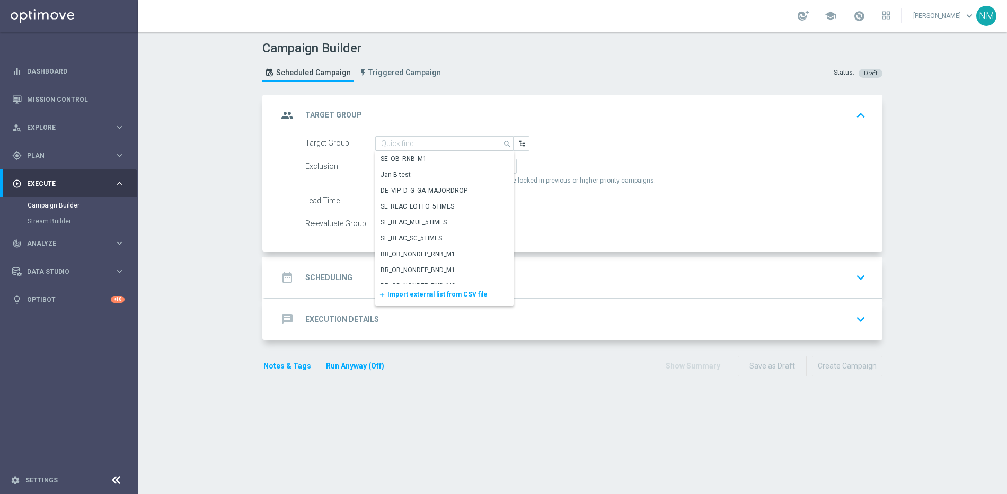
click at [431, 300] on div "add Import external list from CSV file" at bounding box center [444, 294] width 138 height 21
click at [431, 296] on span "Import external list from CSV file" at bounding box center [437, 294] width 100 height 7
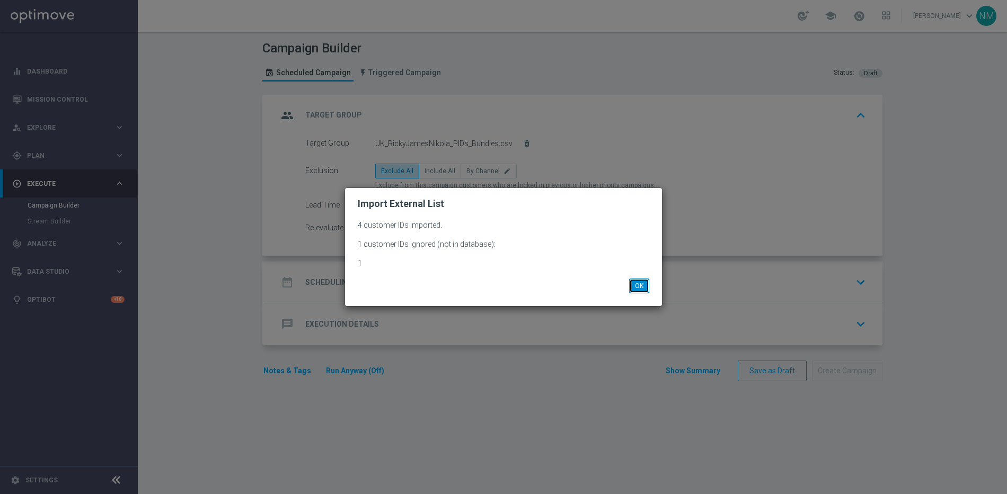
click at [647, 284] on button "OK" at bounding box center [639, 286] width 20 height 15
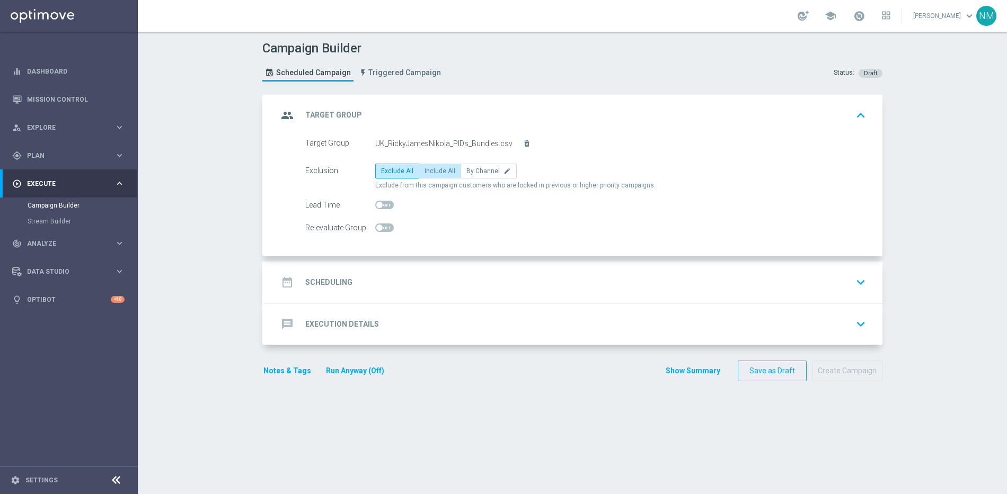
click at [425, 164] on label "Include All" at bounding box center [440, 171] width 42 height 15
click at [425, 170] on input "Include All" at bounding box center [427, 173] width 7 height 7
radio input "true"
click at [410, 281] on div "date_range Scheduling keyboard_arrow_down" at bounding box center [574, 282] width 592 height 20
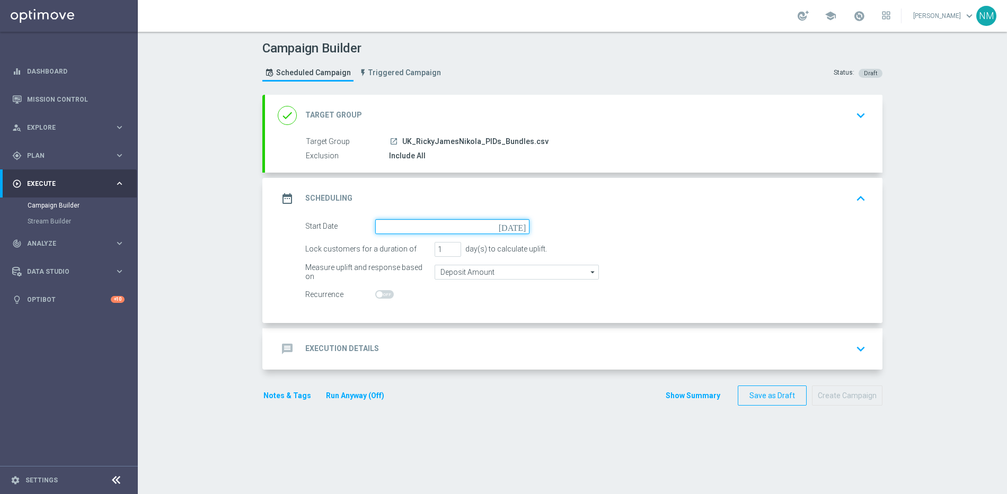
click at [428, 224] on input at bounding box center [452, 226] width 154 height 15
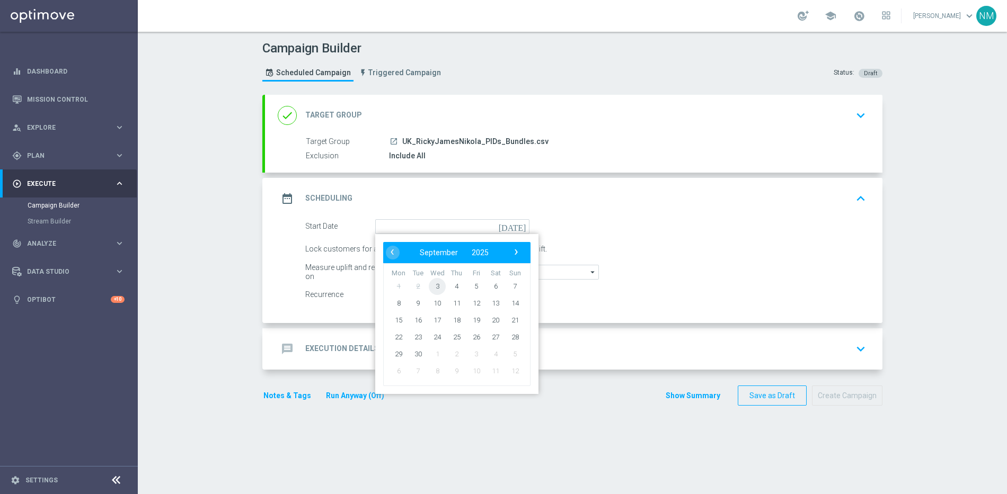
click at [436, 286] on span "3" at bounding box center [437, 286] width 17 height 17
type input "[DATE]"
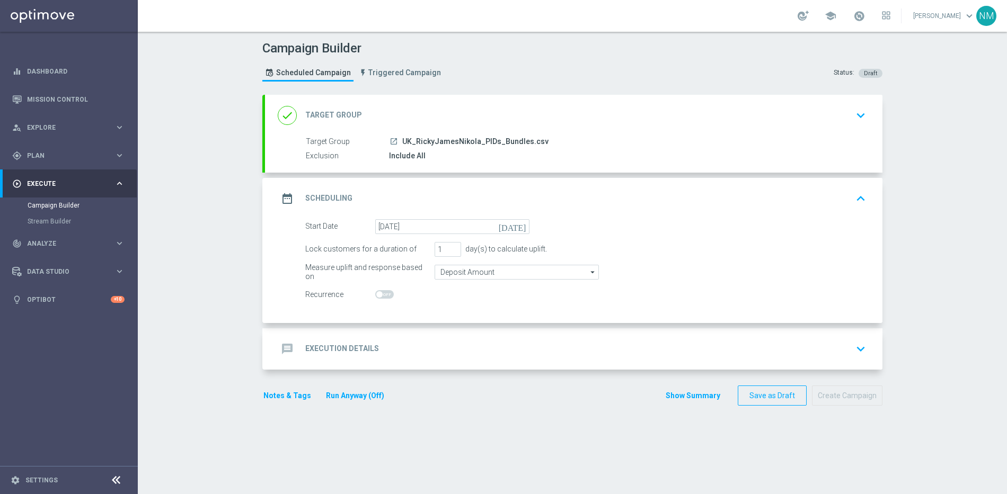
click at [417, 330] on div "message Execution Details keyboard_arrow_down" at bounding box center [573, 348] width 617 height 41
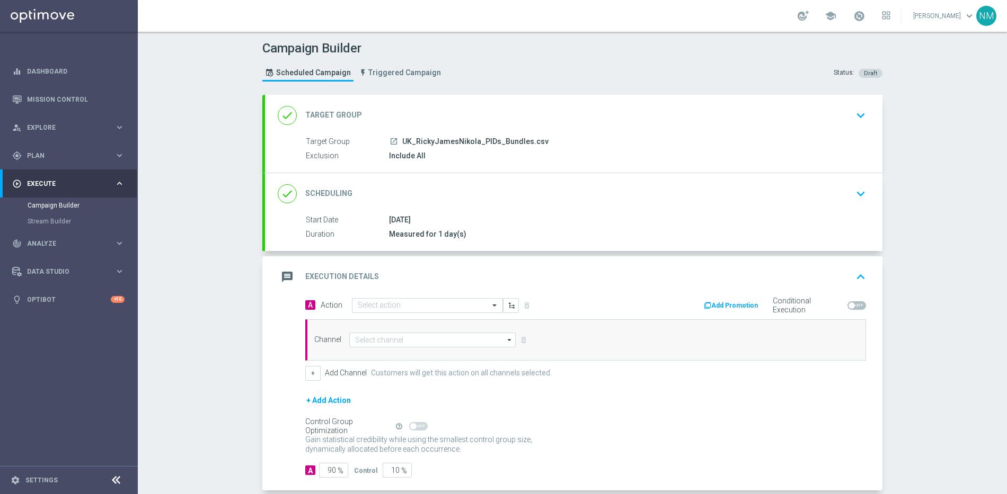
scroll to position [2, 0]
click at [421, 300] on input "text" at bounding box center [417, 303] width 118 height 9
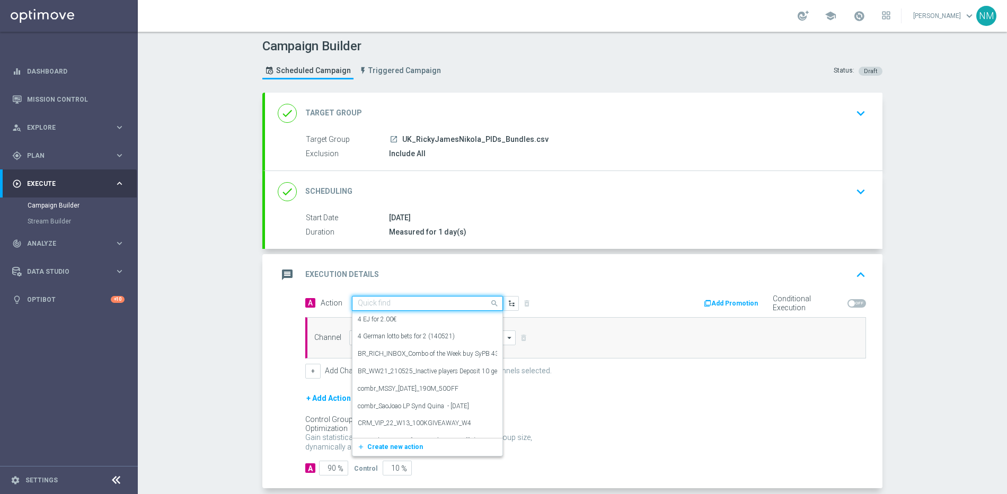
paste input "en_GB__20FS_APP_OFFER_OPTIMOVE_VERSION__NVIP_RI_TAC_GM"
type input "en_GB__20FS_APP_OFFER_OPTIMOVE_VERSION__NVIP_RI_TAC_GM"
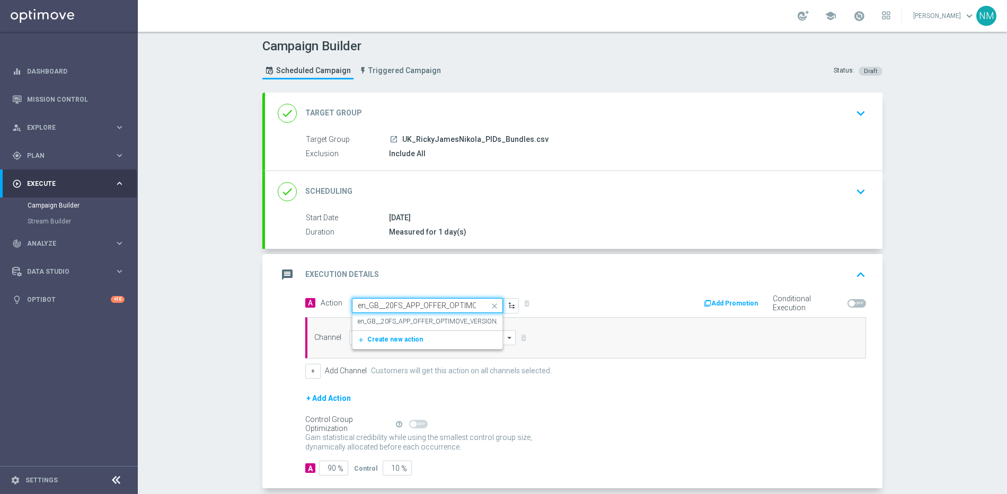
scroll to position [0, 105]
click at [416, 322] on label "en_GB__20FS_APP_OFFER_OPTIMOVE_VERSION__NVIP_RI_TAC_GM" at bounding box center [455, 321] width 194 height 9
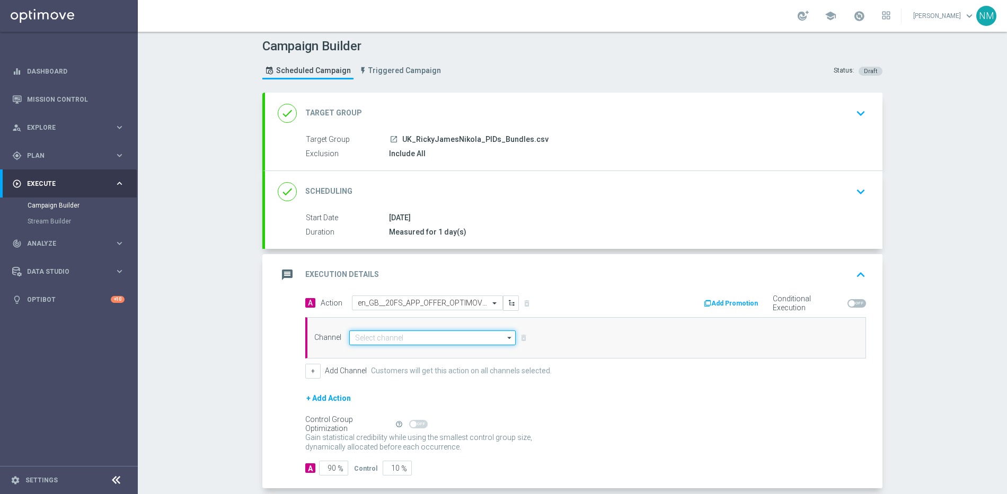
drag, startPoint x: 410, startPoint y: 340, endPoint x: 408, endPoint y: 345, distance: 5.4
click at [409, 340] on input at bounding box center [432, 338] width 166 height 15
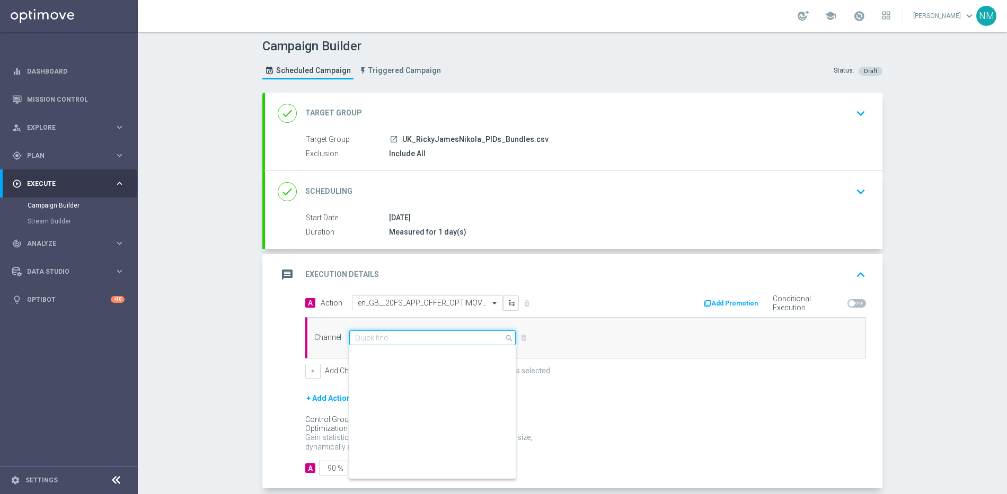
scroll to position [280, 0]
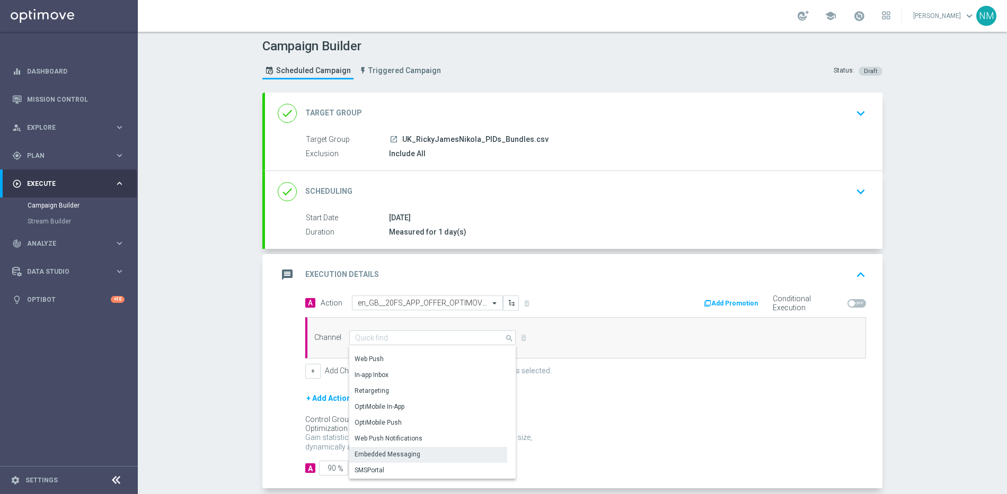
click at [385, 455] on div "Embedded Messaging" at bounding box center [387, 455] width 66 height 10
type input "Embedded Messaging"
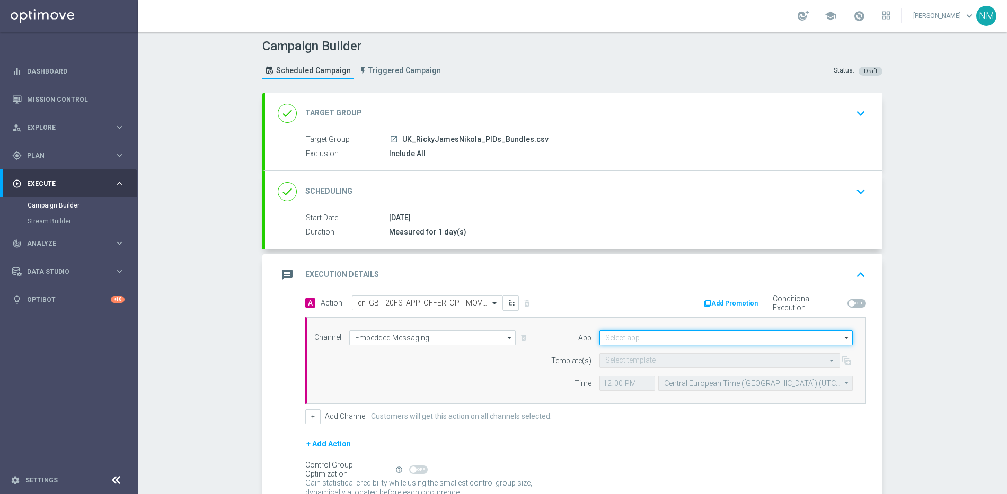
click at [712, 339] on input at bounding box center [725, 338] width 253 height 15
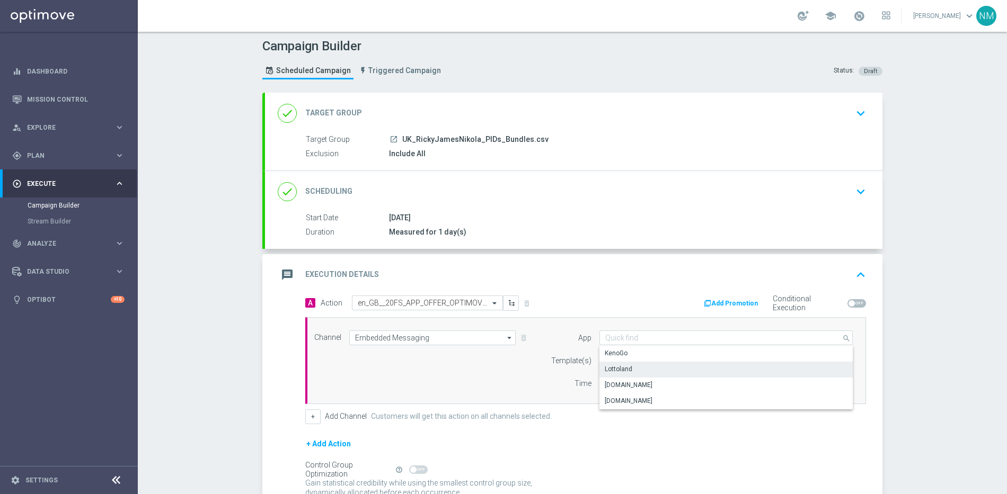
drag, startPoint x: 645, startPoint y: 371, endPoint x: 636, endPoint y: 371, distance: 8.5
click at [645, 371] on div "Lottoland" at bounding box center [725, 369] width 253 height 15
type input "Lottoland"
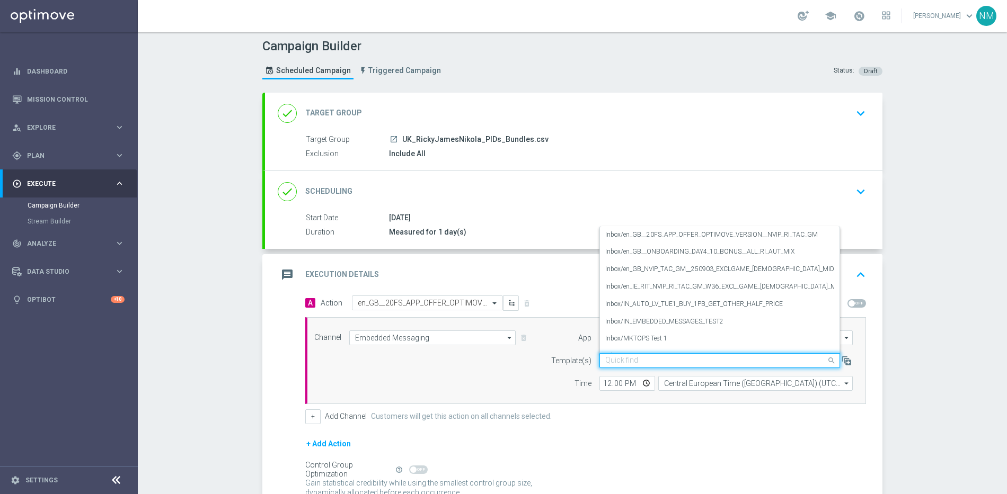
click at [628, 362] on input "text" at bounding box center [709, 361] width 208 height 9
paste input "en_GB__20FS_APP_OFFER_OPTIMOVE_VERSION__NVIP_RI_TAC_GM"
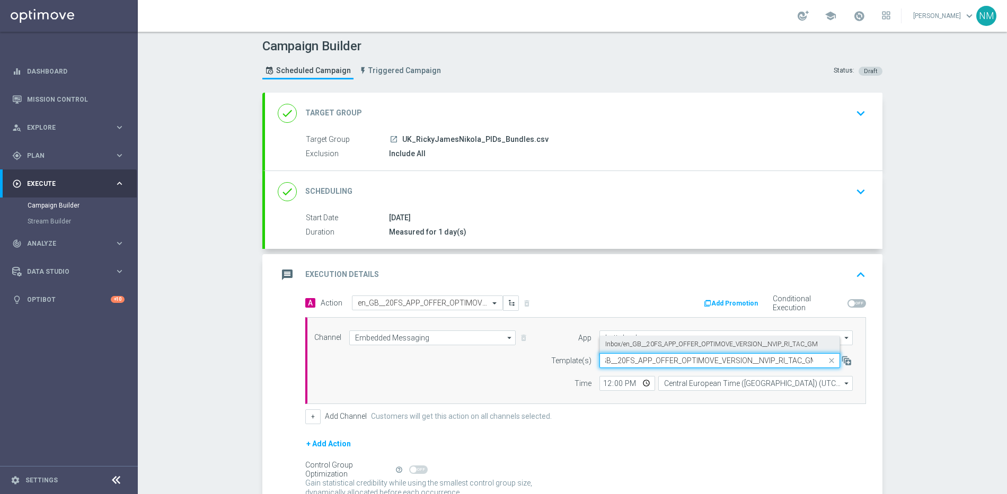
click at [630, 347] on label "Inbox/en_GB__20FS_APP_OFFER_OPTIMOVE_VERSION__NVIP_RI_TAC_GM" at bounding box center [711, 344] width 212 height 9
type input "en_GB__20FS_APP_OFFER_OPTIMOVE_VERSION__NVIP_RI_TAC_GM"
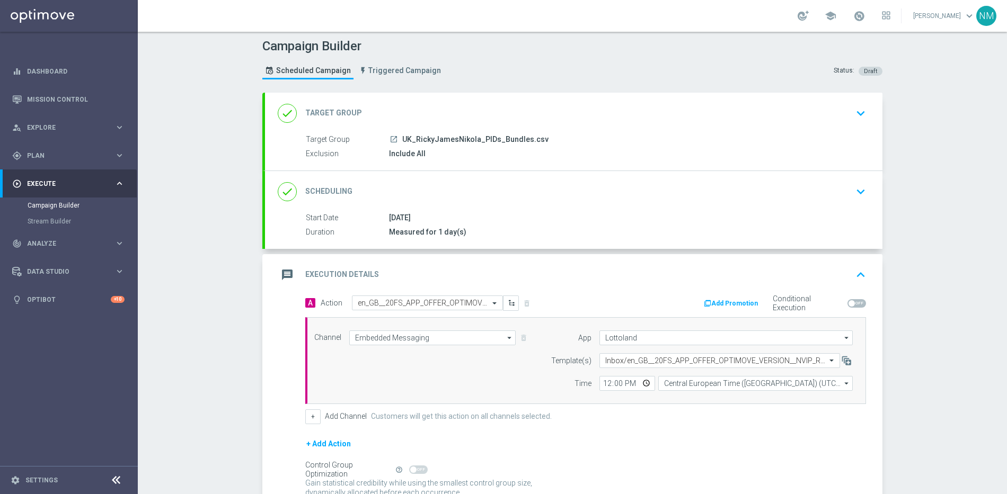
scroll to position [0, 0]
click at [640, 384] on input "12:00" at bounding box center [627, 383] width 56 height 15
type input "10:48"
click at [688, 417] on div "+ Add Channel Customers will get this action on all channels selected." at bounding box center [585, 417] width 561 height 15
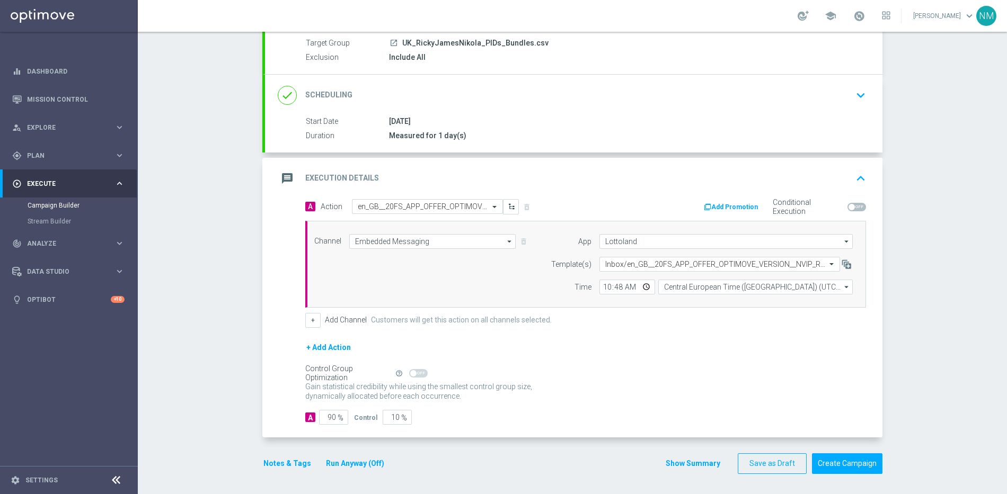
scroll to position [100, 0]
click at [329, 415] on input "90" at bounding box center [333, 416] width 29 height 15
type input "0"
type input "100"
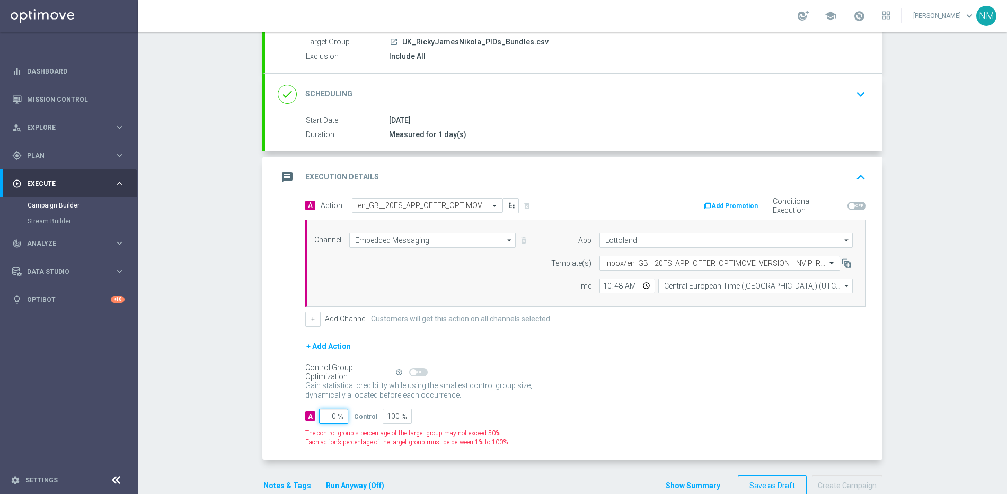
type input "10"
type input "90"
type input "100"
type input "0"
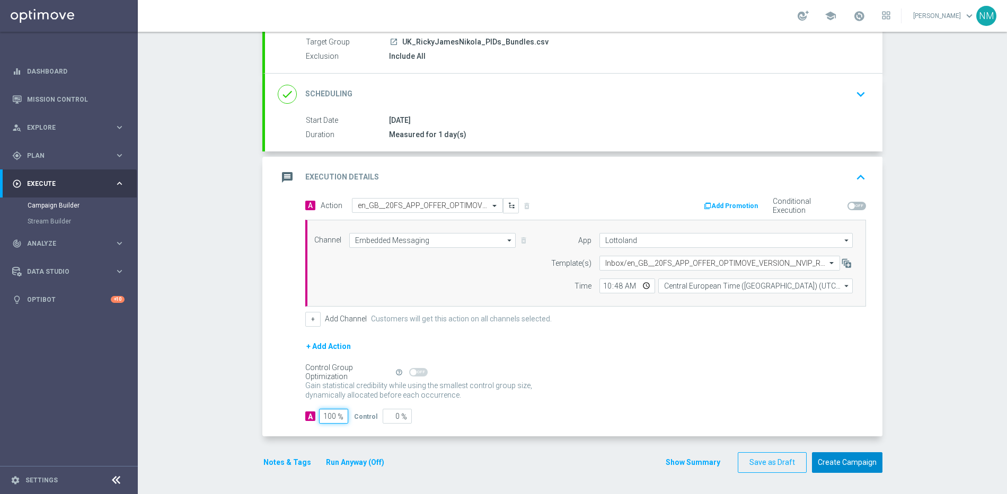
type input "100"
click at [844, 457] on button "Create Campaign" at bounding box center [847, 462] width 70 height 21
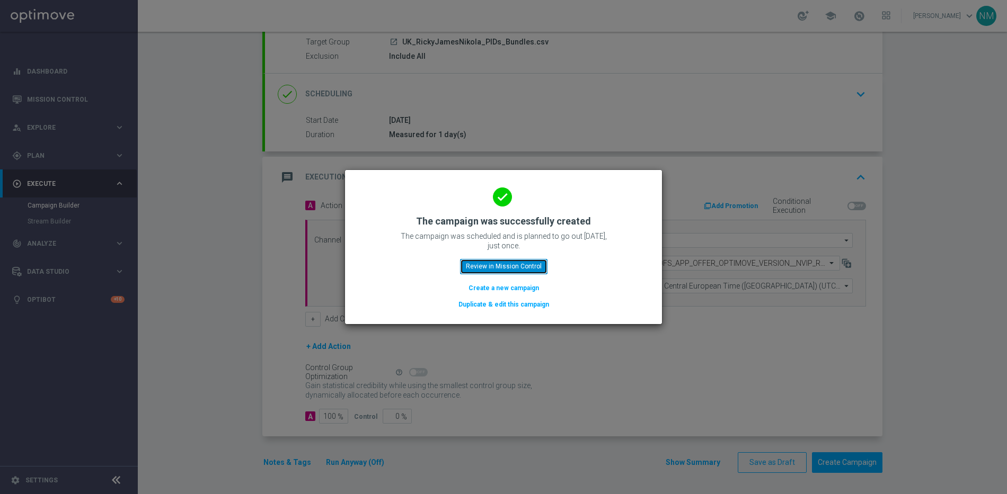
click at [517, 264] on button "Review in Mission Control" at bounding box center [503, 266] width 87 height 15
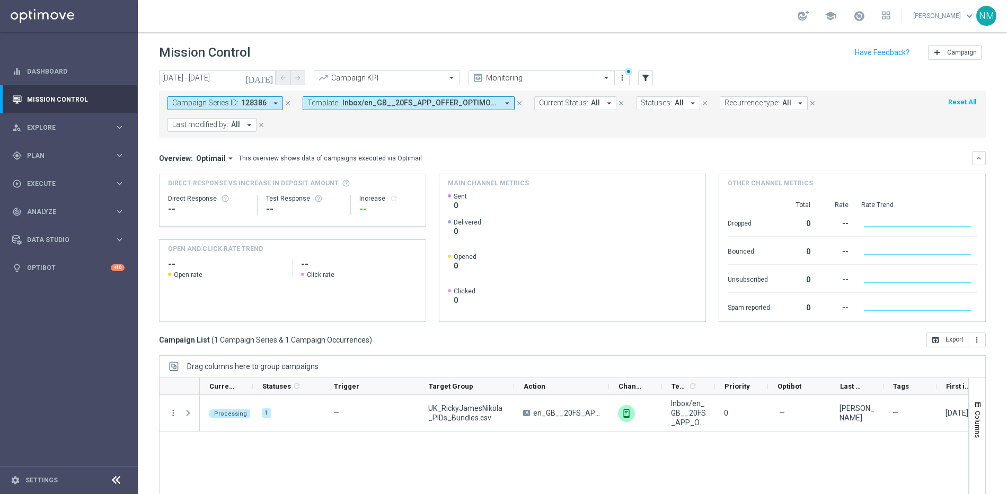
click at [287, 104] on icon "close" at bounding box center [287, 103] width 7 height 7
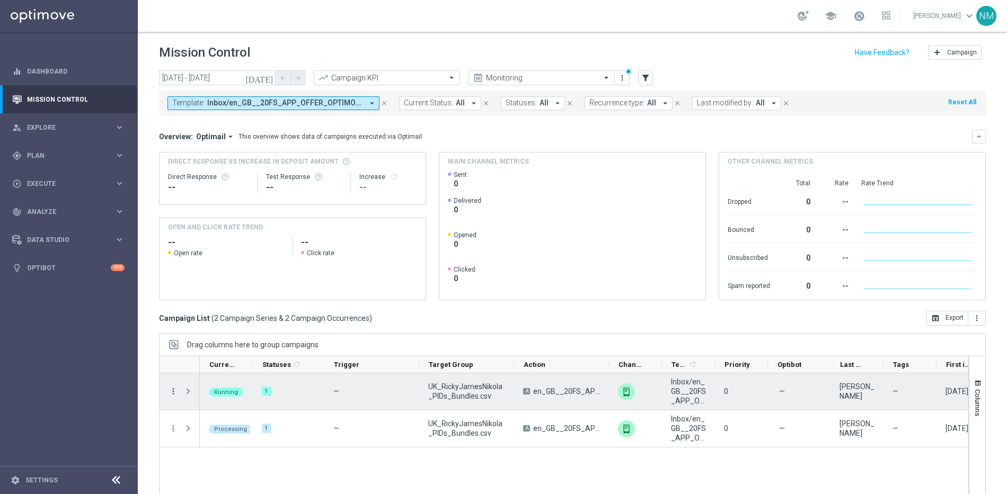
click at [173, 388] on icon "more_vert" at bounding box center [173, 392] width 10 height 10
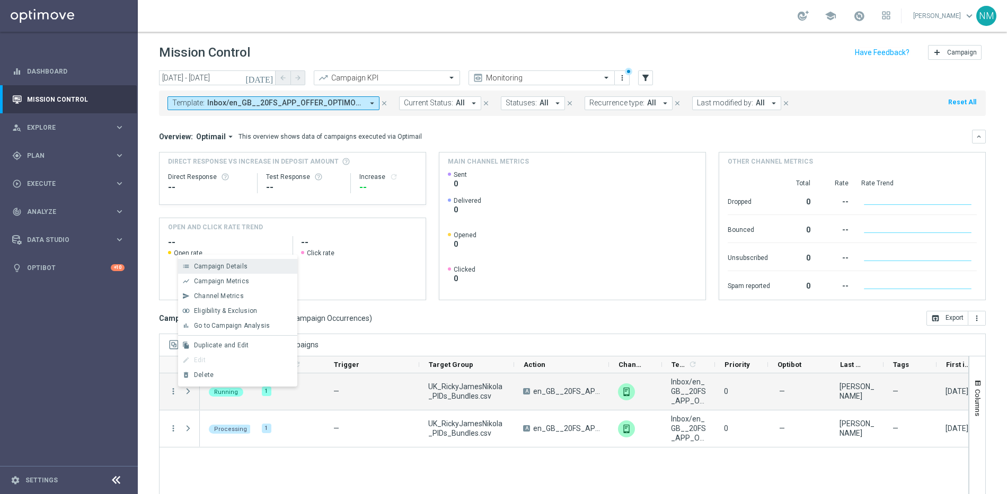
click at [220, 265] on span "Campaign Details" at bounding box center [221, 266] width 54 height 7
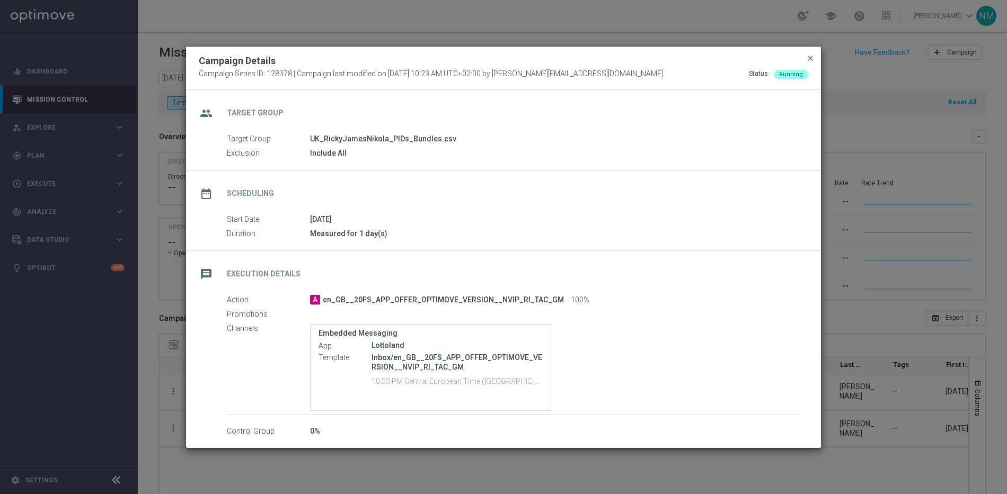
click at [806, 60] on span "close" at bounding box center [810, 58] width 8 height 8
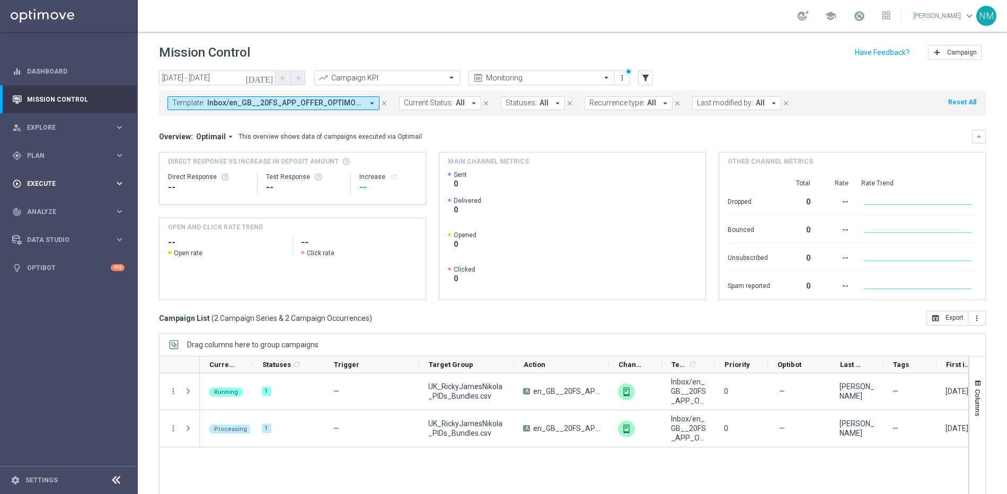
click at [43, 175] on div "play_circle_outline Execute keyboard_arrow_right" at bounding box center [68, 184] width 137 height 28
click at [65, 161] on div "gps_fixed Plan keyboard_arrow_right" at bounding box center [68, 155] width 137 height 28
